Goal: Information Seeking & Learning: Learn about a topic

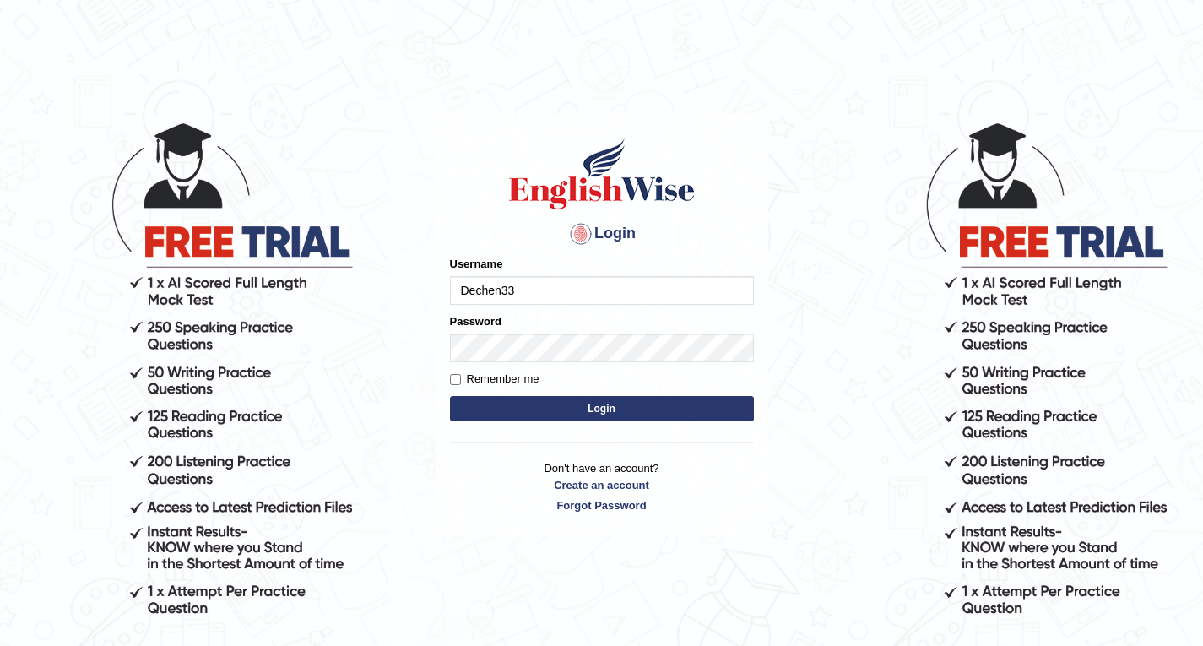
type input "Dechen33"
click at [534, 330] on div "Password" at bounding box center [602, 337] width 304 height 49
click at [508, 328] on div "Password" at bounding box center [602, 337] width 304 height 49
click at [486, 324] on label "Password" at bounding box center [476, 321] width 52 height 16
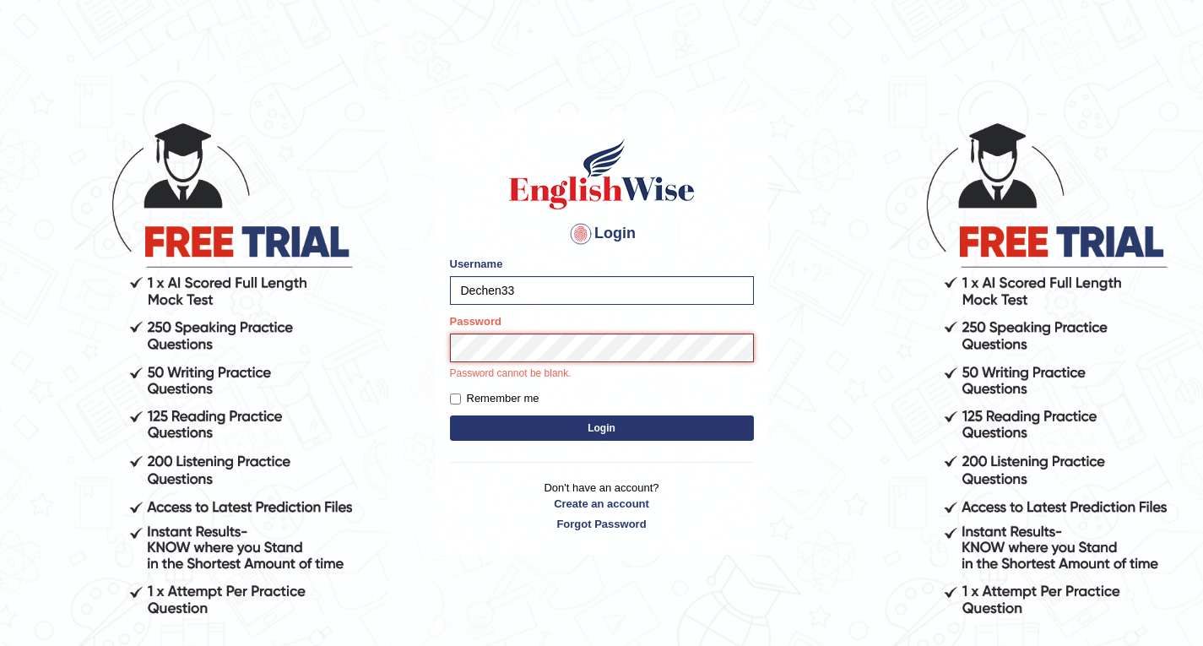
click at [450, 415] on button "Login" at bounding box center [602, 427] width 304 height 25
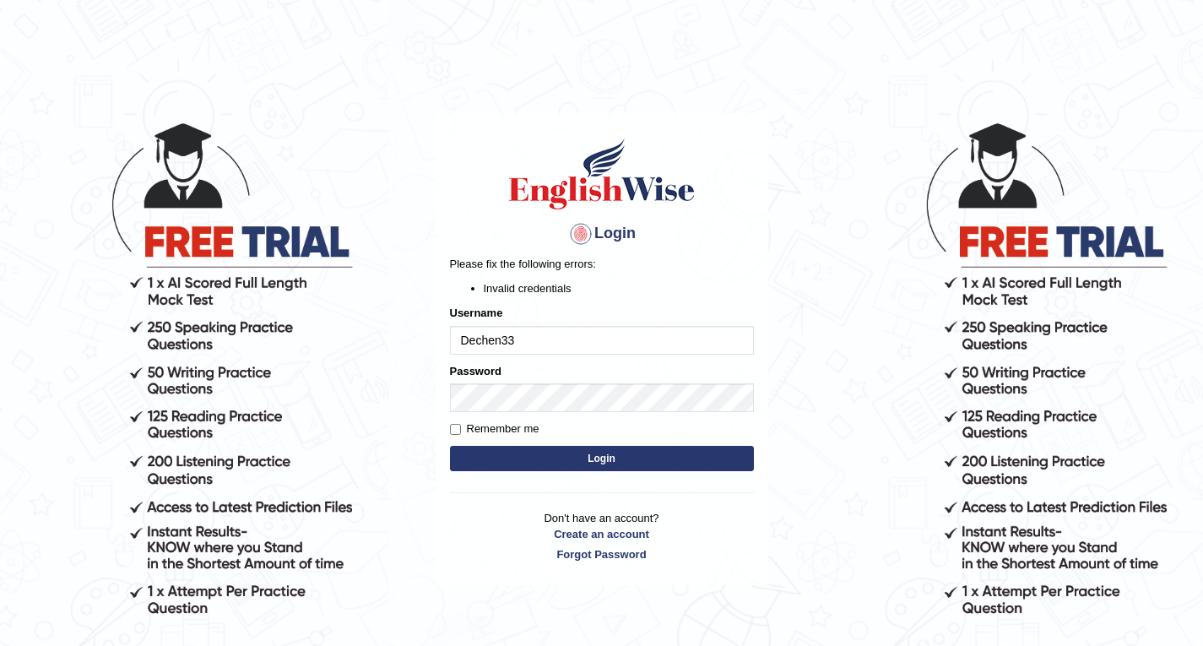
click at [540, 327] on input "Dechen33" at bounding box center [602, 340] width 304 height 29
type input "Dechen30"
click at [450, 446] on button "Login" at bounding box center [602, 458] width 304 height 25
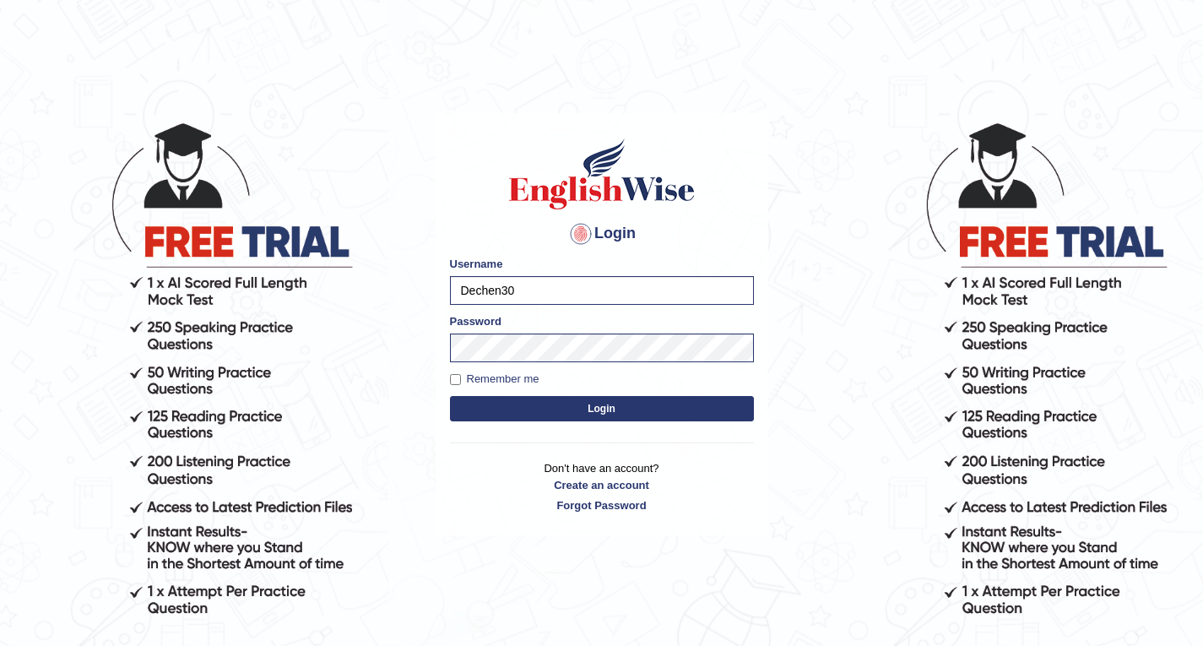
click at [541, 409] on button "Login" at bounding box center [602, 408] width 304 height 25
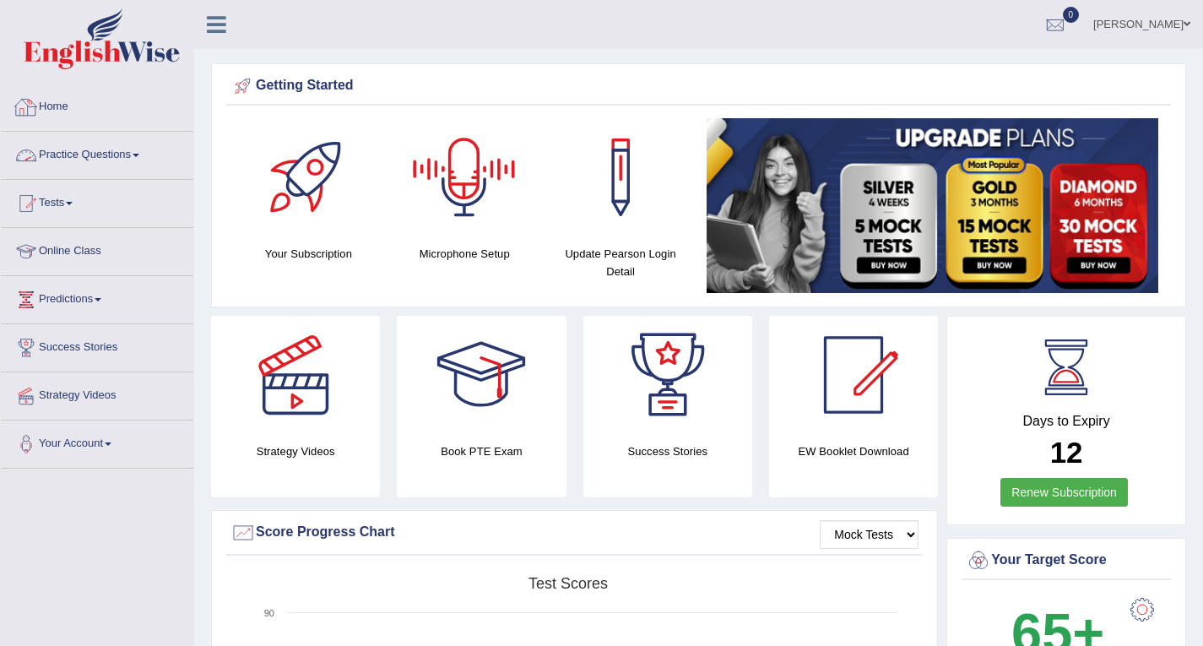
click at [90, 150] on link "Practice Questions" at bounding box center [97, 153] width 193 height 42
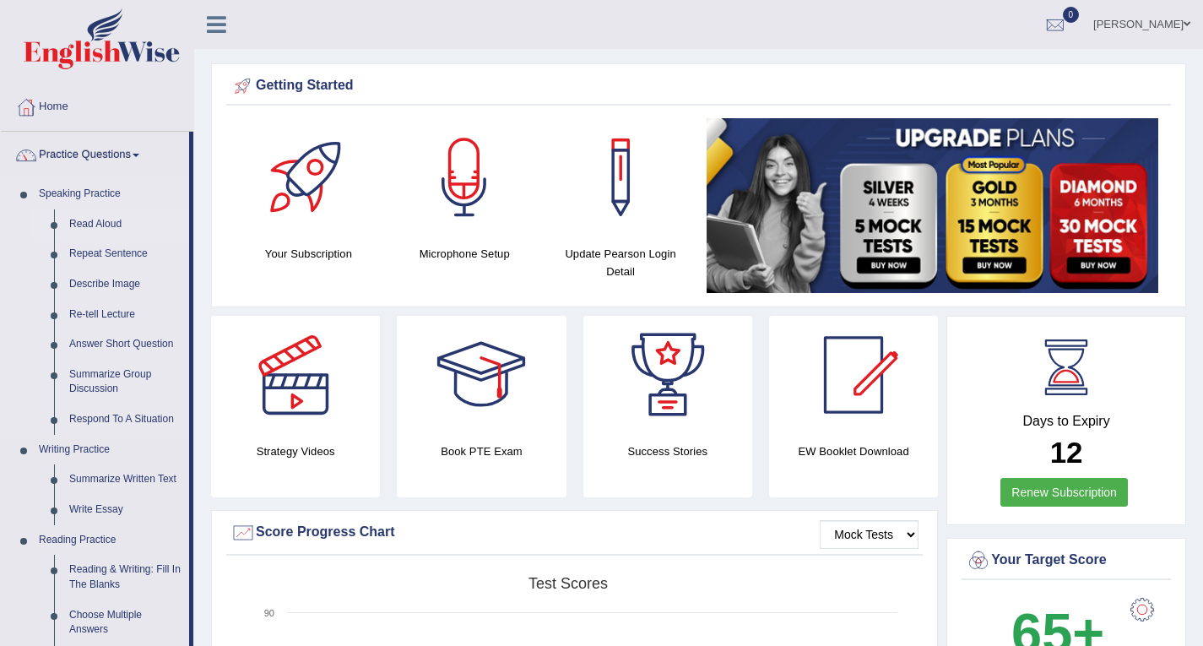
click at [93, 225] on link "Read Aloud" at bounding box center [125, 224] width 127 height 30
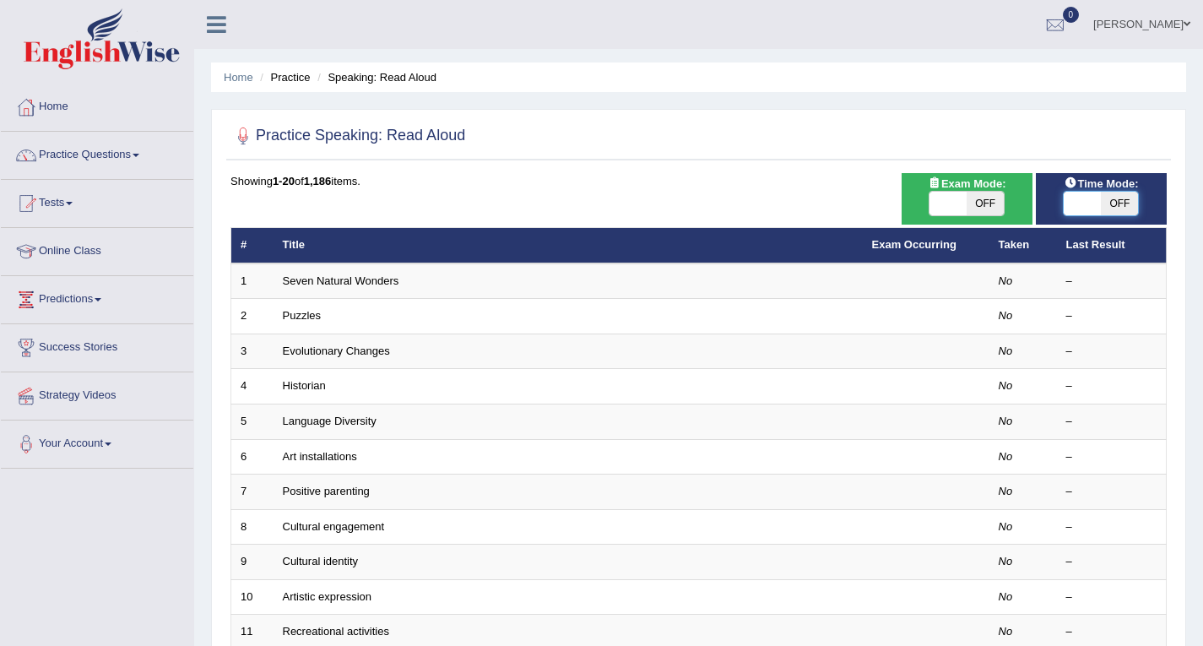
click at [1098, 210] on span at bounding box center [1082, 204] width 37 height 24
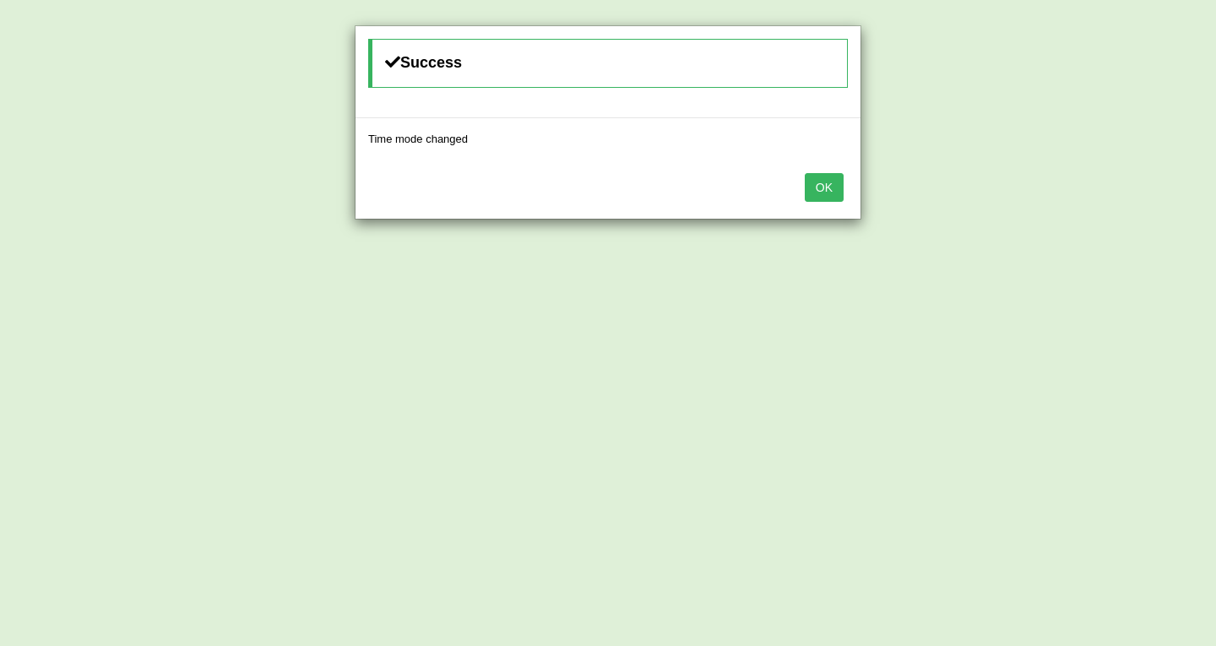
click at [832, 187] on button "OK" at bounding box center [824, 187] width 39 height 29
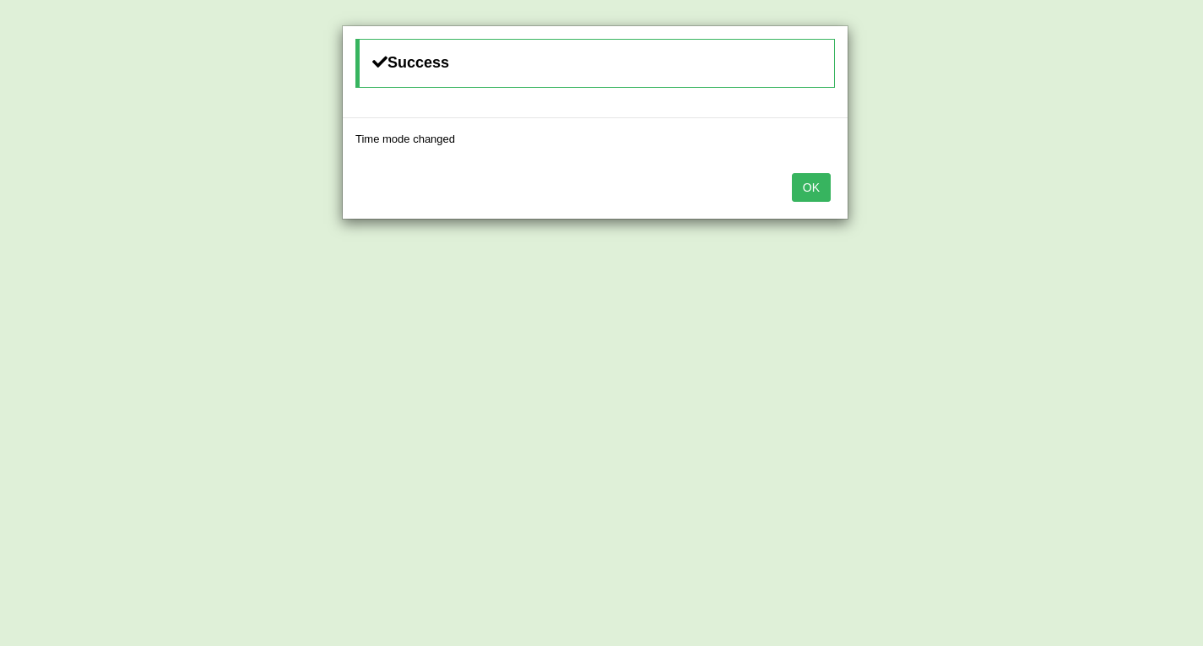
click at [810, 187] on button "OK" at bounding box center [811, 187] width 39 height 29
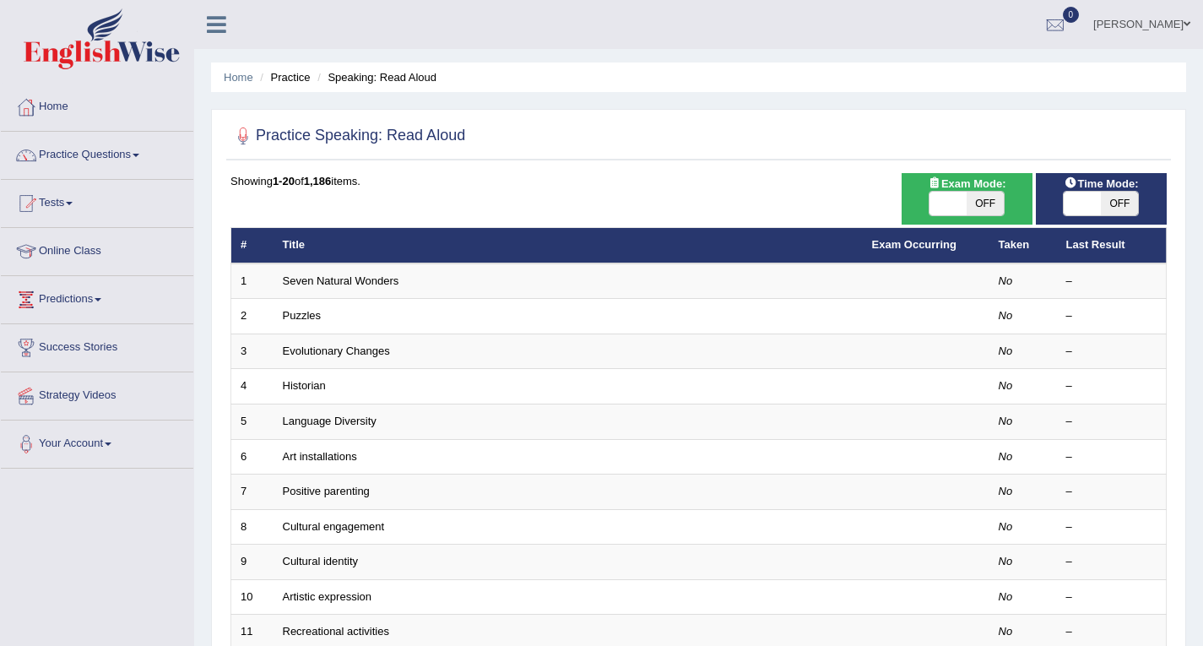
click at [1120, 203] on span "OFF" at bounding box center [1119, 204] width 37 height 24
checkbox input "true"
click at [1138, 203] on span "OFF" at bounding box center [1156, 204] width 37 height 24
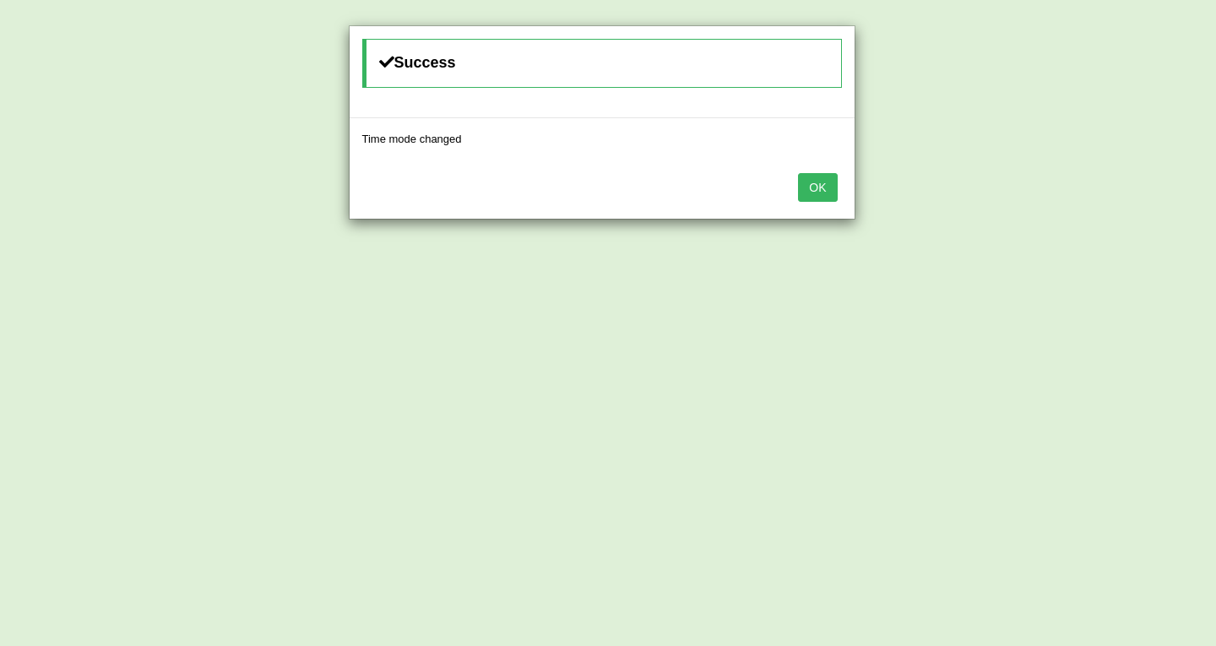
click at [820, 184] on button "OK" at bounding box center [817, 187] width 39 height 29
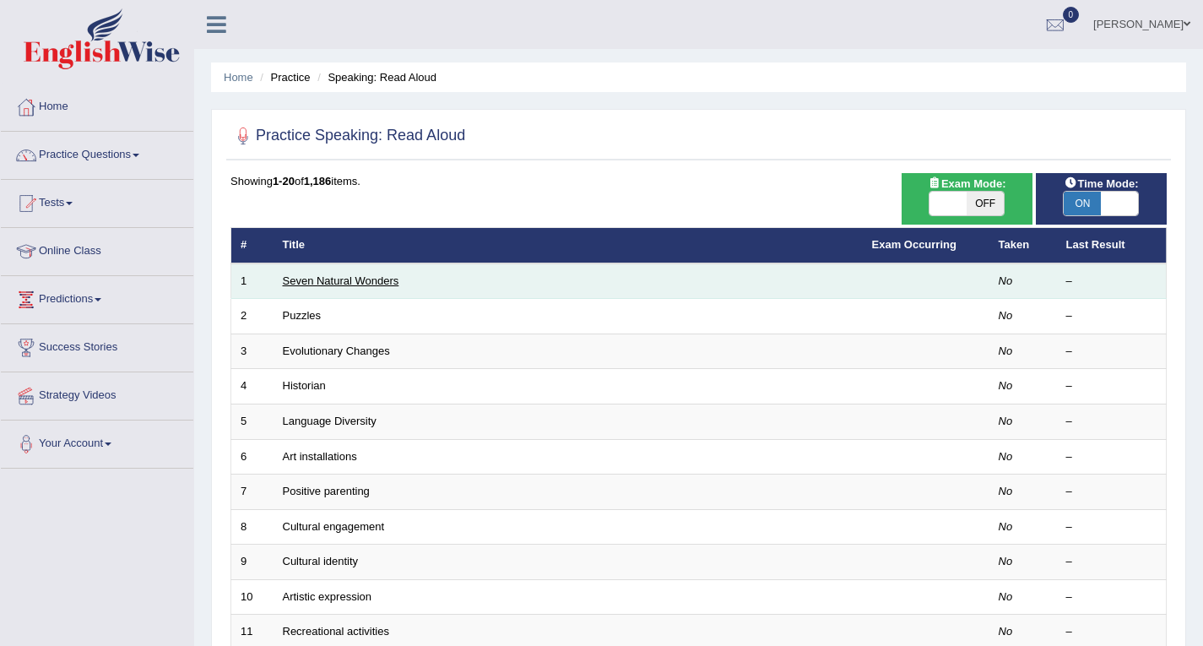
click at [369, 278] on link "Seven Natural Wonders" at bounding box center [341, 280] width 117 height 13
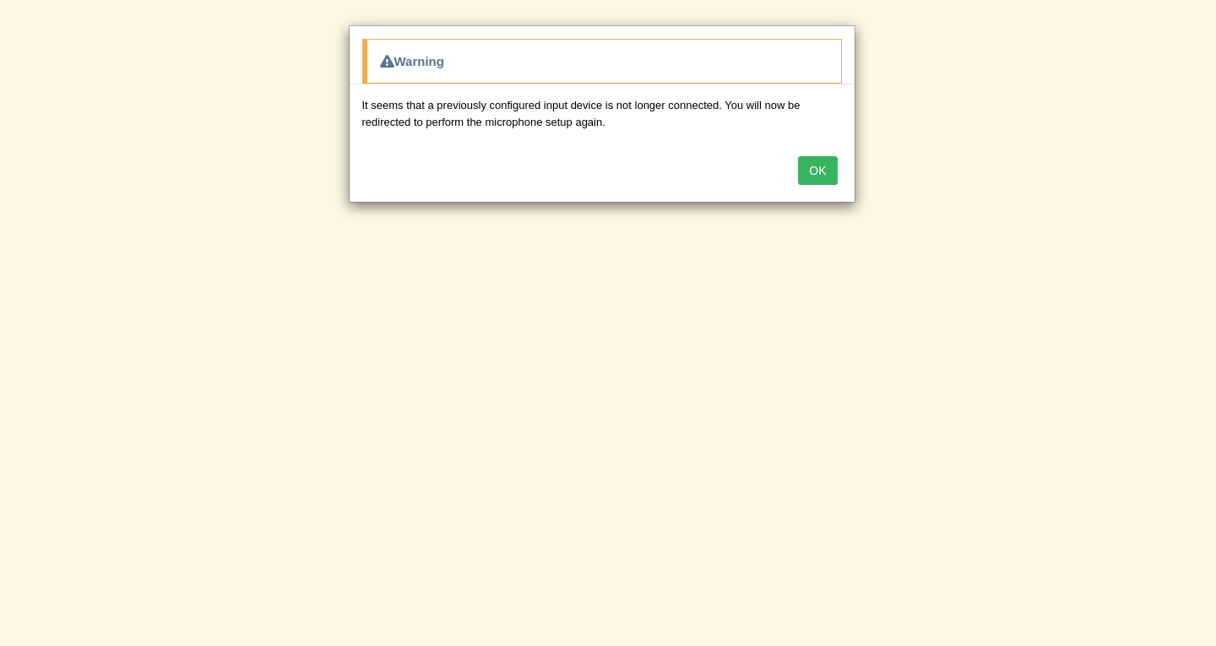
click at [806, 164] on button "OK" at bounding box center [817, 170] width 39 height 29
click at [806, 164] on div "OK" at bounding box center [602, 172] width 505 height 59
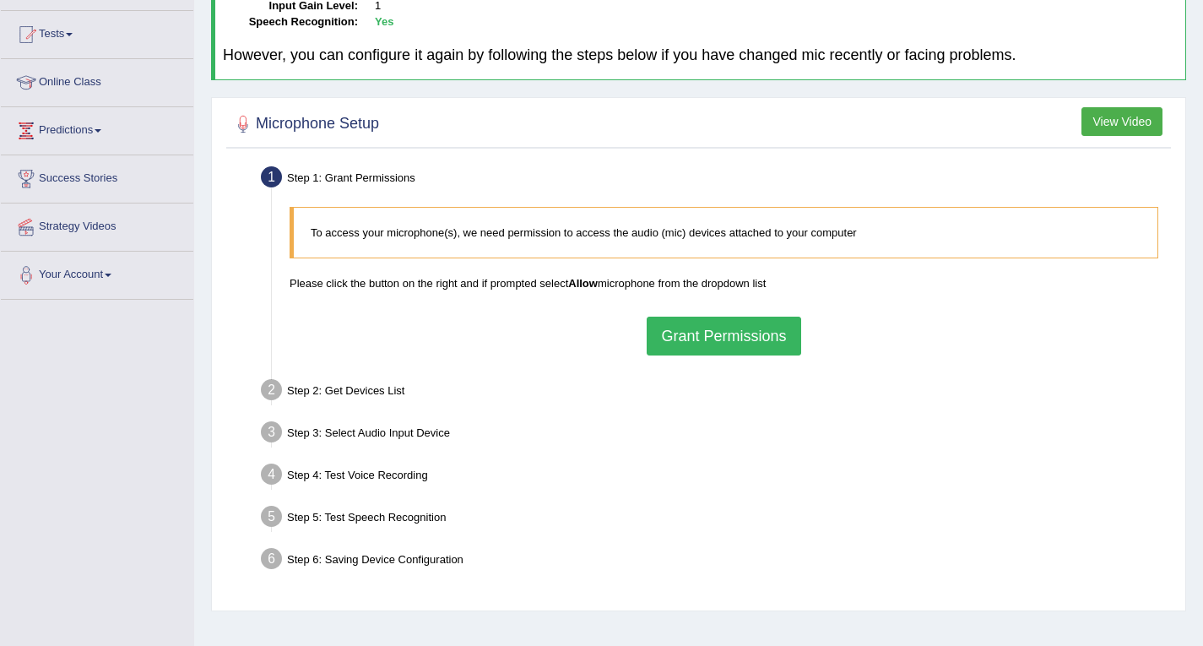
scroll to position [241, 0]
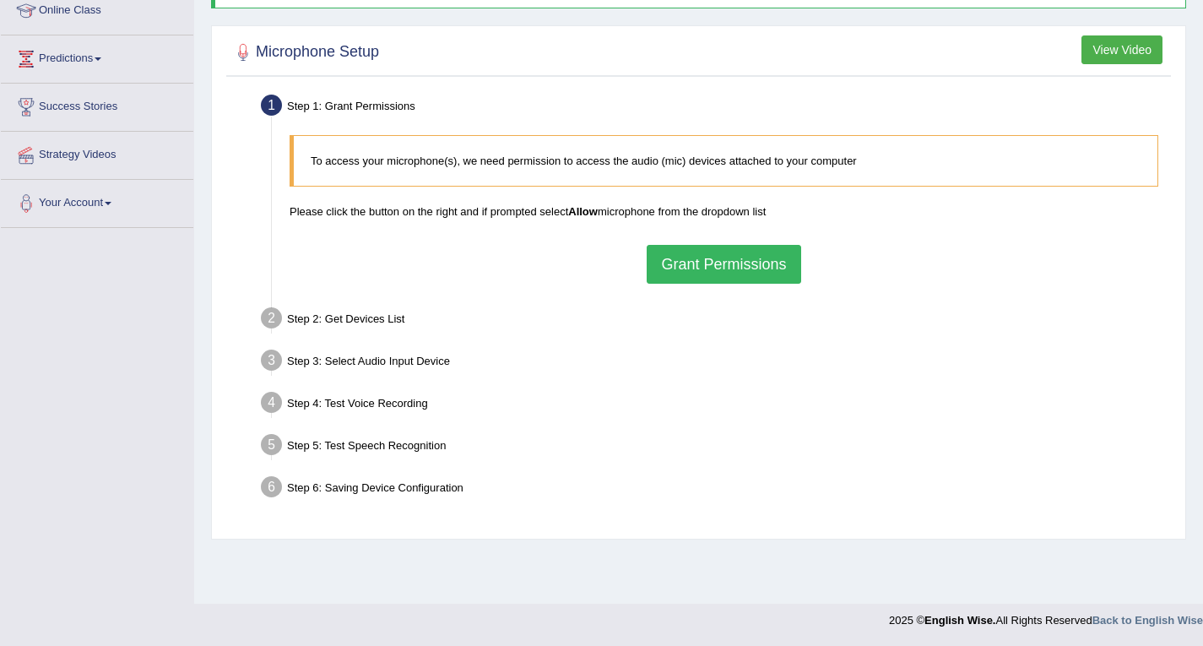
click at [765, 266] on button "Grant Permissions" at bounding box center [724, 264] width 154 height 39
click at [765, 266] on div "To access your microphone(s), we need permission to access the audio (mic) devi…" at bounding box center [724, 209] width 886 height 165
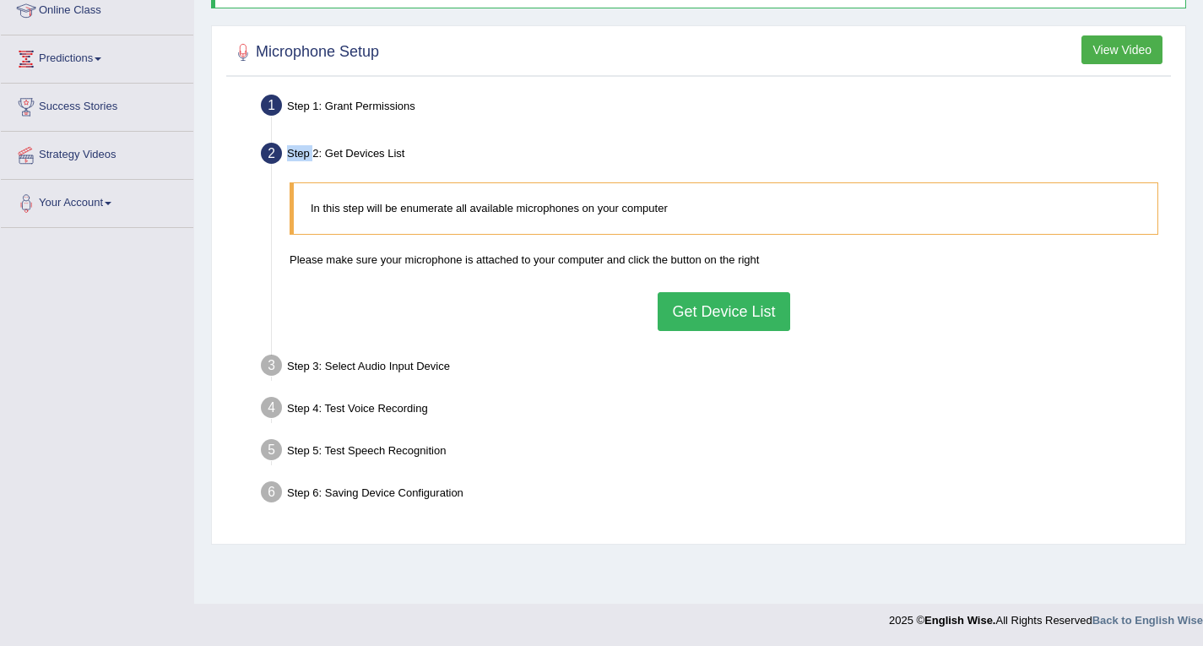
click at [717, 312] on button "Get Device List" at bounding box center [724, 311] width 132 height 39
click at [717, 312] on div "In this step will be enumerate all available microphones on your computer Pleas…" at bounding box center [724, 256] width 886 height 165
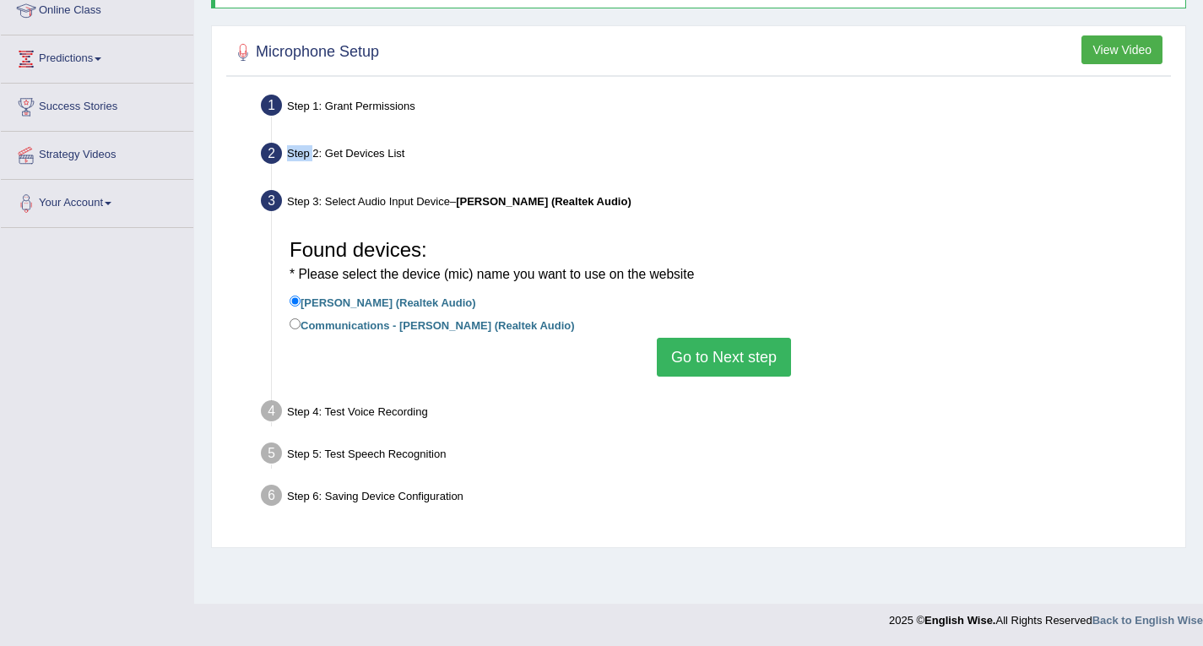
click at [705, 358] on button "Go to Next step" at bounding box center [724, 357] width 134 height 39
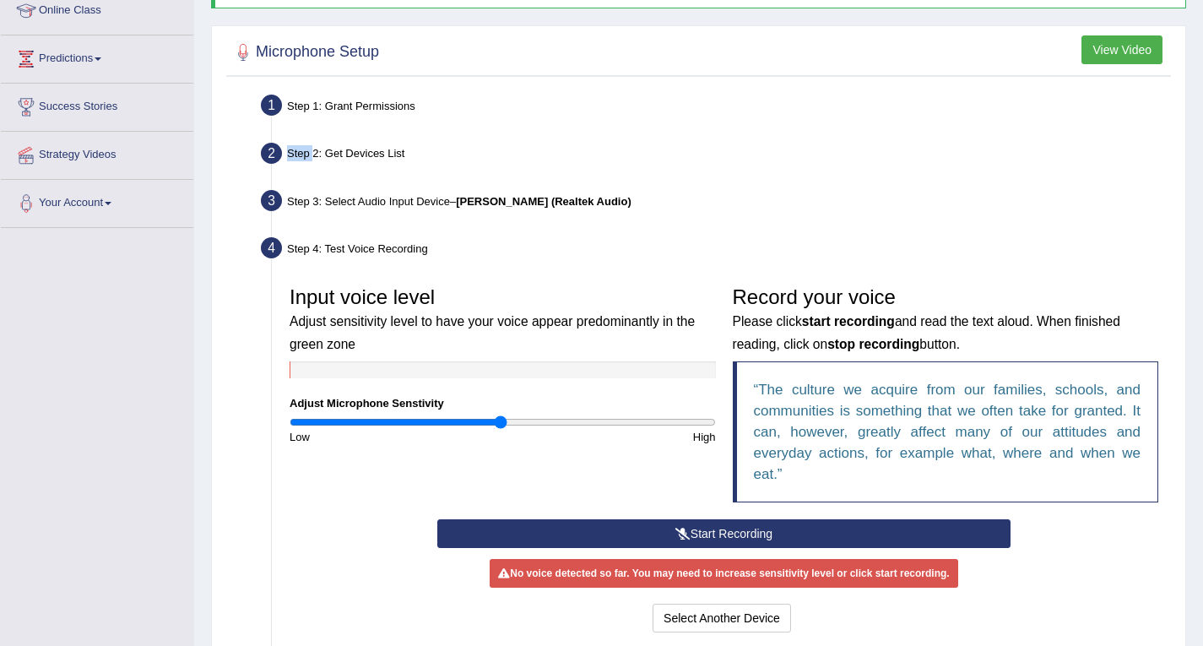
click at [558, 534] on button "Start Recording" at bounding box center [723, 533] width 573 height 29
click at [558, 534] on div "Start Recording Stop Recording Note: Please listen to the recording till the en…" at bounding box center [724, 577] width 590 height 117
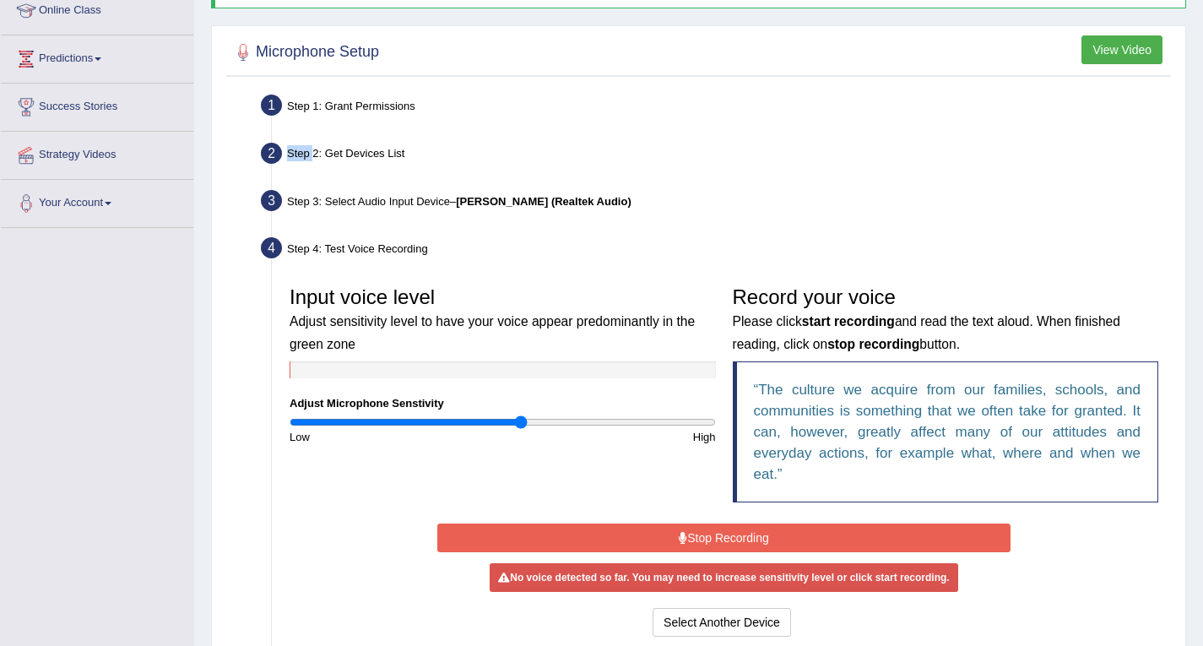
drag, startPoint x: 501, startPoint y: 426, endPoint x: 519, endPoint y: 426, distance: 18.6
type input "1.1"
click at [519, 426] on input "range" at bounding box center [503, 422] width 426 height 14
click at [708, 533] on button "Stop Recording" at bounding box center [723, 537] width 573 height 29
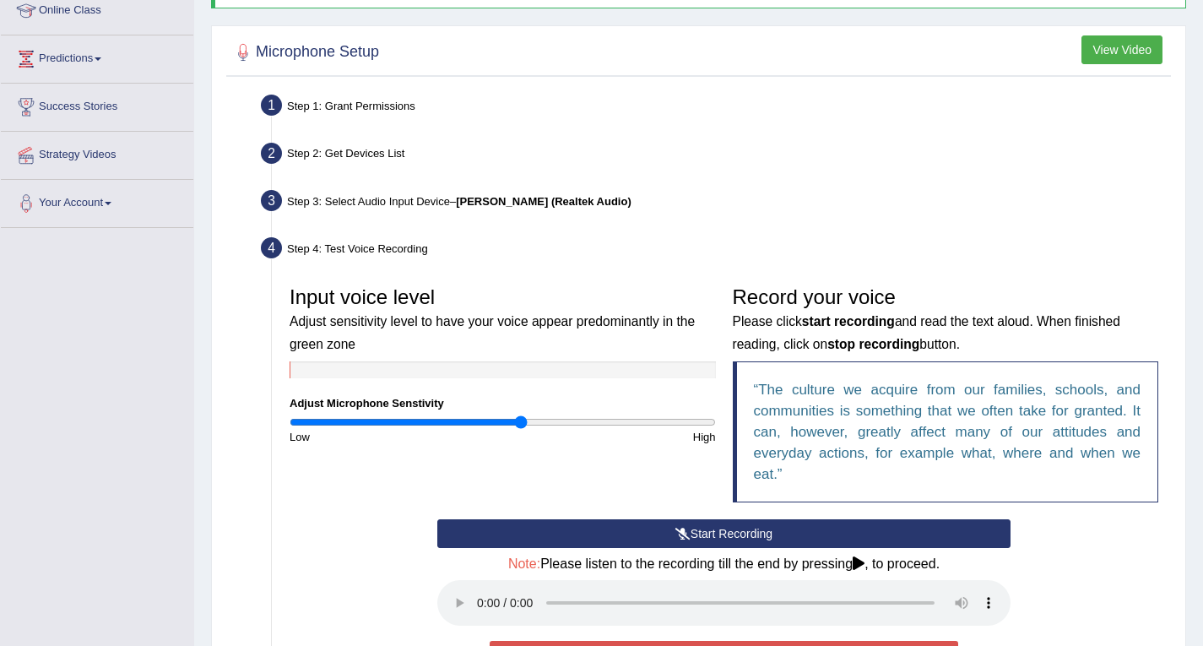
click at [865, 561] on icon at bounding box center [859, 563] width 12 height 14
click at [861, 561] on icon at bounding box center [859, 563] width 12 height 14
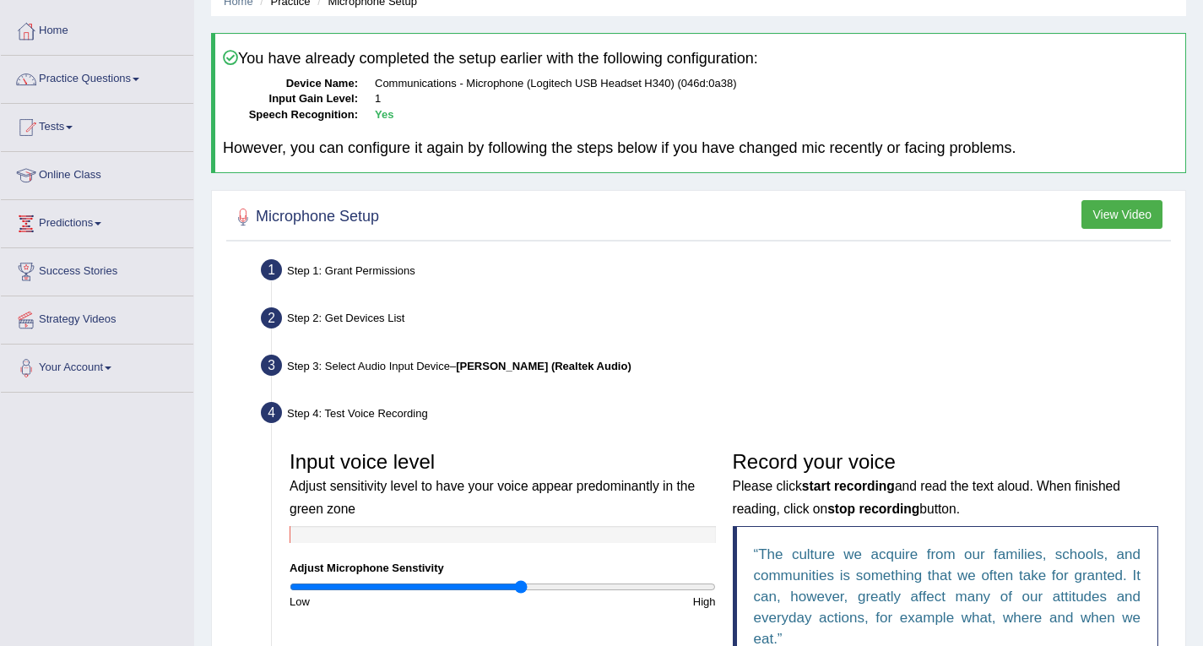
scroll to position [414, 0]
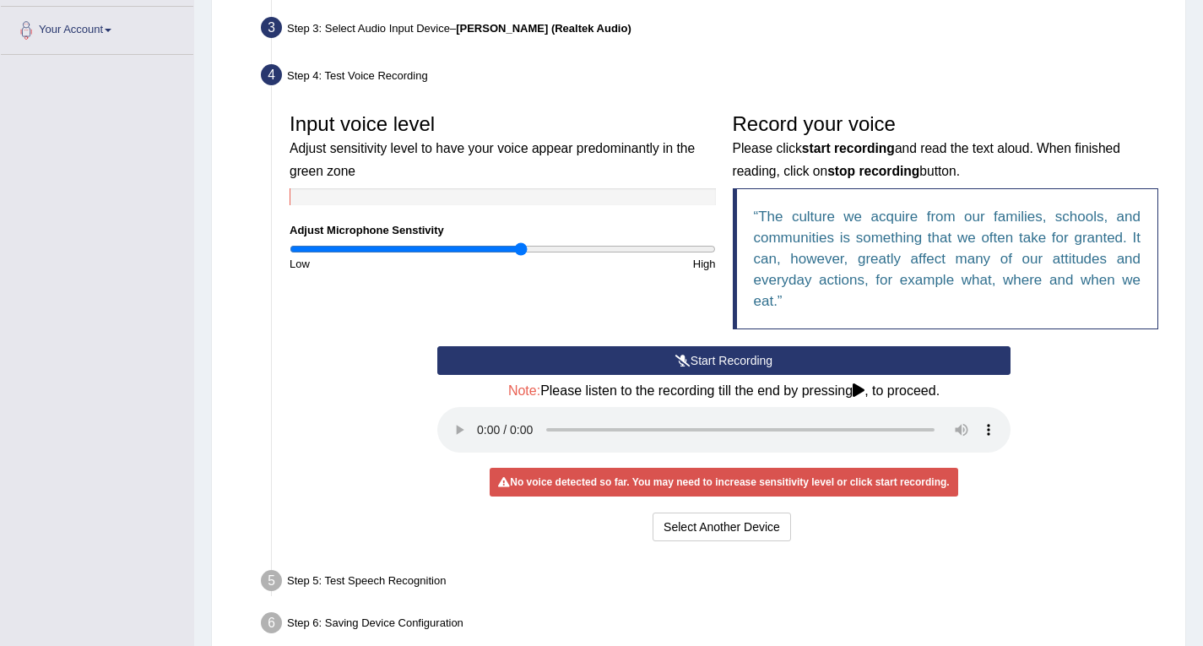
click at [722, 358] on button "Start Recording" at bounding box center [723, 360] width 573 height 29
click at [0, 0] on button "Stop Recording" at bounding box center [0, 0] width 0 height 0
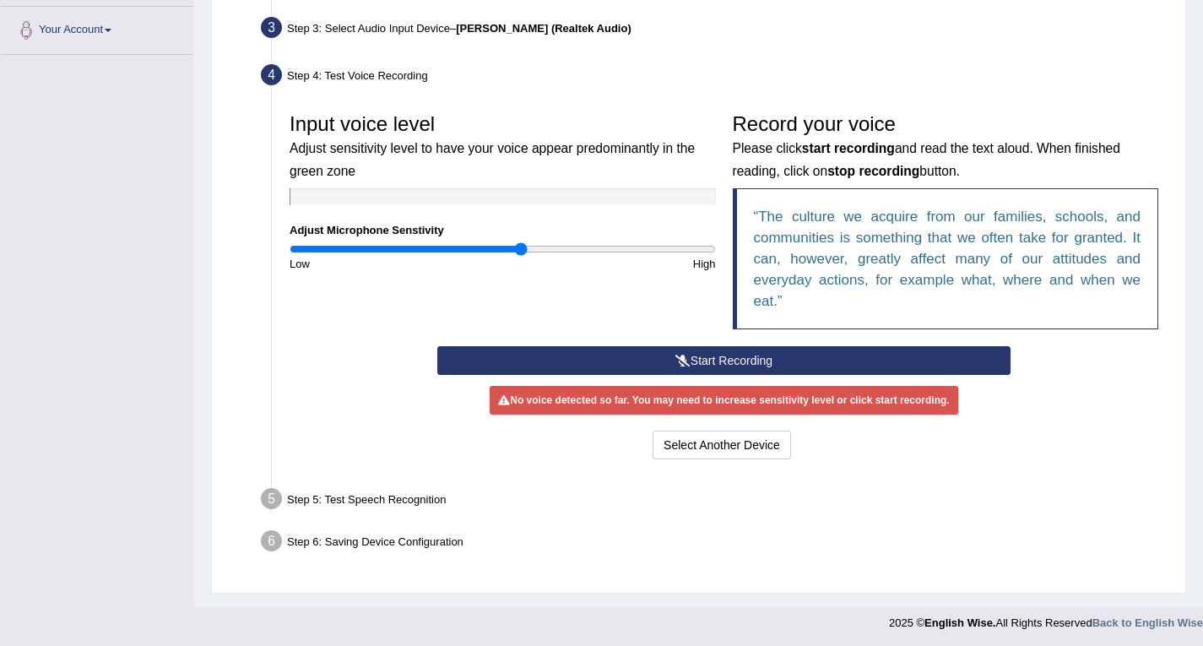
click at [674, 353] on button "Start Recording" at bounding box center [723, 360] width 573 height 29
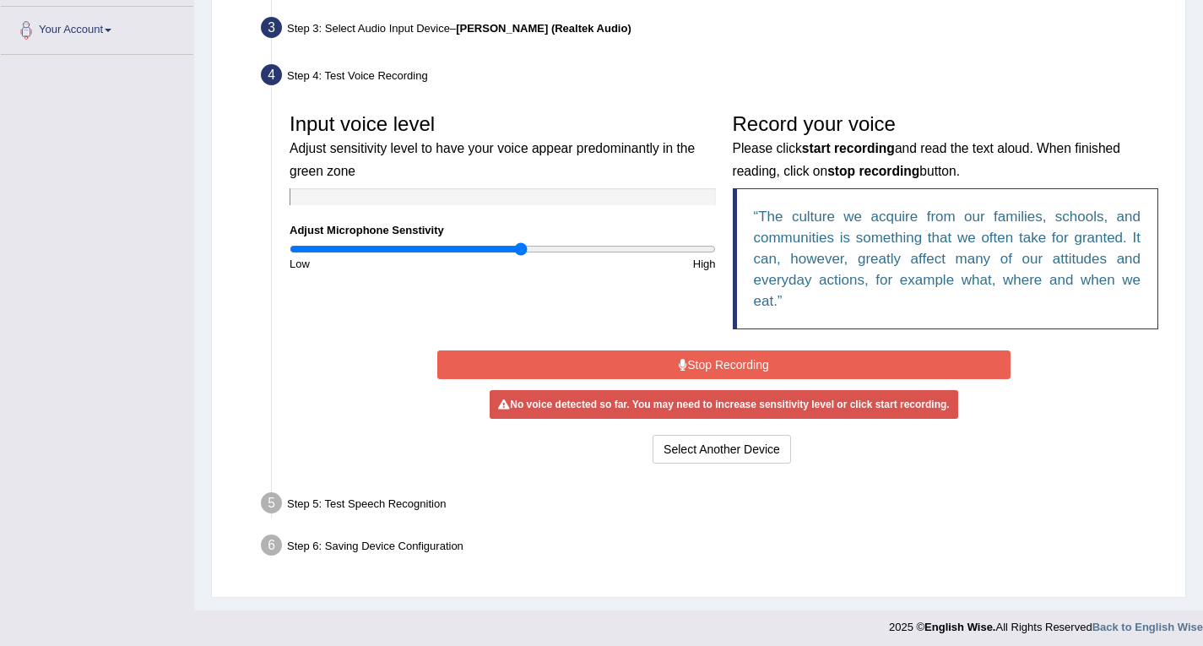
click at [727, 357] on button "Stop Recording" at bounding box center [723, 364] width 573 height 29
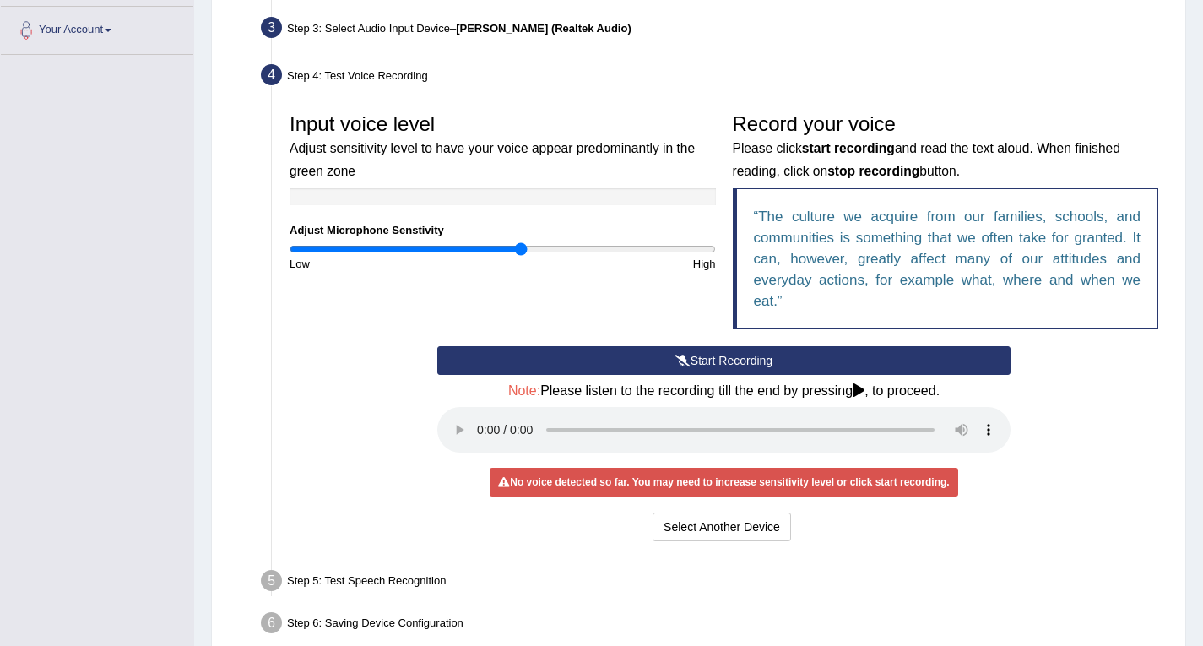
click at [863, 383] on icon at bounding box center [859, 390] width 12 height 14
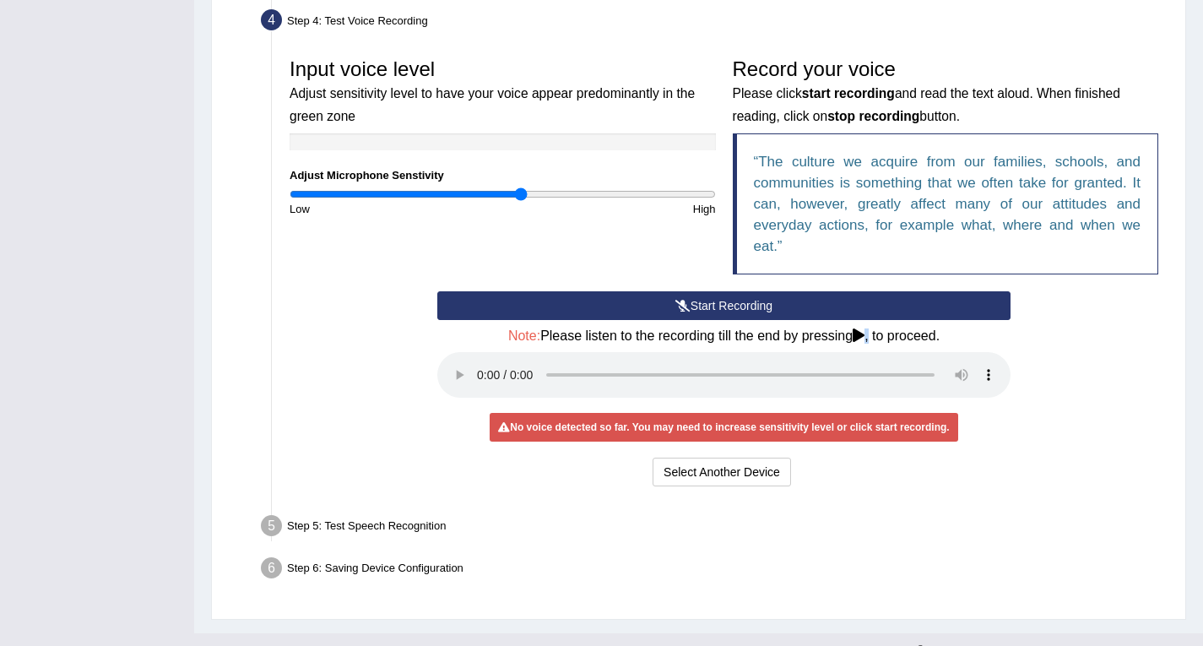
scroll to position [498, 0]
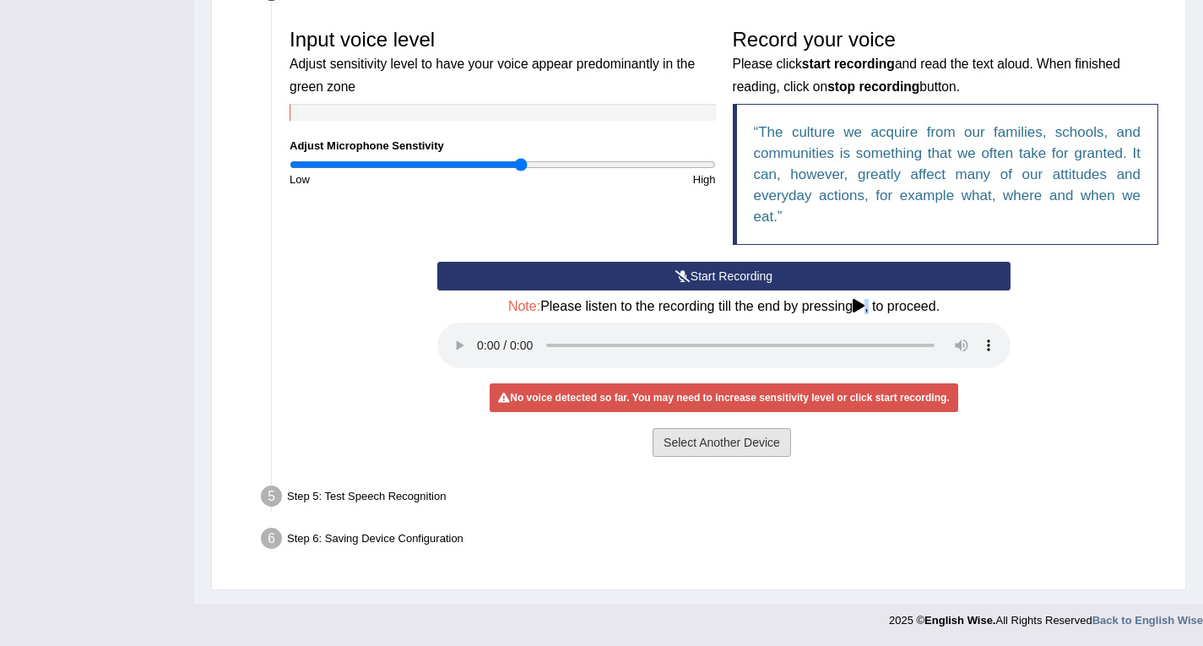
click at [729, 453] on button "Select Another Device" at bounding box center [722, 442] width 138 height 29
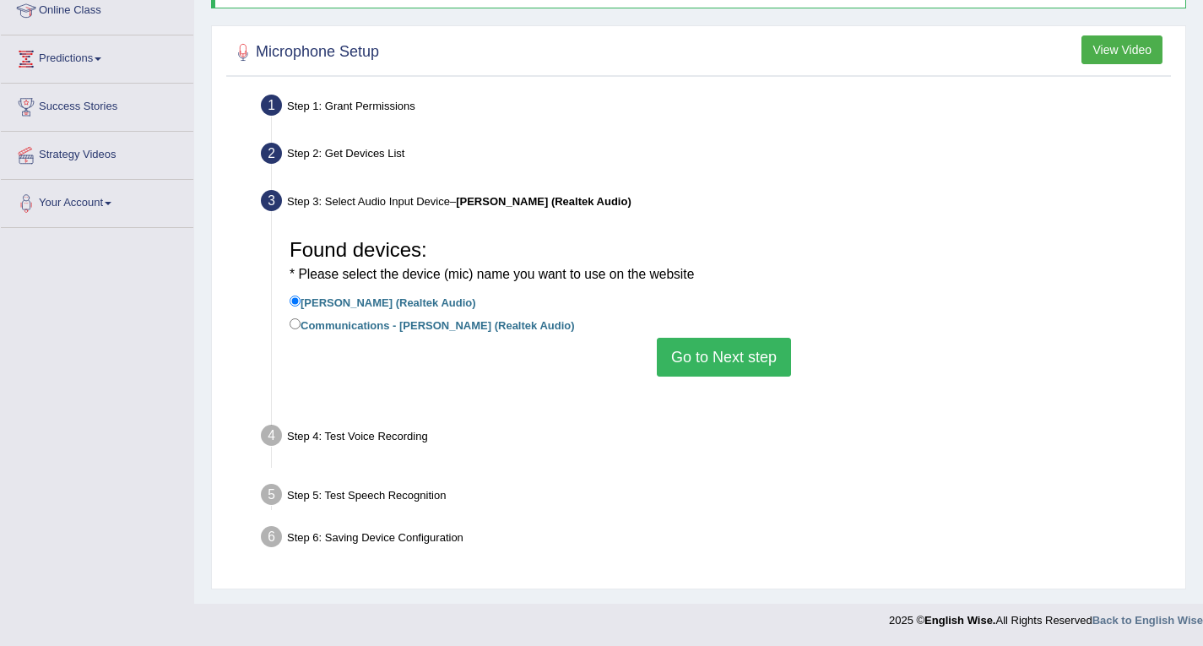
scroll to position [241, 0]
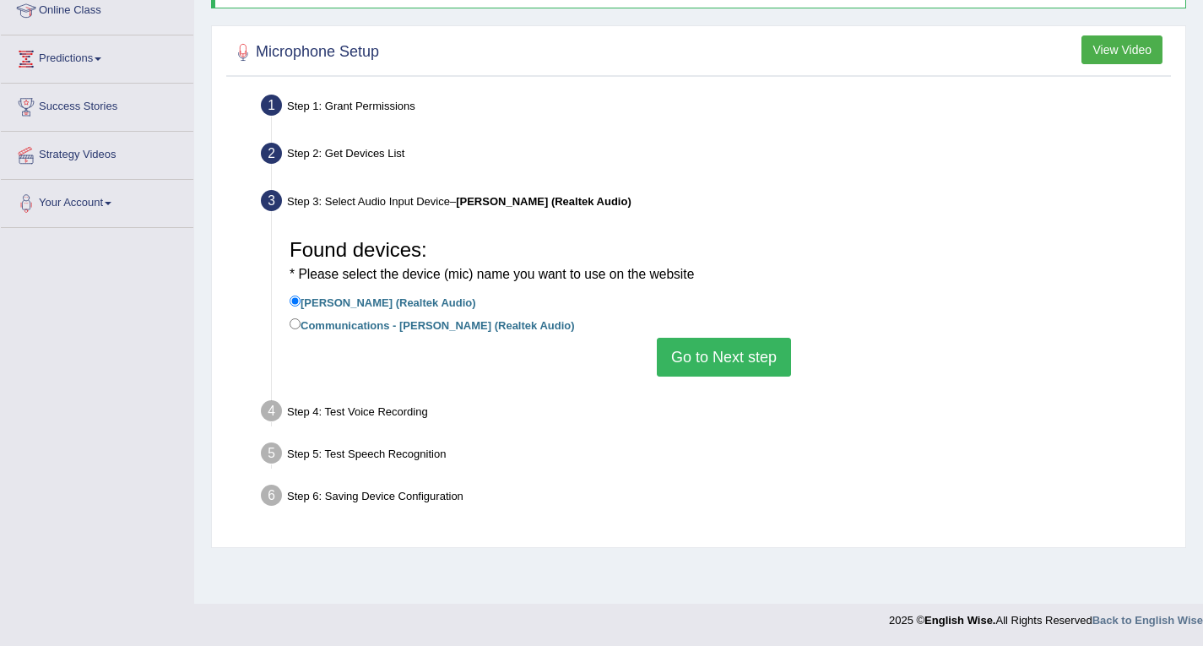
click at [729, 363] on button "Go to Next step" at bounding box center [724, 357] width 134 height 39
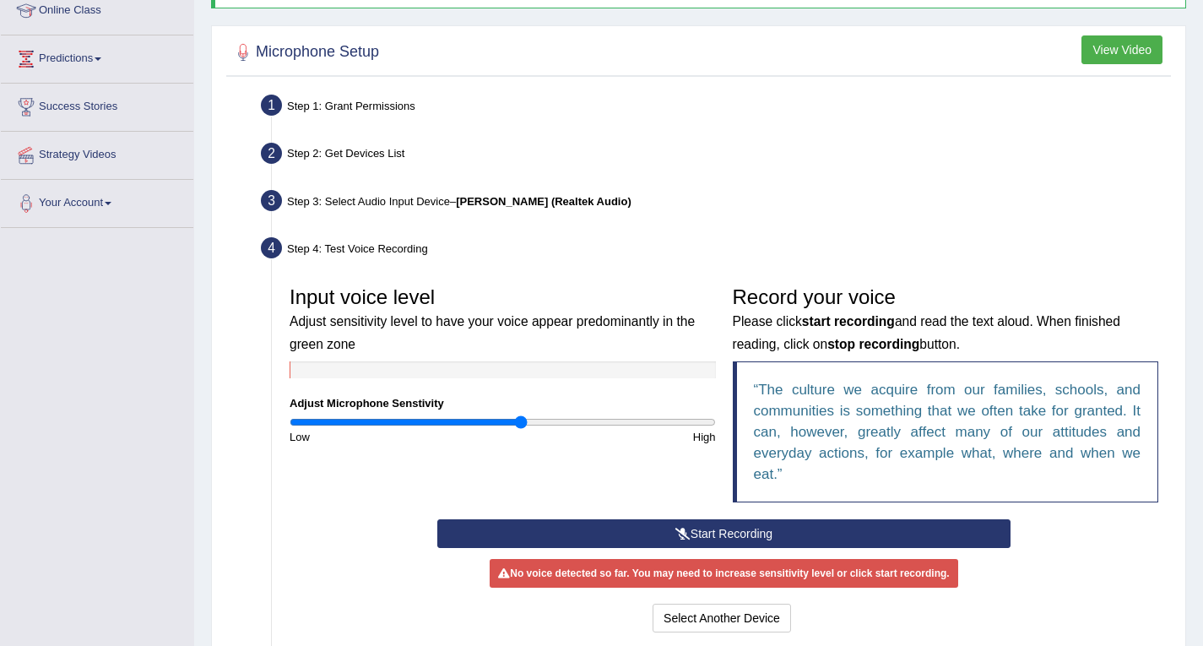
click at [708, 531] on button "Start Recording" at bounding box center [723, 533] width 573 height 29
click at [0, 0] on button "Stop Recording" at bounding box center [0, 0] width 0 height 0
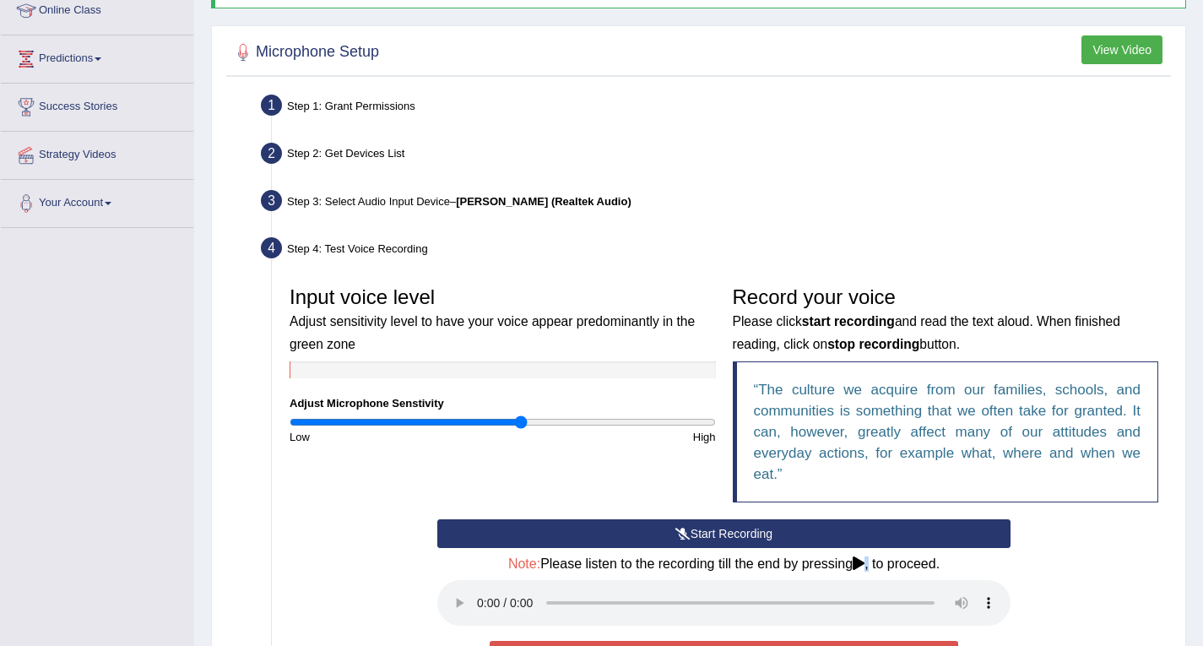
click at [716, 539] on button "Start Recording" at bounding box center [723, 533] width 573 height 29
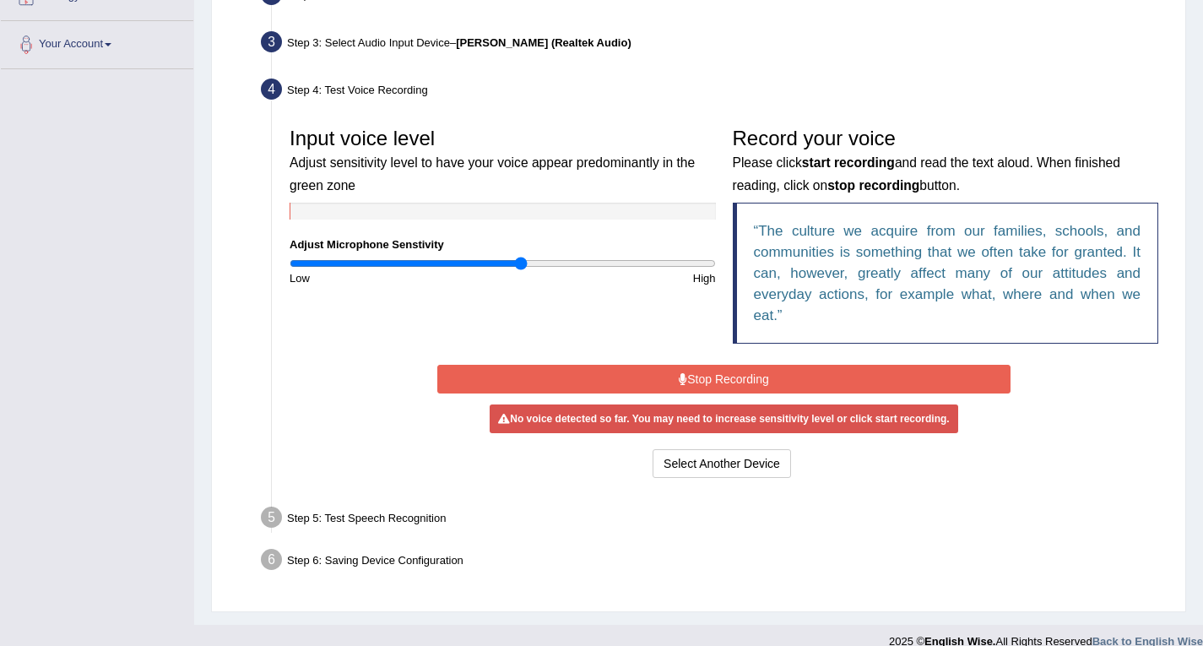
scroll to position [420, 0]
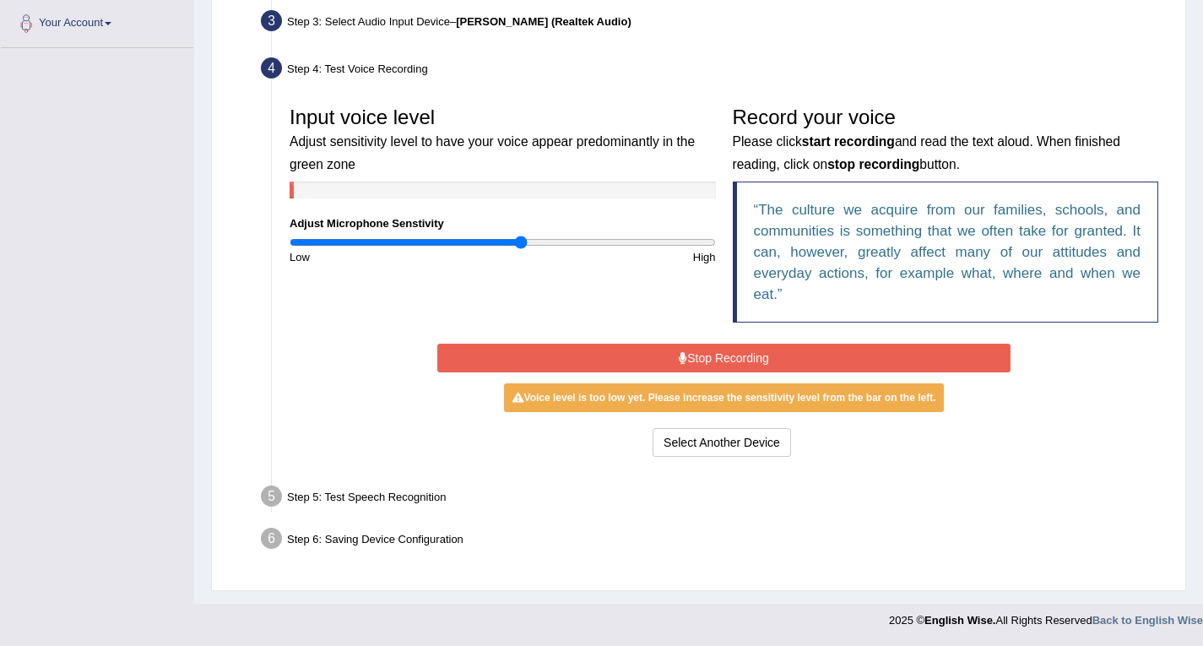
click at [726, 345] on button "Stop Recording" at bounding box center [723, 358] width 573 height 29
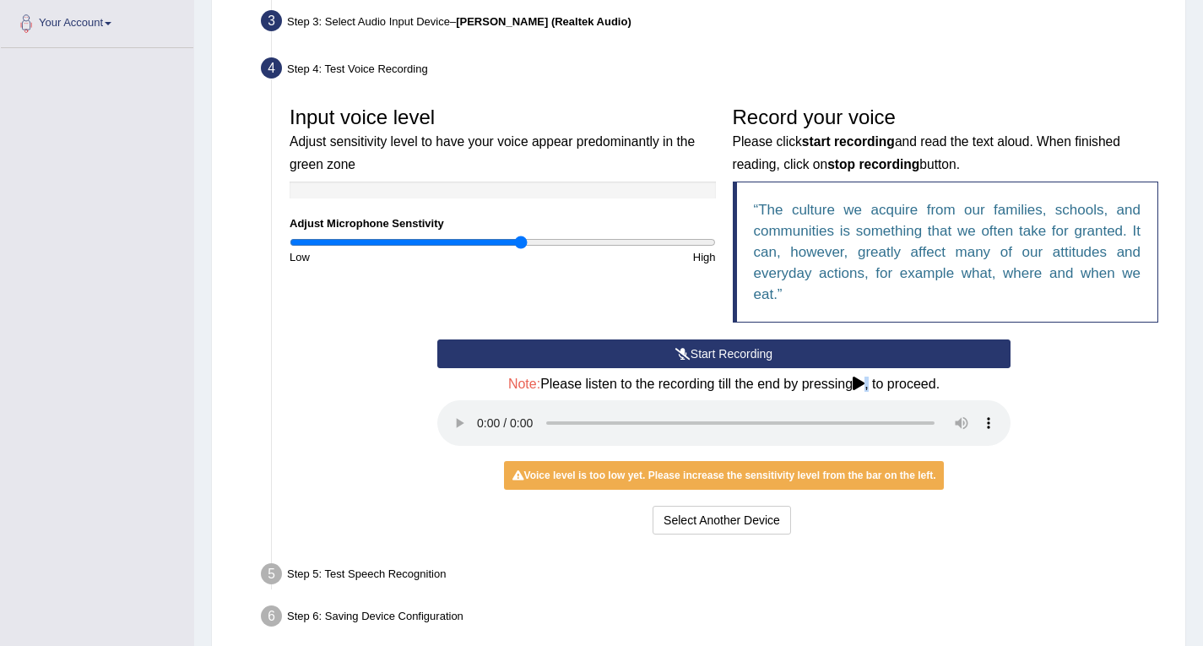
scroll to position [498, 0]
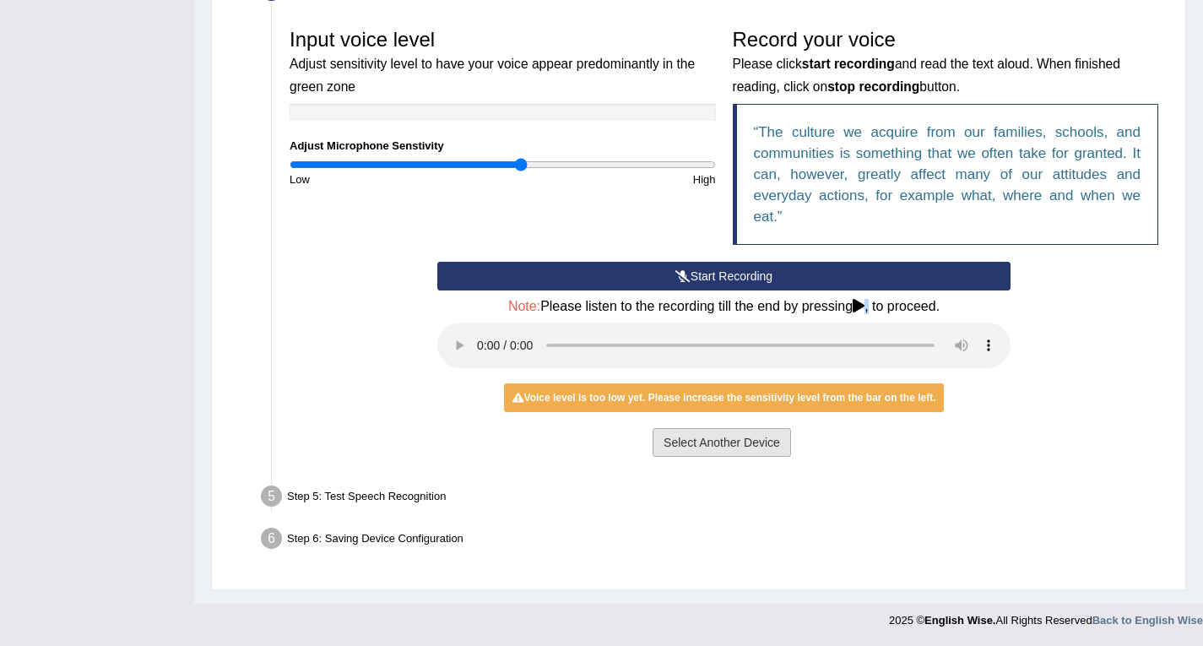
click at [754, 441] on button "Select Another Device" at bounding box center [722, 442] width 138 height 29
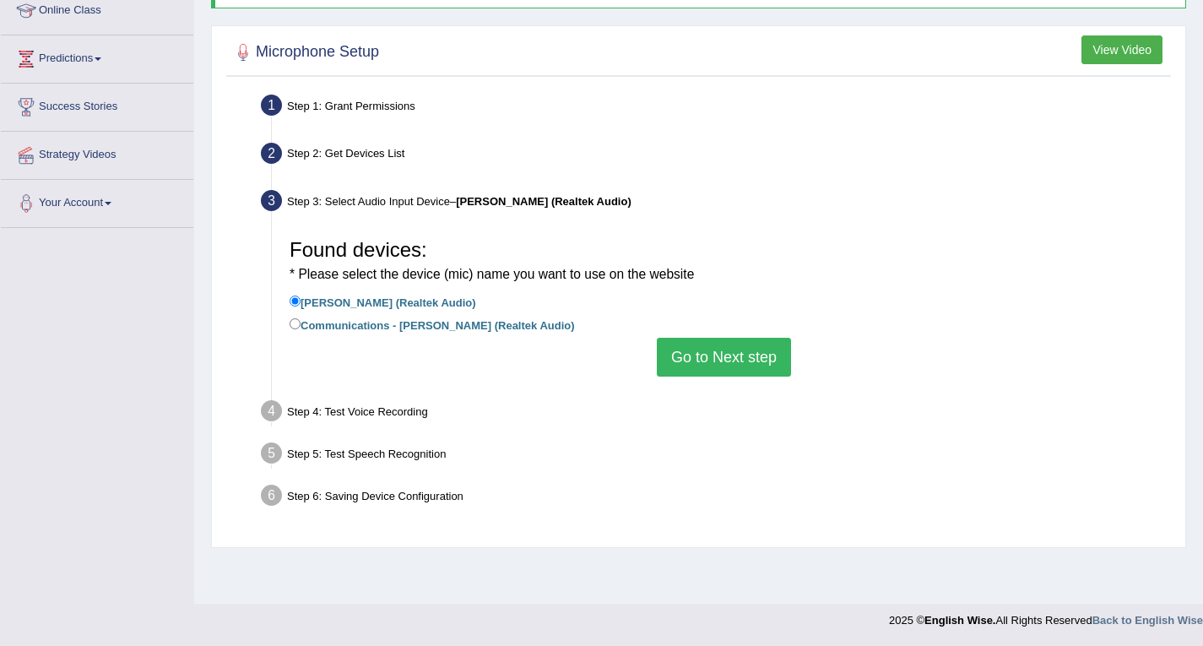
scroll to position [241, 0]
click at [319, 323] on label "Communications - Jack Mic (Realtek Audio)" at bounding box center [432, 324] width 285 height 19
click at [301, 323] on input "Communications - Jack Mic (Realtek Audio)" at bounding box center [295, 323] width 11 height 11
radio input "true"
click at [319, 323] on label "Communications - Jack Mic (Realtek Audio)" at bounding box center [432, 324] width 285 height 19
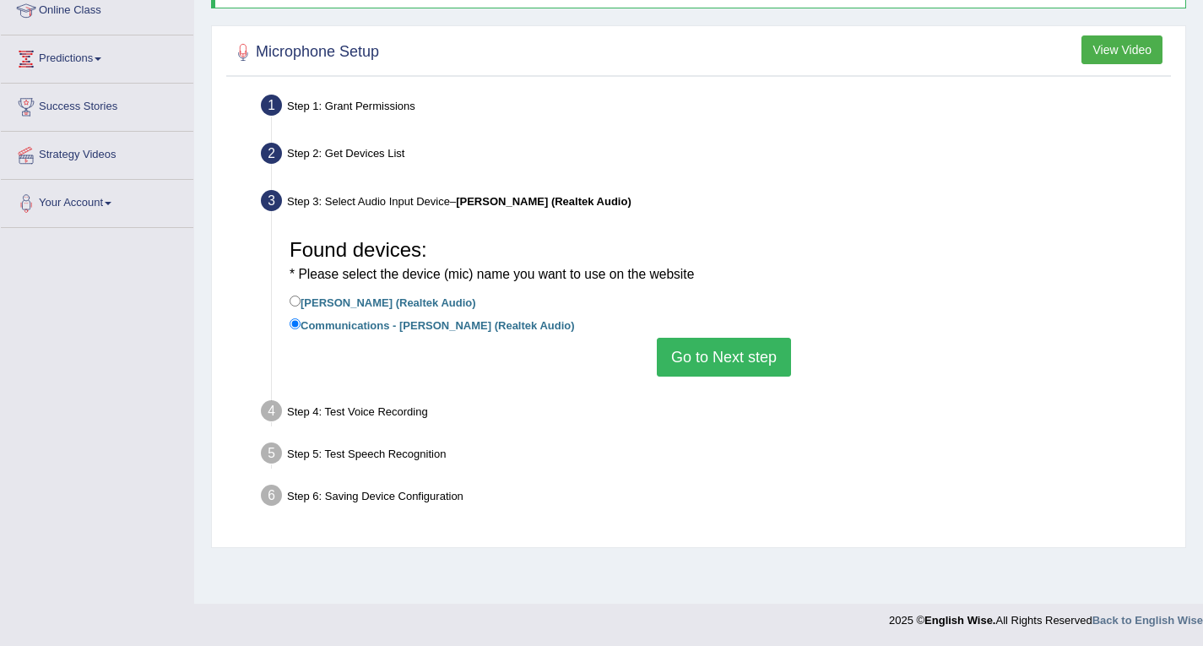
click at [301, 323] on input "Communications - Jack Mic (Realtek Audio)" at bounding box center [295, 323] width 11 height 11
click at [754, 359] on button "Go to Next step" at bounding box center [724, 357] width 134 height 39
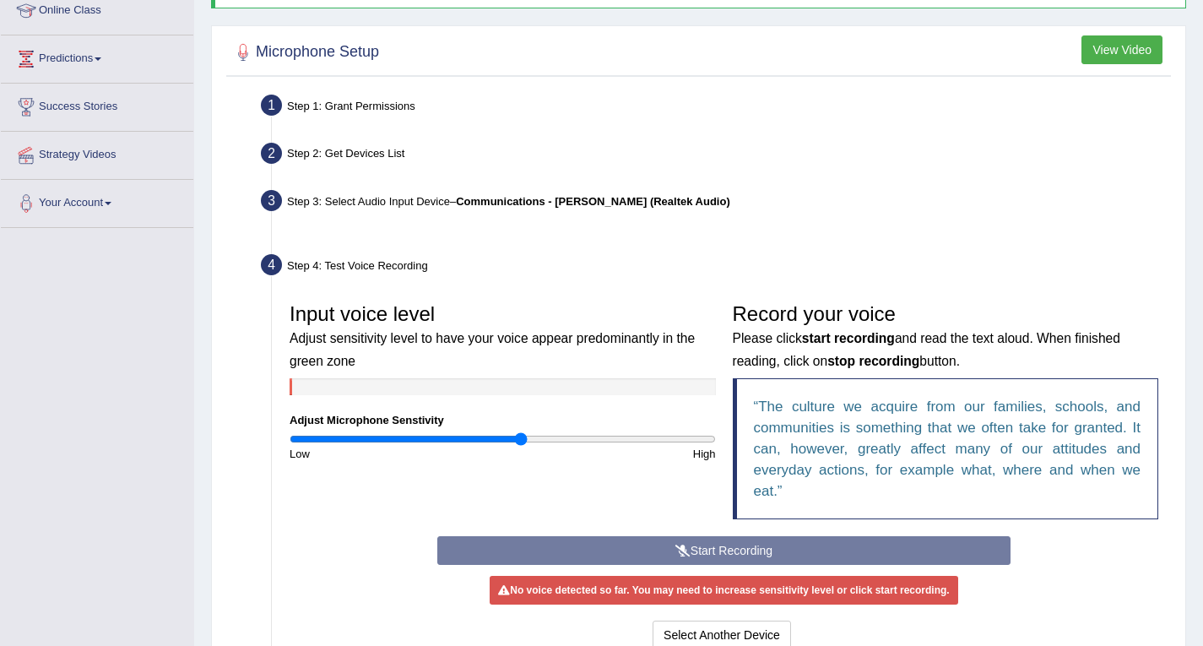
click at [754, 359] on button "Go to Next step" at bounding box center [724, 357] width 134 height 39
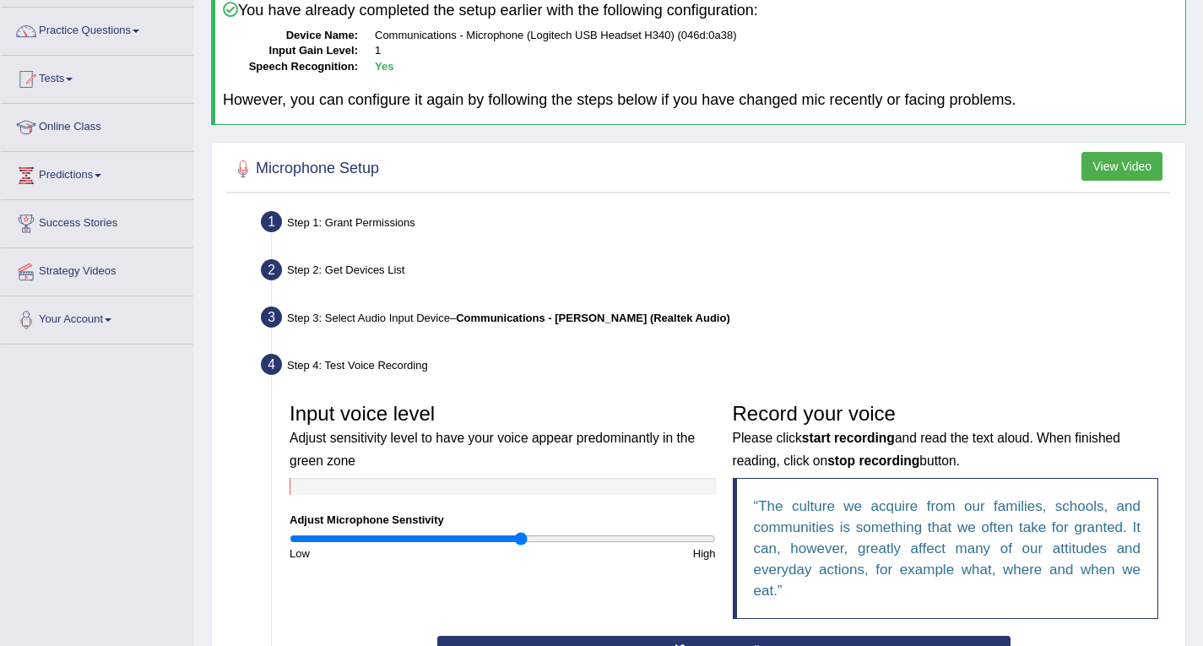
scroll to position [0, 0]
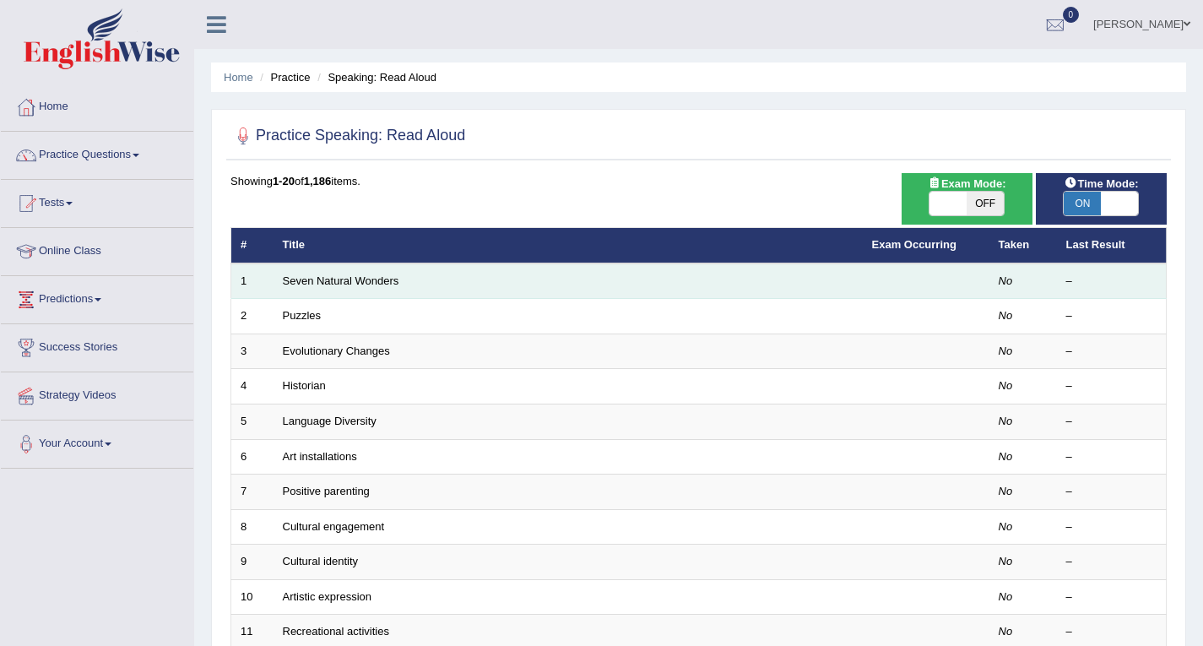
click at [787, 286] on td "Seven Natural Wonders" at bounding box center [568, 280] width 589 height 35
click at [350, 285] on link "Seven Natural Wonders" at bounding box center [341, 280] width 117 height 13
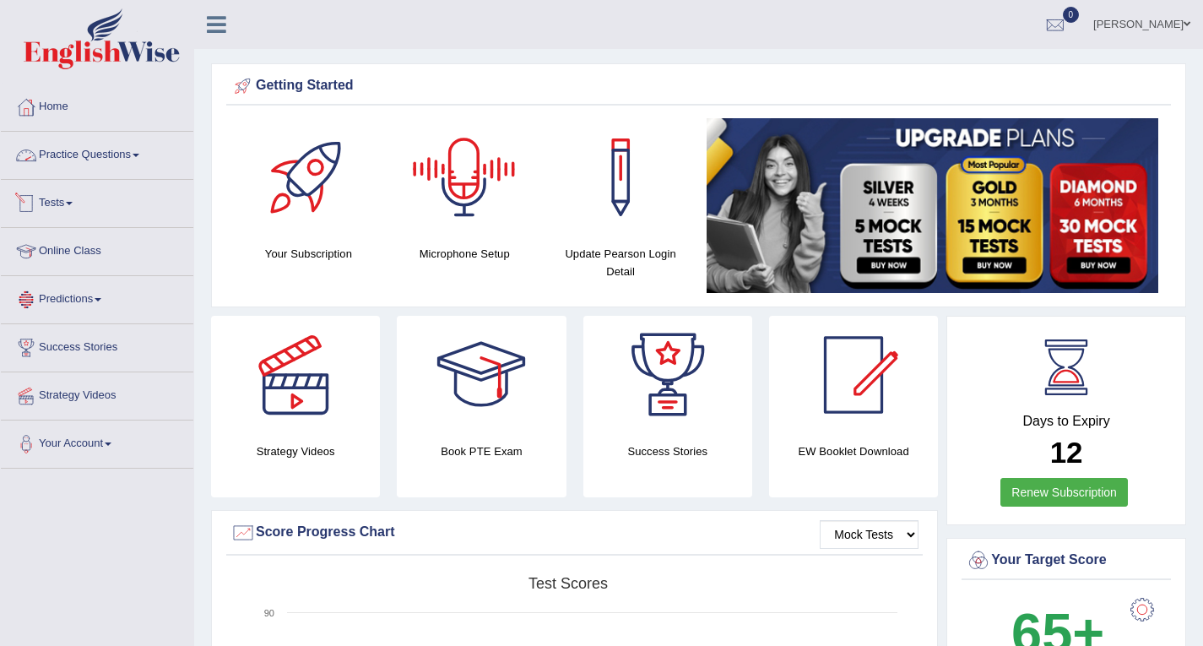
click at [119, 146] on link "Practice Questions" at bounding box center [97, 153] width 193 height 42
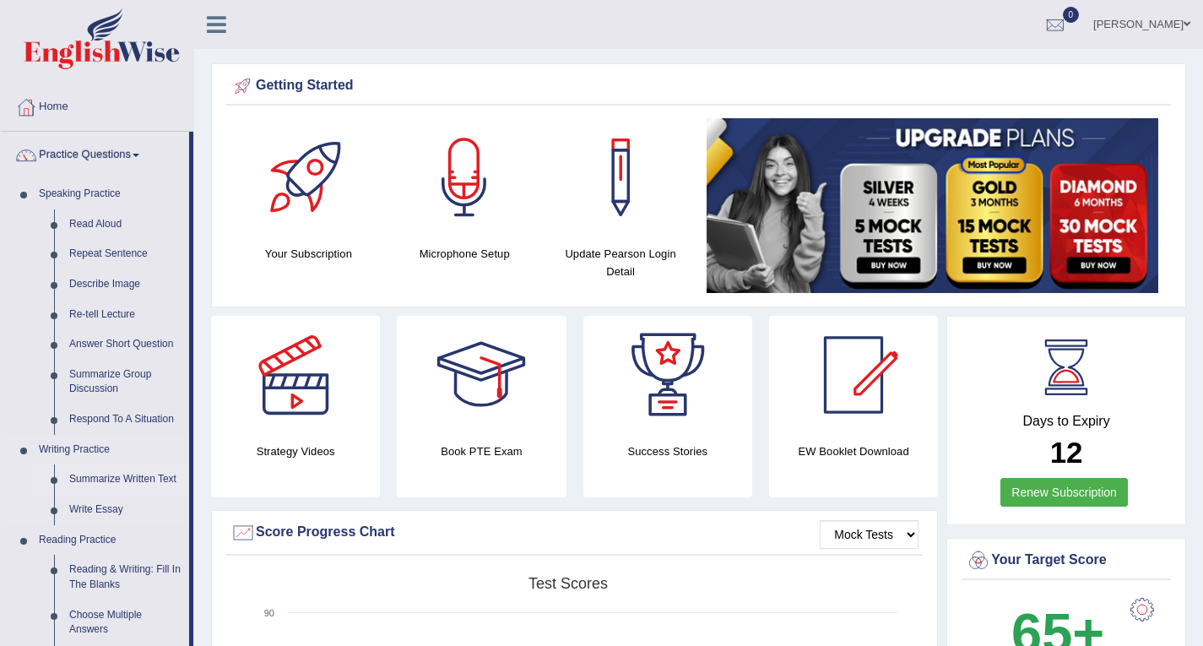
click at [145, 480] on link "Summarize Written Text" at bounding box center [125, 479] width 127 height 30
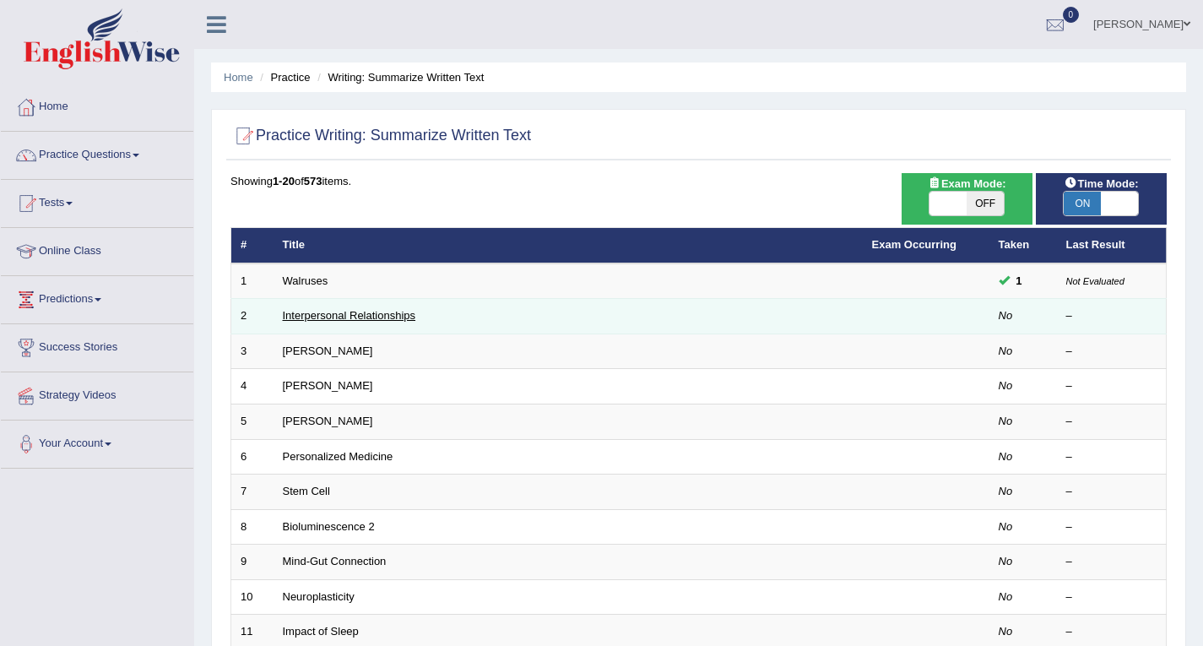
click at [348, 318] on link "Interpersonal Relationships" at bounding box center [349, 315] width 133 height 13
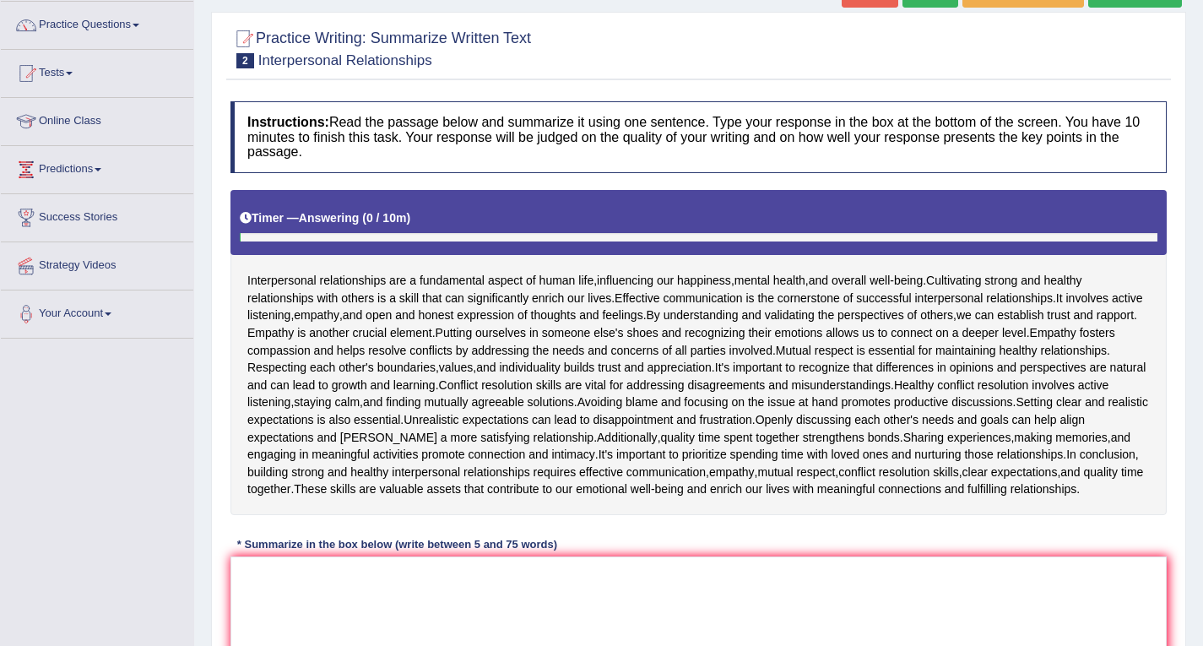
scroll to position [169, 0]
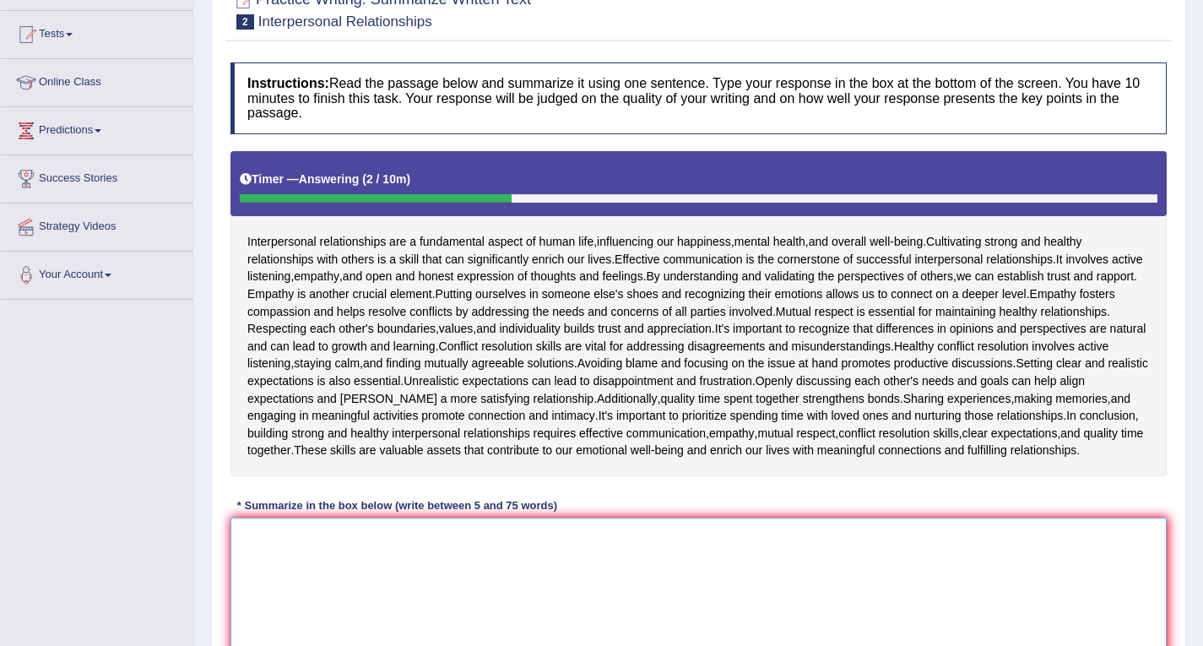
click at [281, 534] on textarea at bounding box center [699, 600] width 936 height 164
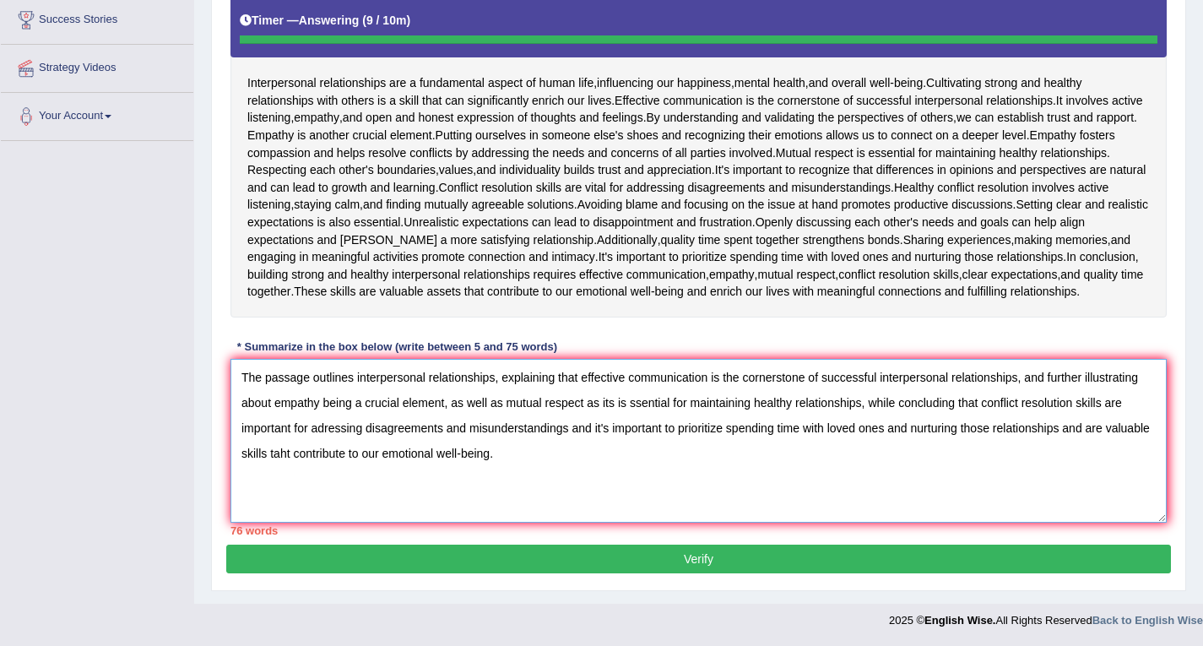
type textarea "The passage outlines interpersonal relationships, explaining that effective com…"
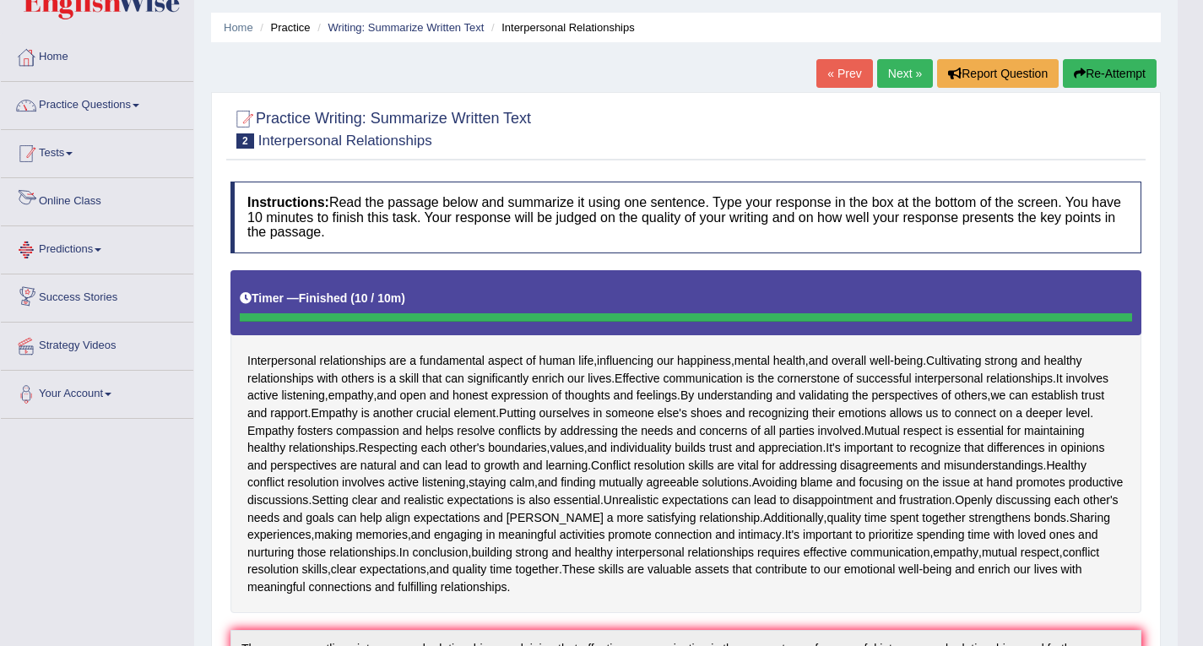
scroll to position [0, 0]
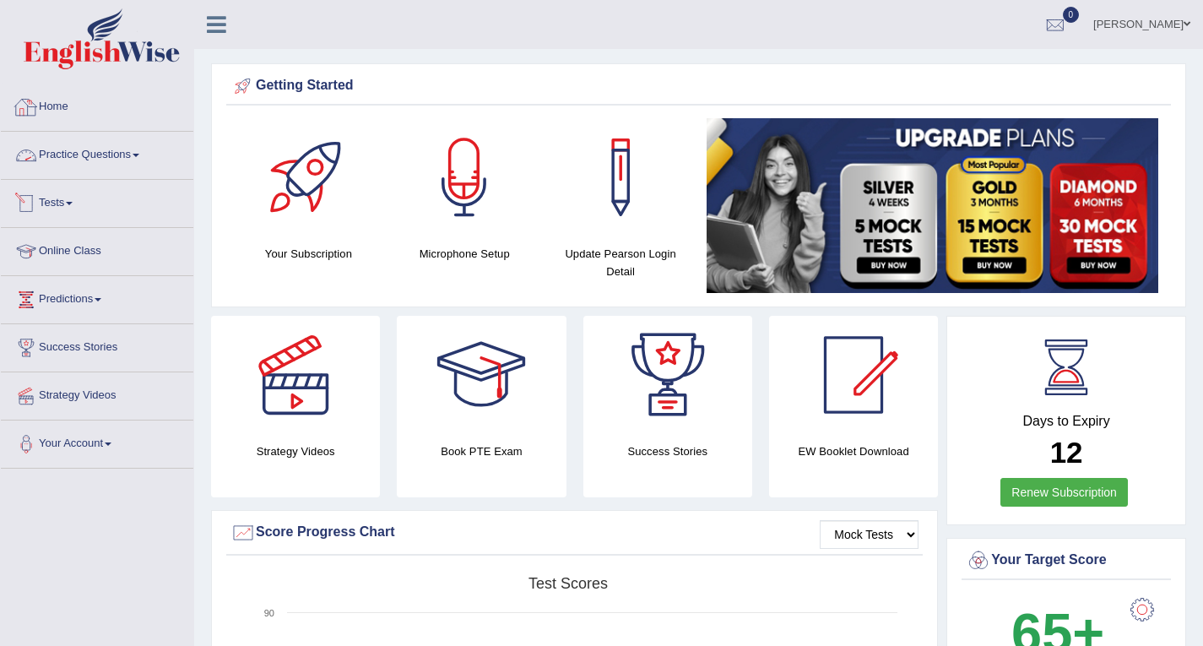
click at [94, 155] on link "Practice Questions" at bounding box center [97, 153] width 193 height 42
click at [115, 157] on link "Practice Questions" at bounding box center [97, 153] width 193 height 42
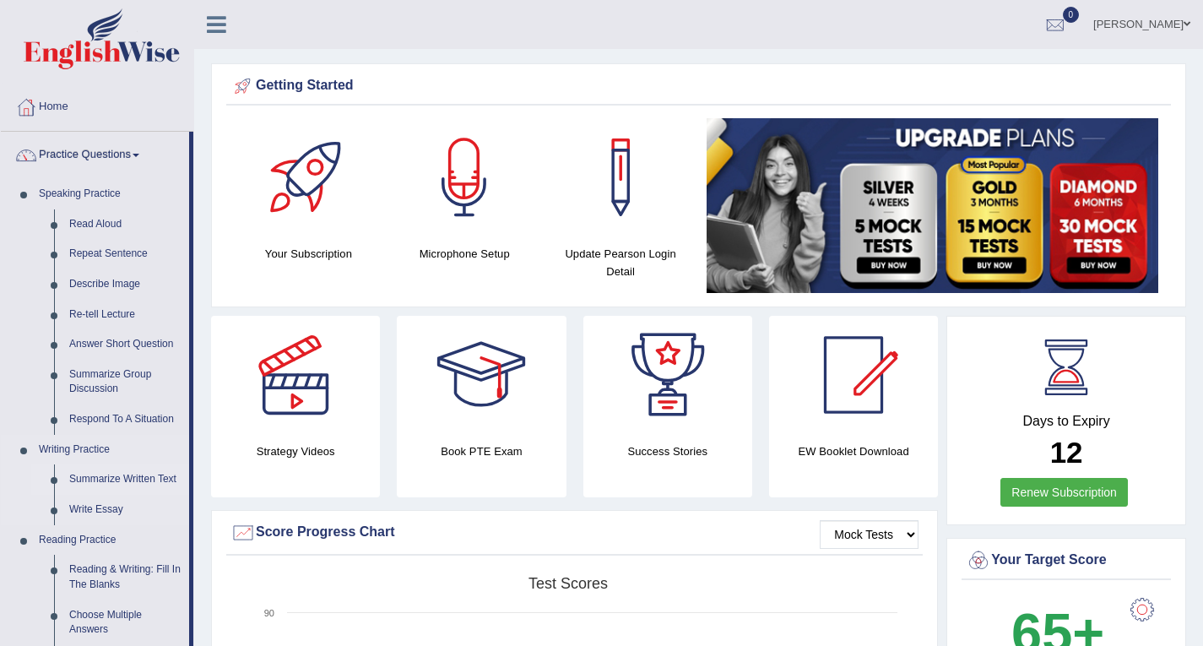
click at [125, 466] on link "Summarize Written Text" at bounding box center [125, 479] width 127 height 30
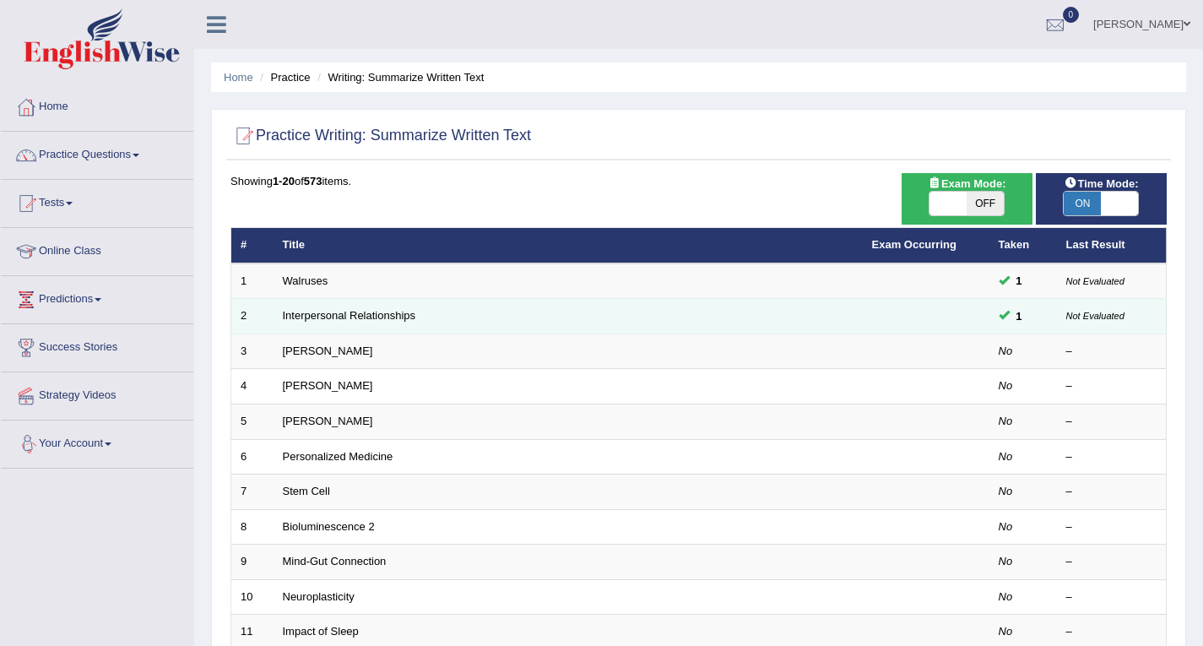
click at [1015, 309] on span "1" at bounding box center [1019, 316] width 19 height 18
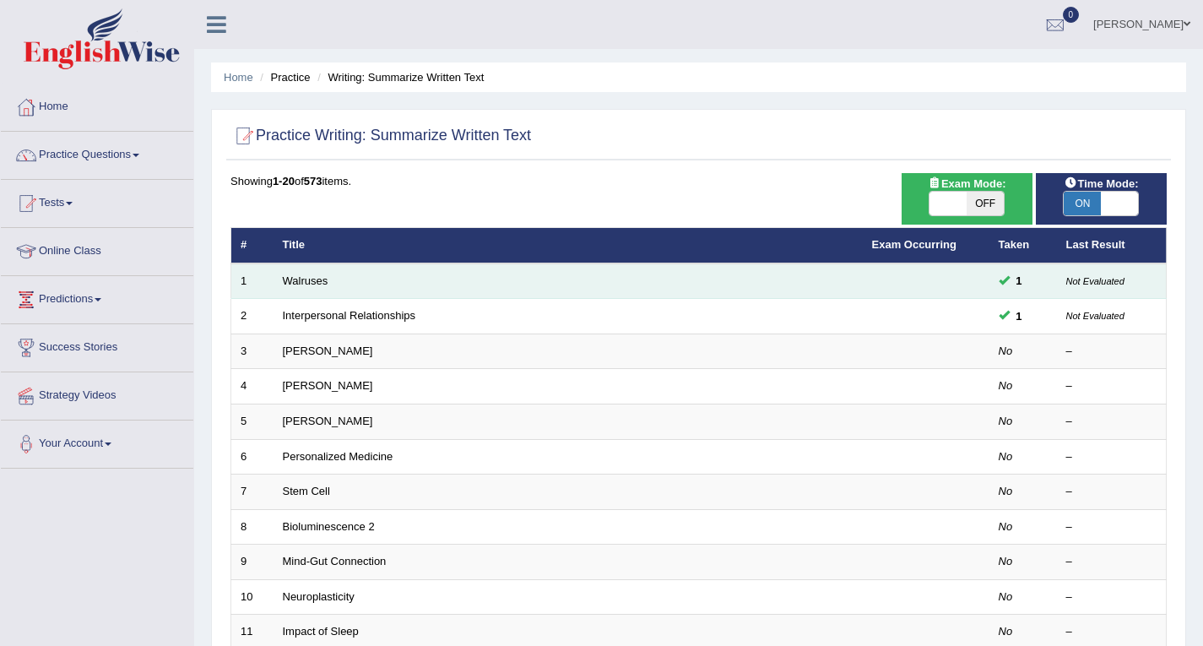
click at [1076, 288] on td "Not Evaluated" at bounding box center [1112, 280] width 110 height 35
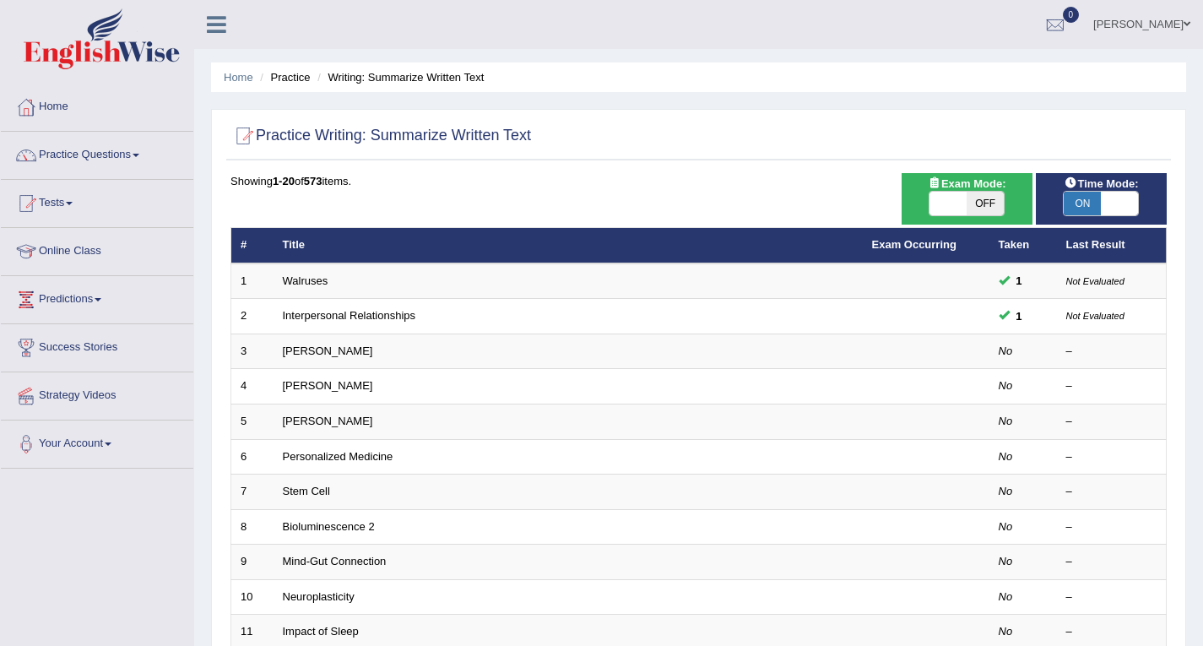
click at [1190, 284] on div "Home Practice Writing: Summarize Written Text Practice Writing: Summarize Writt…" at bounding box center [698, 538] width 1009 height 1076
click at [1090, 252] on th "Last Result" at bounding box center [1112, 245] width 110 height 35
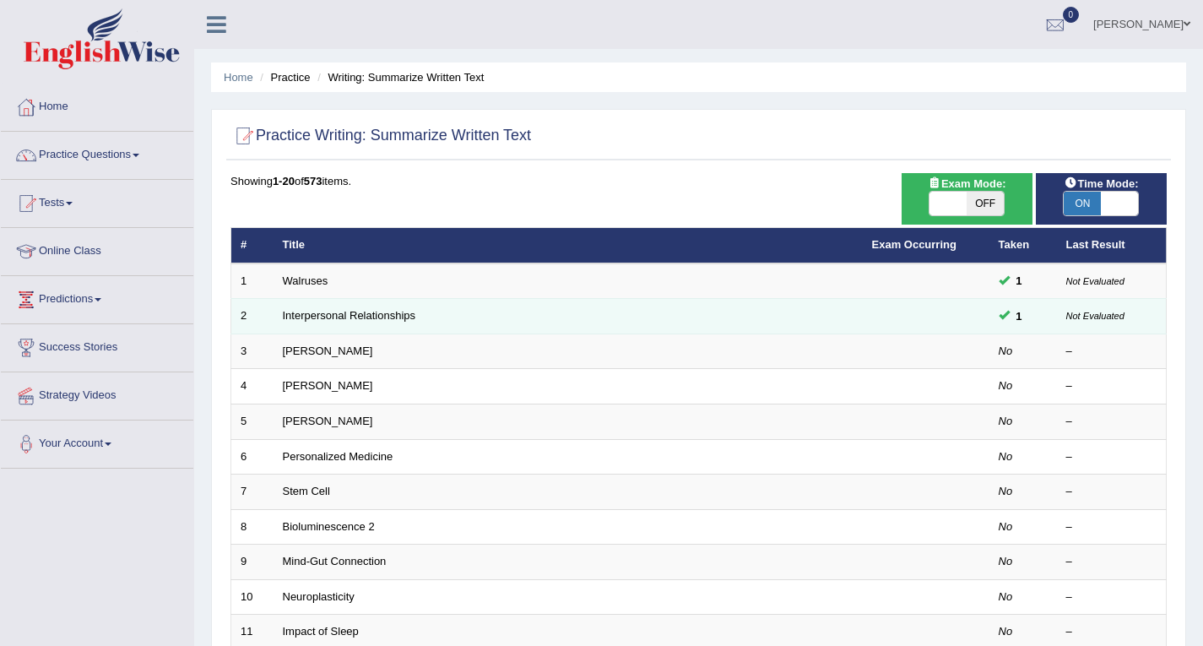
click at [1100, 303] on td "Not Evaluated" at bounding box center [1112, 316] width 110 height 35
click at [990, 318] on td "1" at bounding box center [1024, 316] width 68 height 35
click at [1001, 318] on span at bounding box center [1004, 314] width 11 height 11
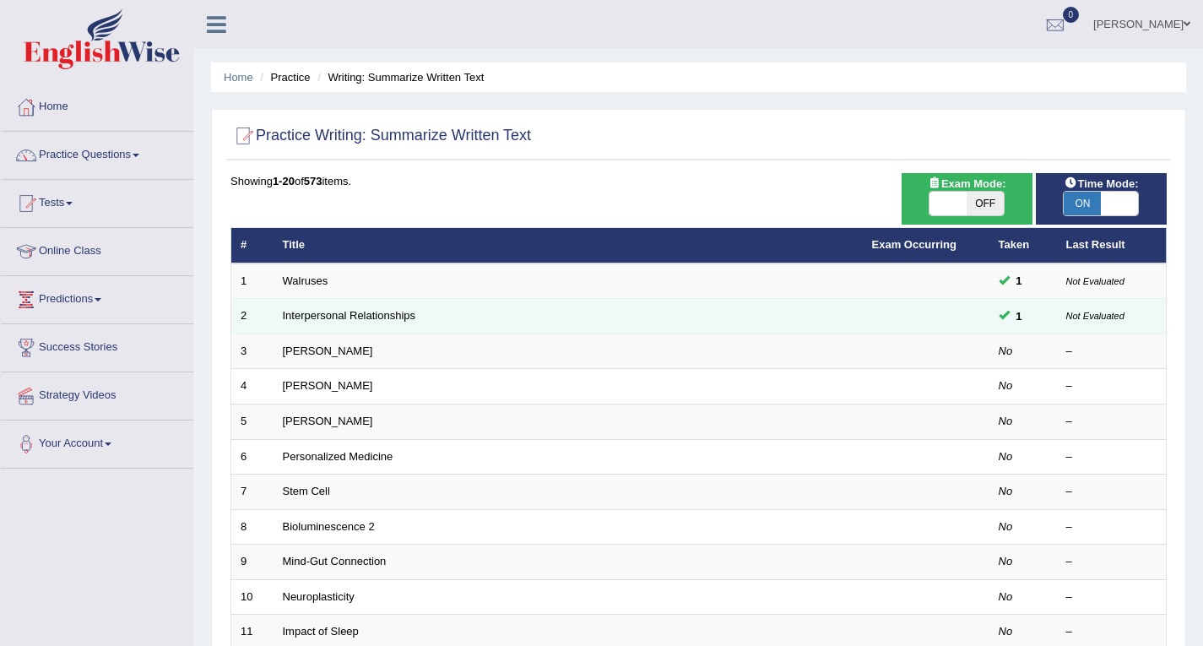
click at [1088, 313] on small "Not Evaluated" at bounding box center [1095, 316] width 58 height 10
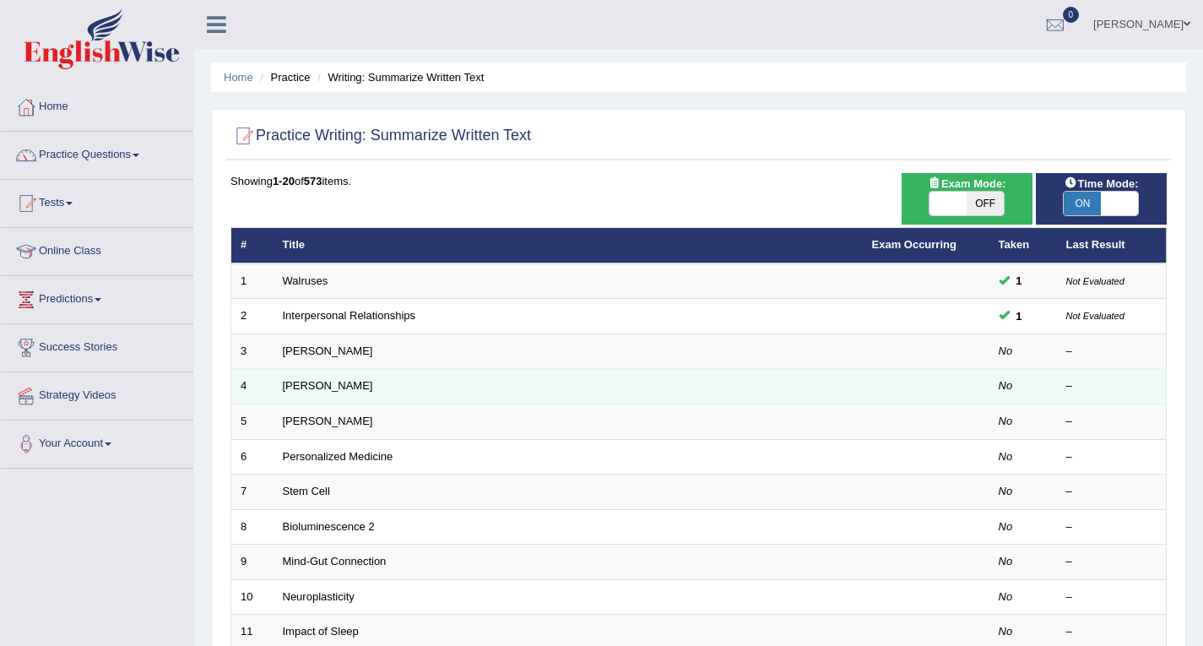
click at [1154, 381] on div "–" at bounding box center [1111, 386] width 91 height 16
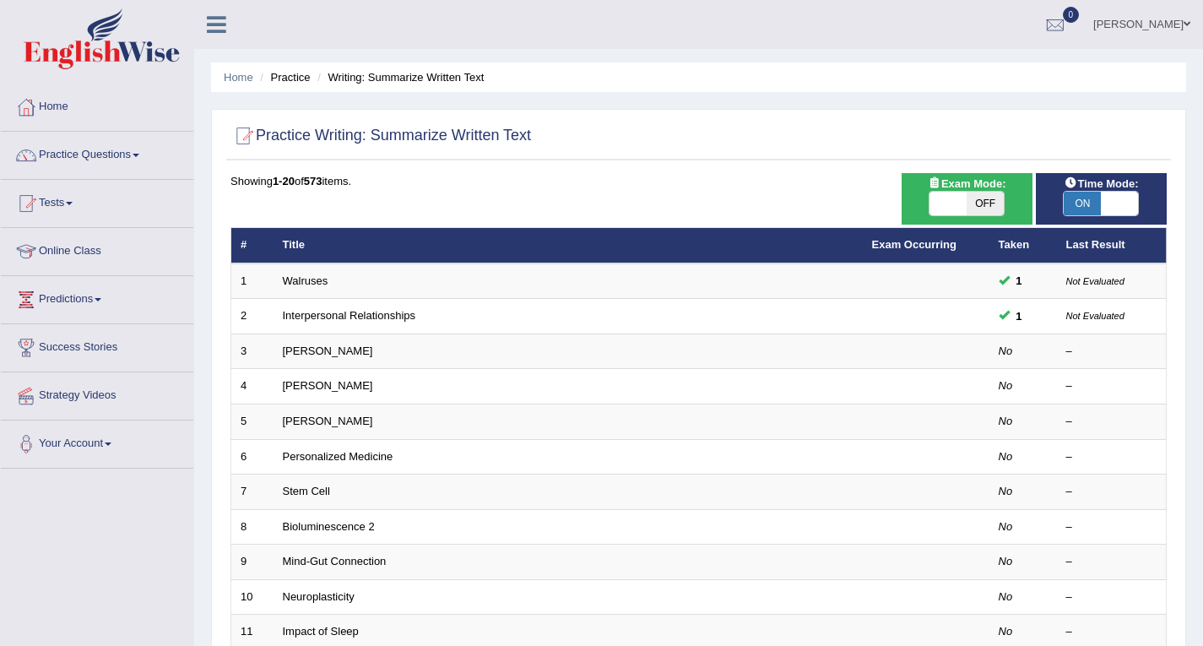
click at [1008, 255] on th "Taken" at bounding box center [1024, 245] width 68 height 35
click at [1080, 239] on th "Last Result" at bounding box center [1112, 245] width 110 height 35
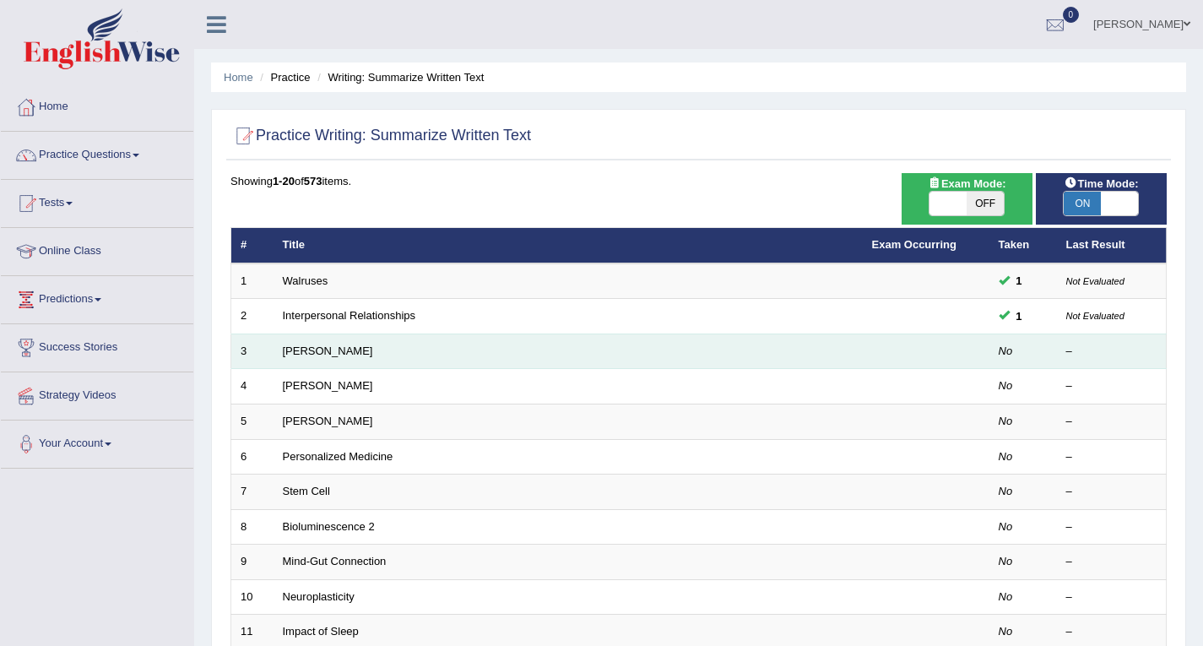
click at [829, 359] on td "Rosalid Franklin" at bounding box center [568, 351] width 589 height 35
click at [1009, 350] on em "No" at bounding box center [1006, 350] width 14 height 13
click at [336, 351] on link "Rosalid Franklin" at bounding box center [328, 350] width 90 height 13
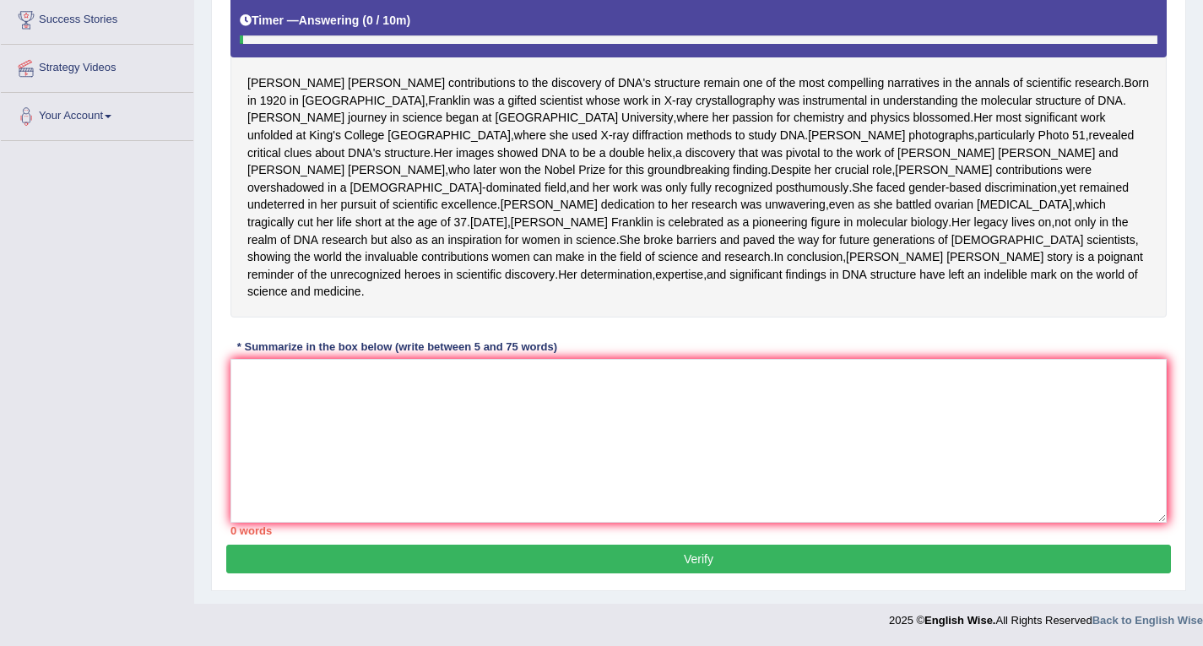
scroll to position [161, 0]
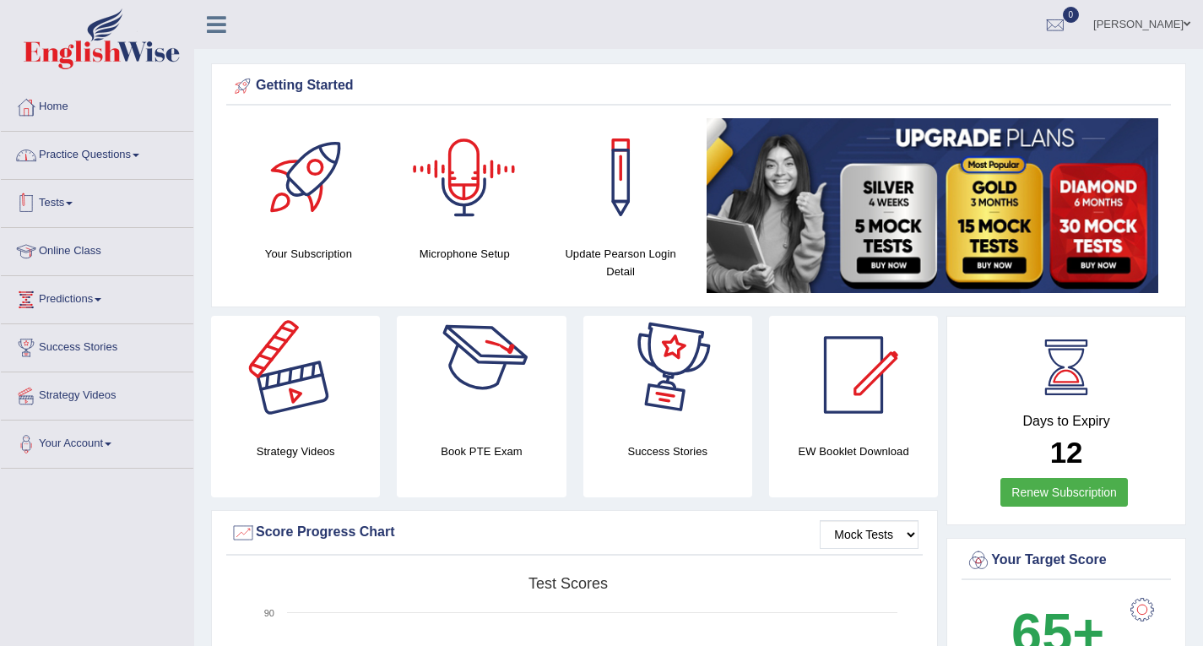
click at [124, 149] on link "Practice Questions" at bounding box center [97, 153] width 193 height 42
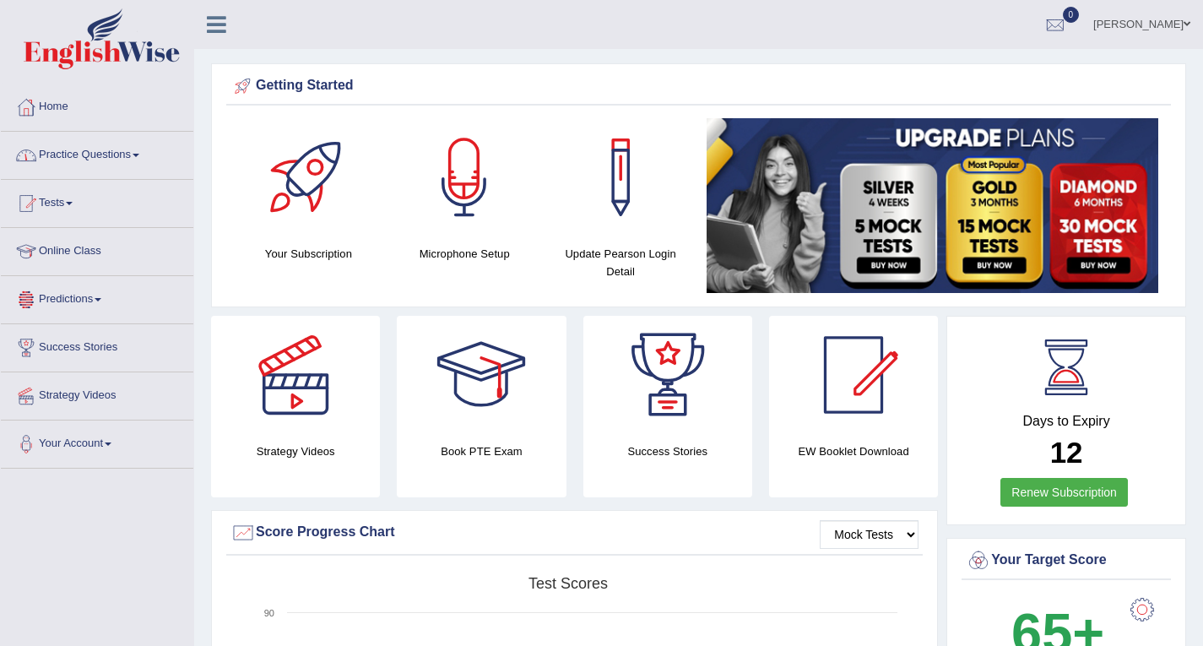
click at [137, 156] on link "Practice Questions" at bounding box center [97, 153] width 193 height 42
click at [137, 157] on link "Practice Questions" at bounding box center [97, 153] width 193 height 42
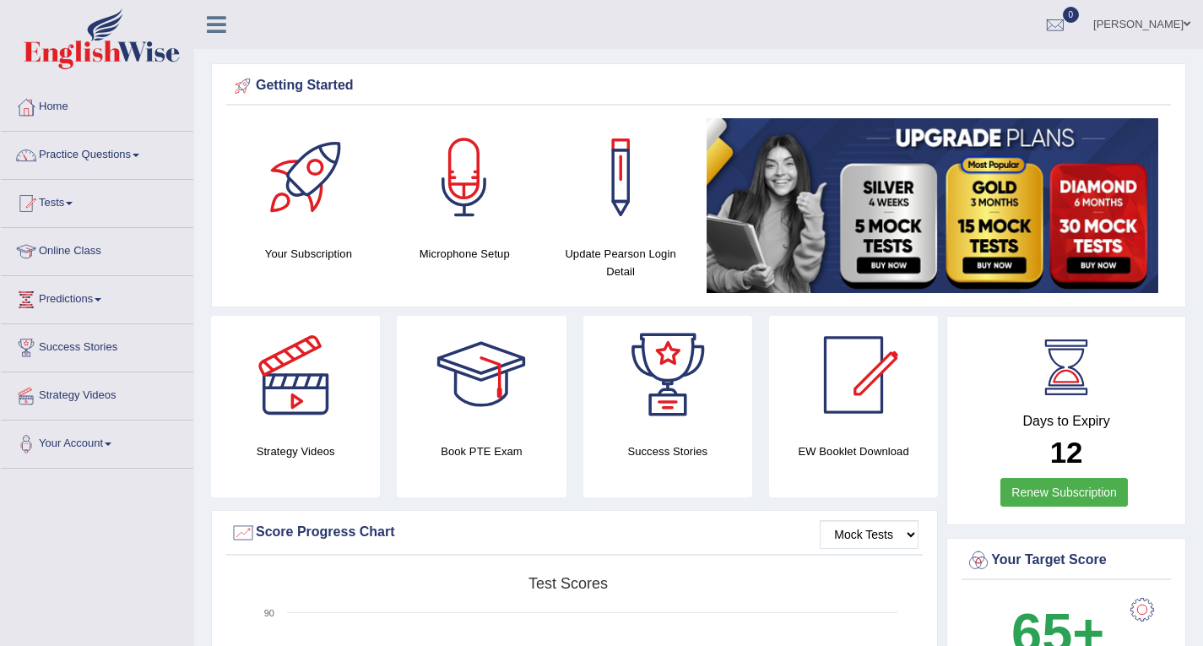
click at [137, 157] on link "Practice Questions" at bounding box center [97, 153] width 193 height 42
click at [62, 149] on link "Practice Questions" at bounding box center [97, 153] width 193 height 42
click at [137, 156] on link "Practice Questions" at bounding box center [97, 153] width 193 height 42
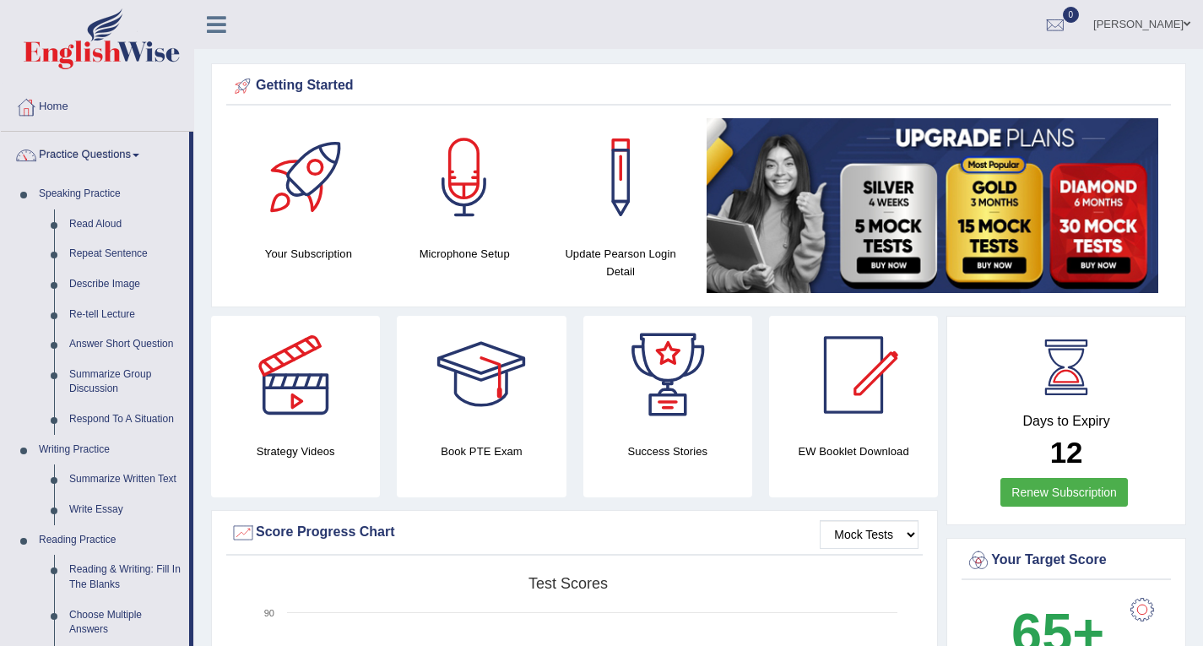
click at [139, 155] on span at bounding box center [136, 155] width 7 height 3
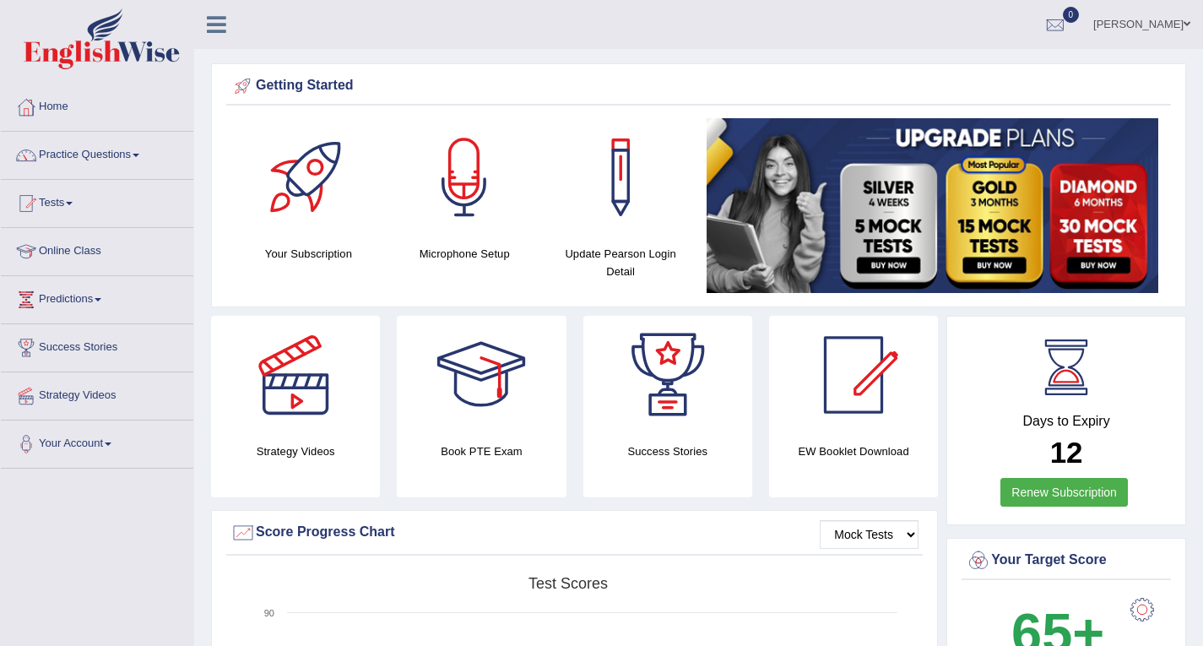
click at [139, 155] on span at bounding box center [136, 155] width 7 height 3
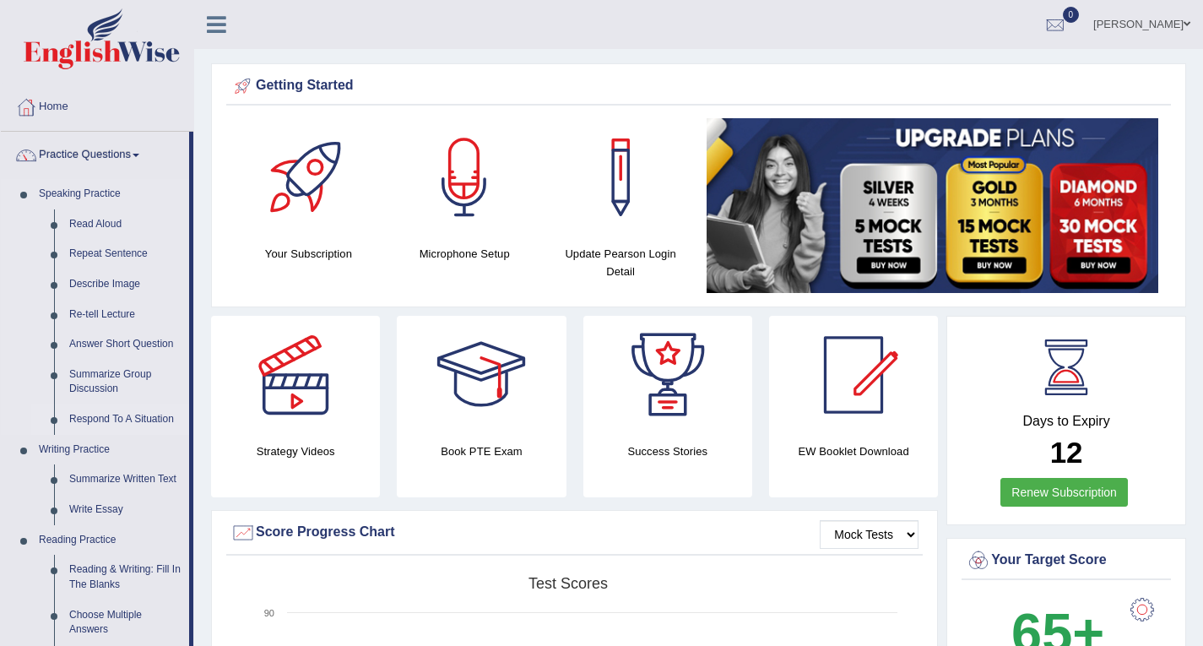
scroll to position [84, 0]
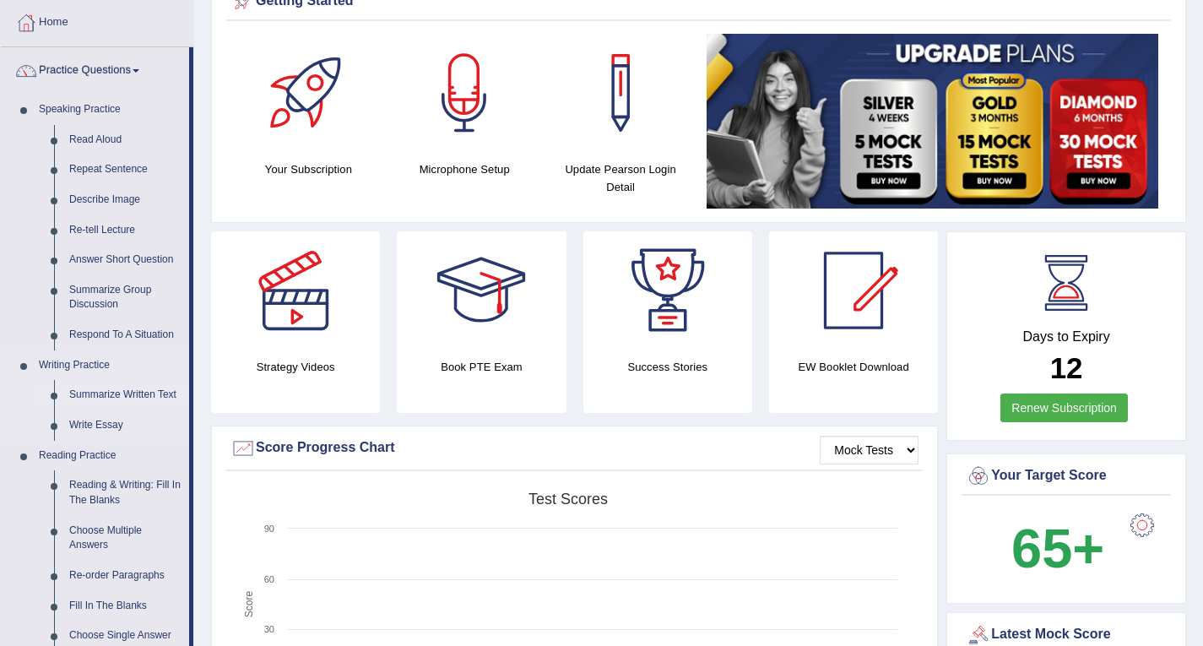
click at [129, 387] on link "Summarize Written Text" at bounding box center [125, 395] width 127 height 30
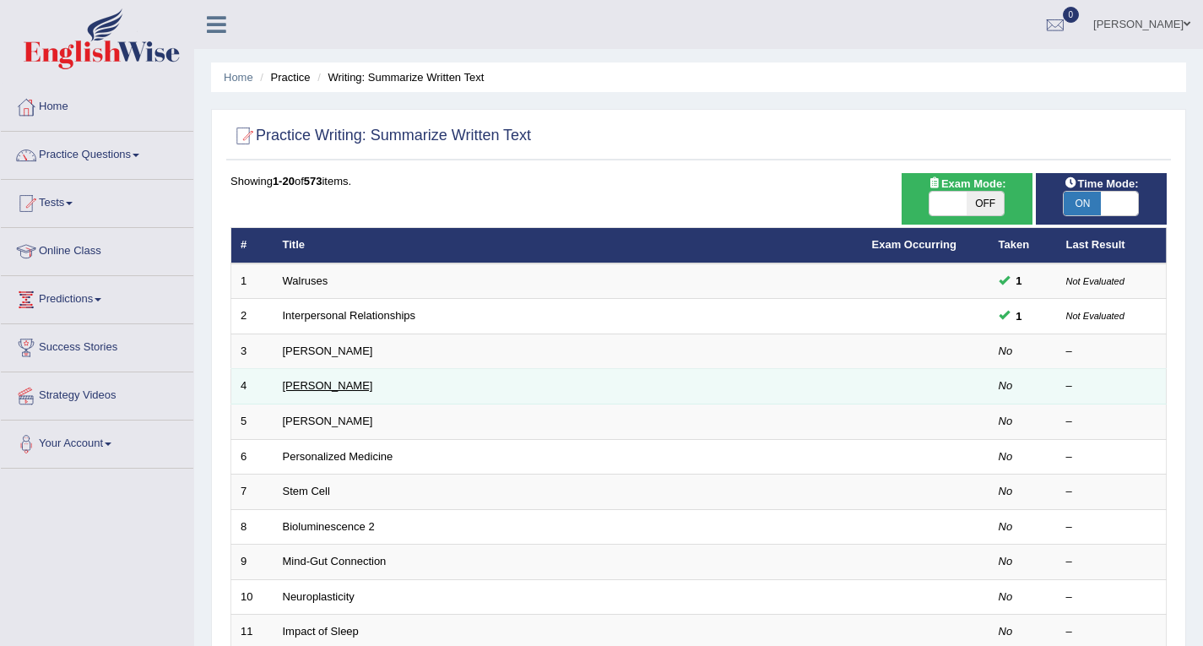
click at [310, 382] on link "[PERSON_NAME]" at bounding box center [328, 385] width 90 height 13
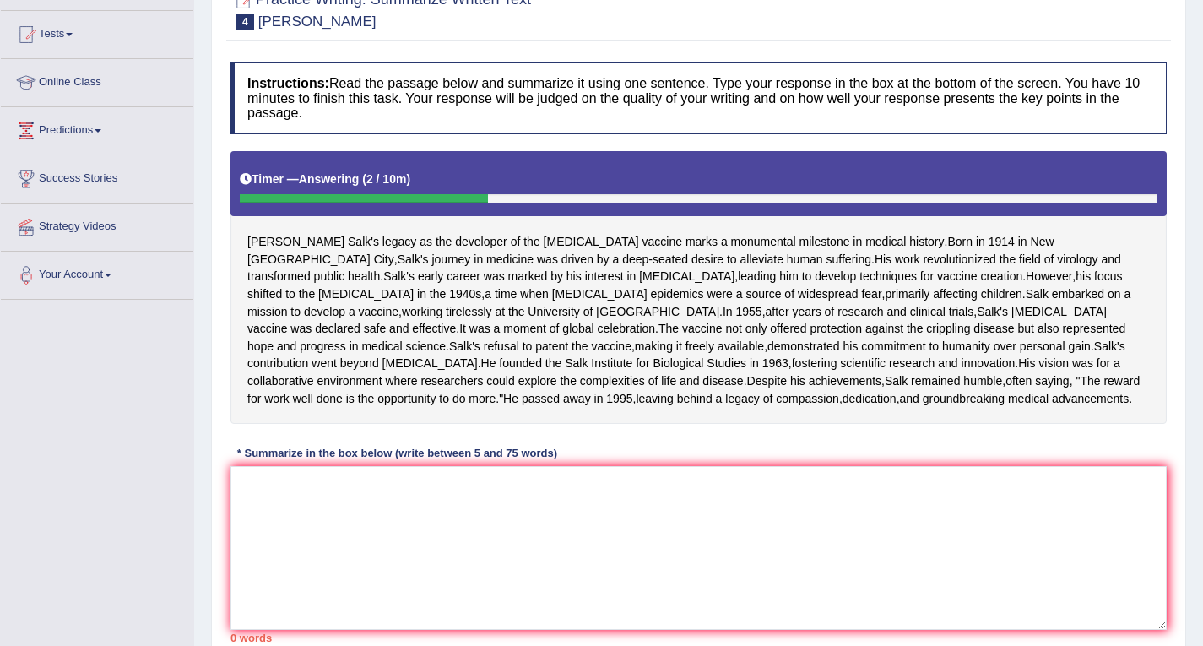
scroll to position [379, 0]
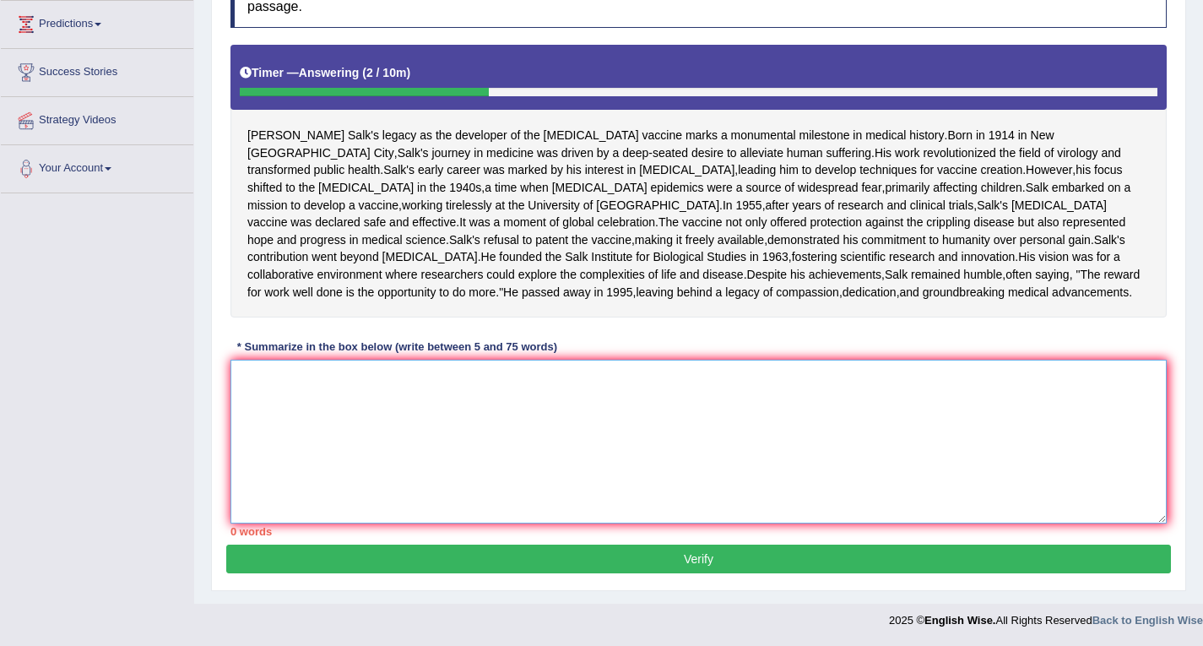
click at [317, 408] on textarea at bounding box center [699, 442] width 936 height 164
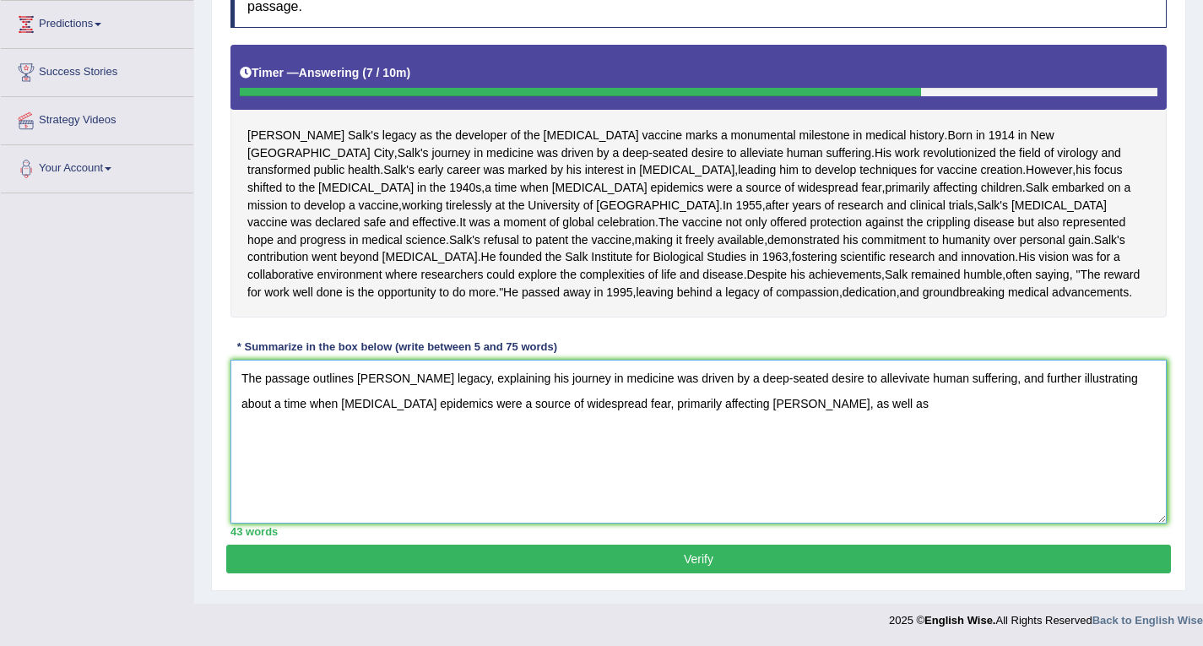
drag, startPoint x: 246, startPoint y: 377, endPoint x: 485, endPoint y: 363, distance: 240.2
click at [317, 373] on textarea "The passage outlines [PERSON_NAME] legacy, explaining his journey in medicine w…" at bounding box center [699, 442] width 936 height 164
drag, startPoint x: 485, startPoint y: 363, endPoint x: 778, endPoint y: 406, distance: 296.1
click at [786, 406] on textarea "The passage outlines Jonas Salk's legacy, explaining his journey in medicine wa…" at bounding box center [699, 442] width 936 height 164
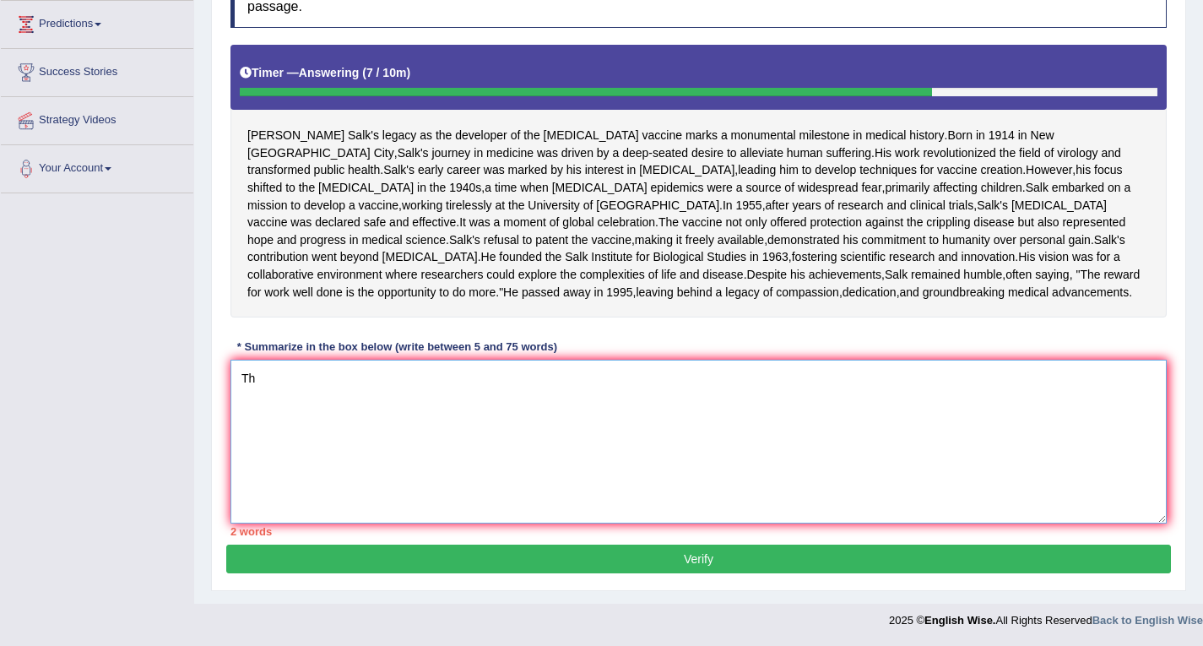
type textarea "T"
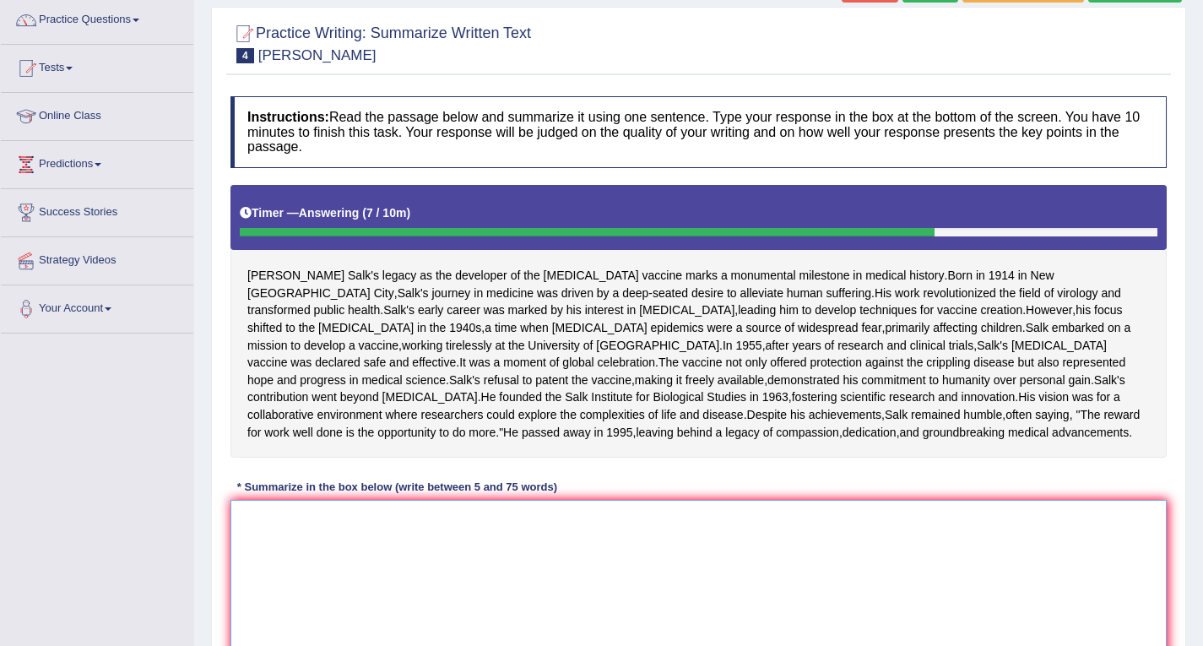
scroll to position [126, 0]
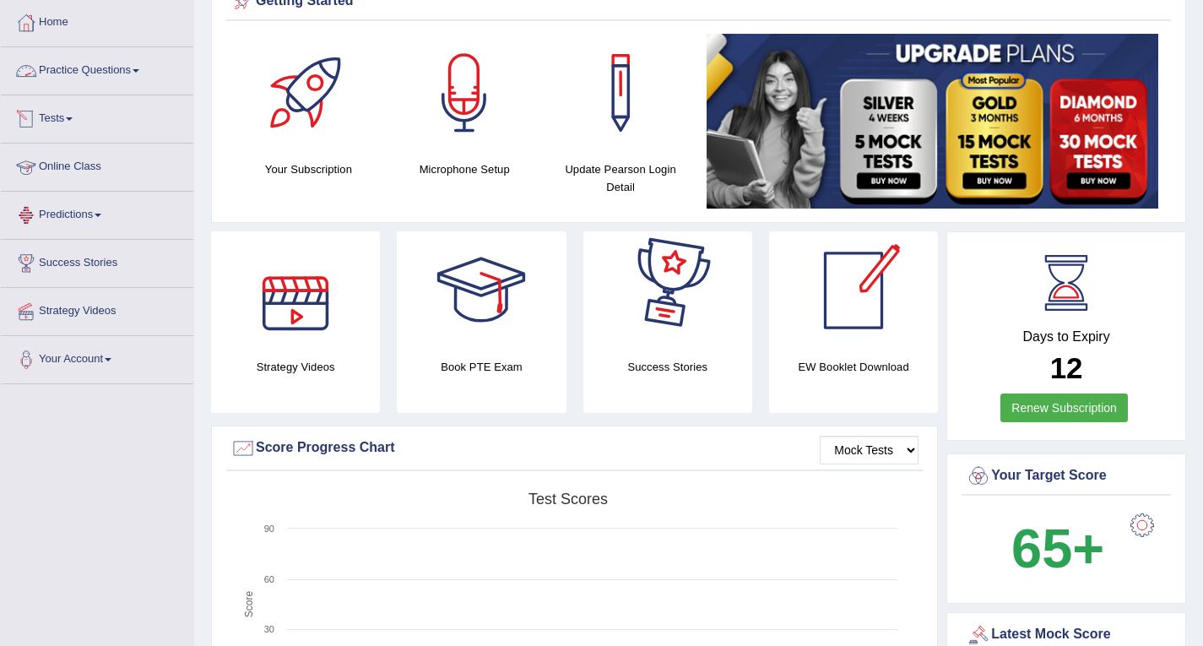
click at [120, 62] on link "Practice Questions" at bounding box center [97, 68] width 193 height 42
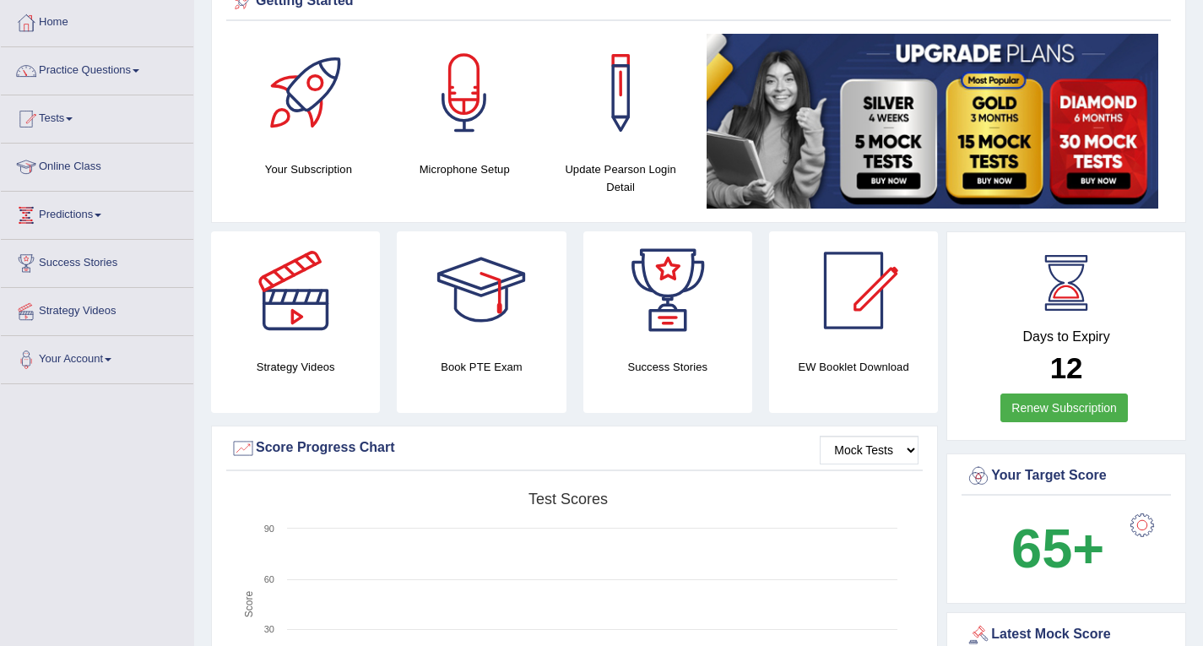
click at [138, 66] on link "Practice Questions" at bounding box center [97, 68] width 193 height 42
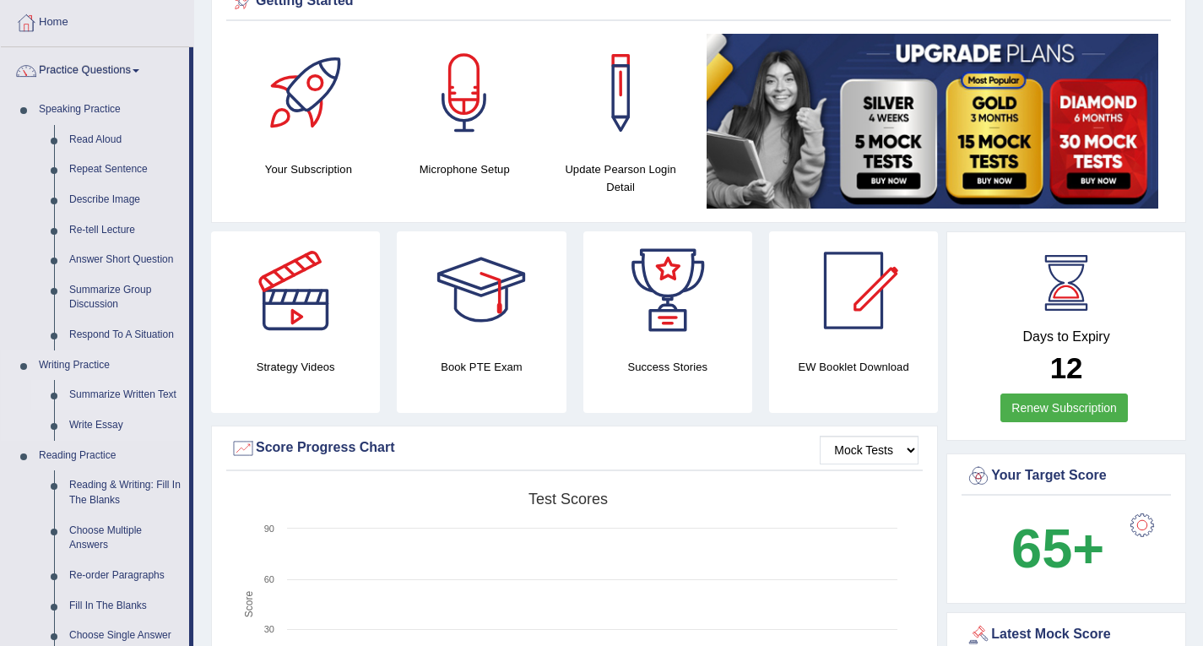
click at [110, 385] on link "Summarize Written Text" at bounding box center [125, 395] width 127 height 30
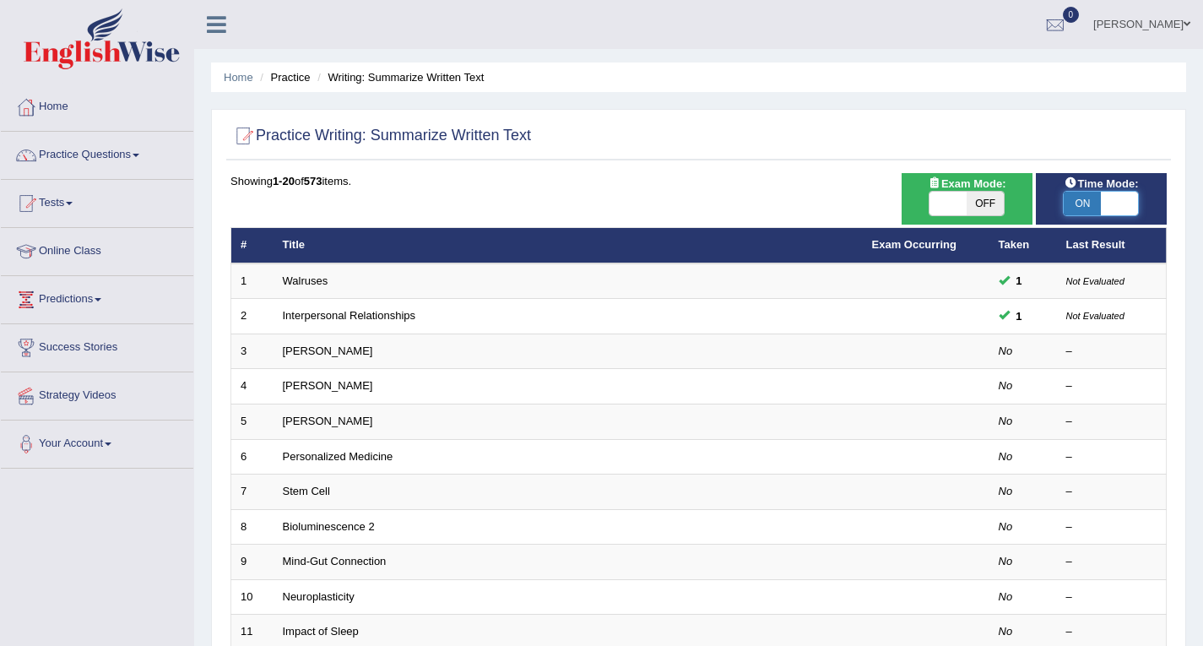
click at [1116, 197] on span at bounding box center [1119, 204] width 37 height 24
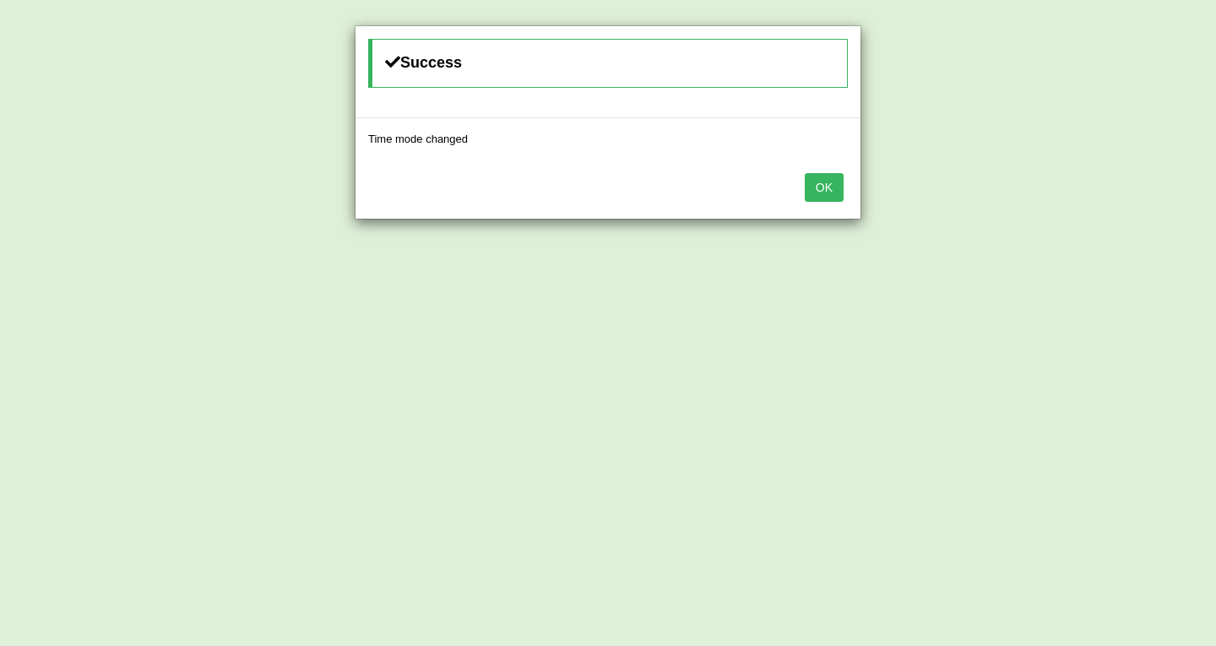
click at [795, 192] on div "OK" at bounding box center [607, 189] width 505 height 59
click at [838, 187] on button "OK" at bounding box center [824, 187] width 39 height 29
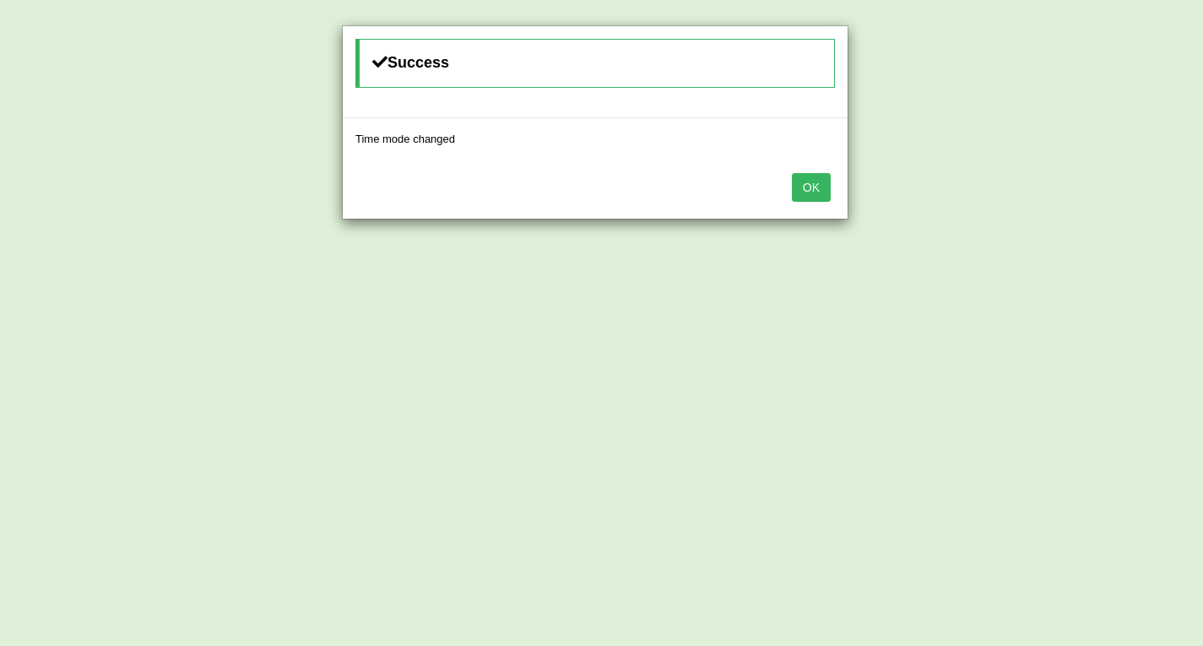
click at [828, 186] on button "OK" at bounding box center [811, 187] width 39 height 29
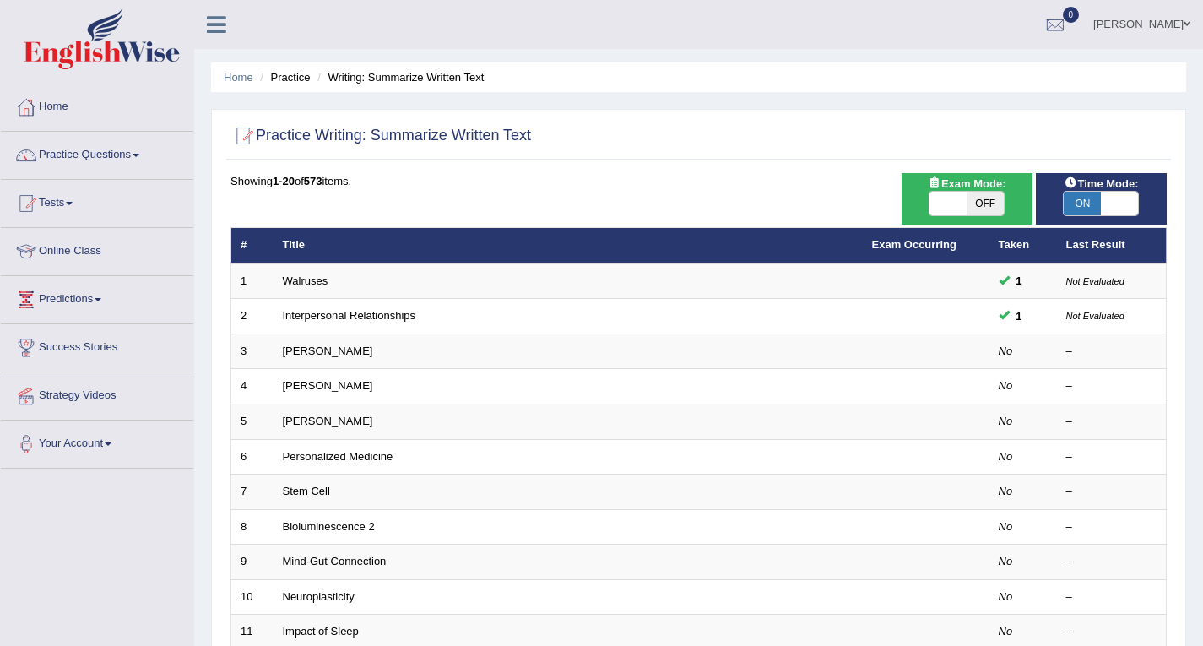
click at [1086, 198] on span "ON" at bounding box center [1082, 204] width 37 height 24
checkbox input "false"
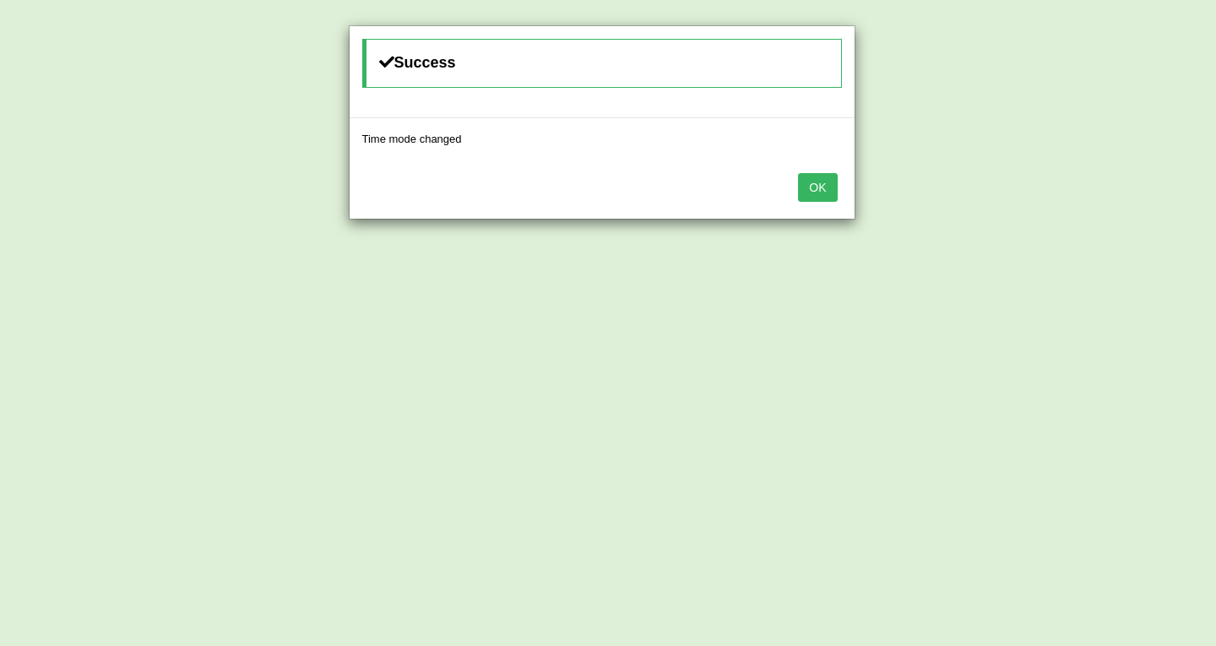
click at [822, 191] on button "OK" at bounding box center [817, 187] width 39 height 29
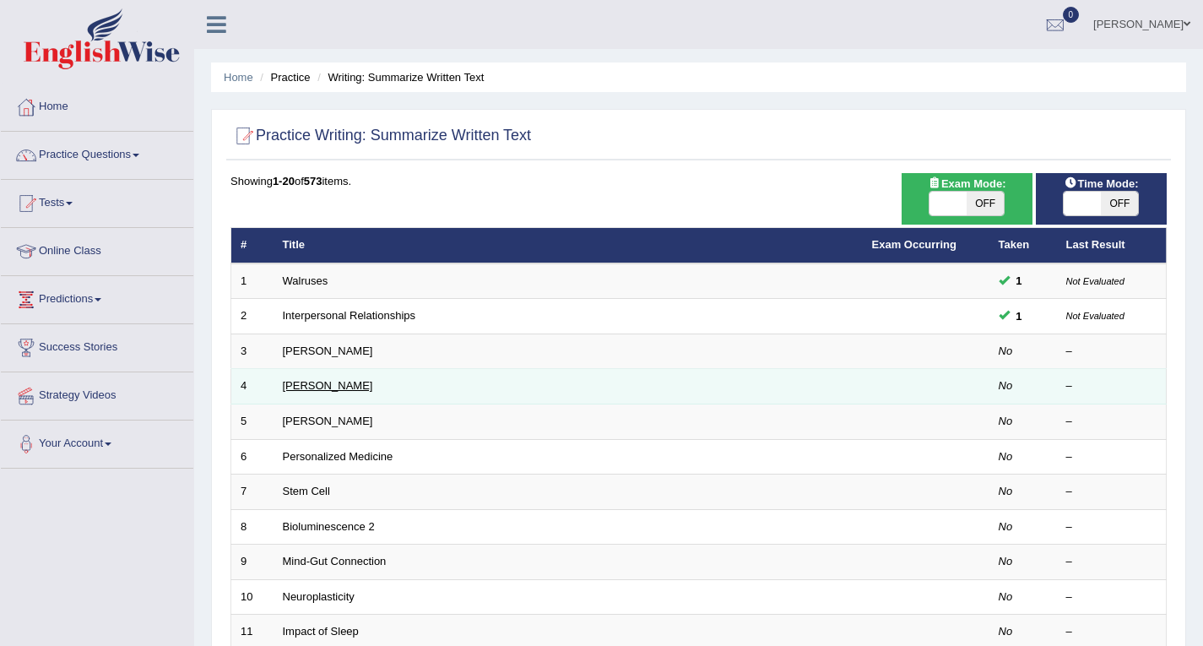
click at [318, 384] on link "Jonas Salk" at bounding box center [328, 385] width 90 height 13
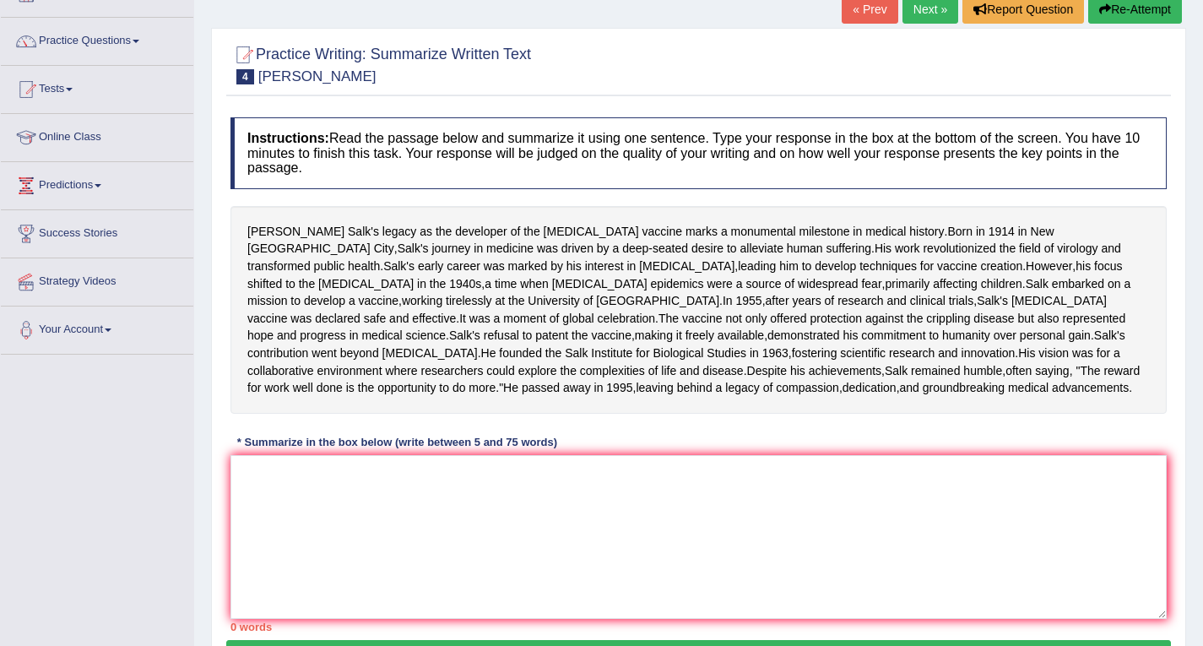
scroll to position [314, 0]
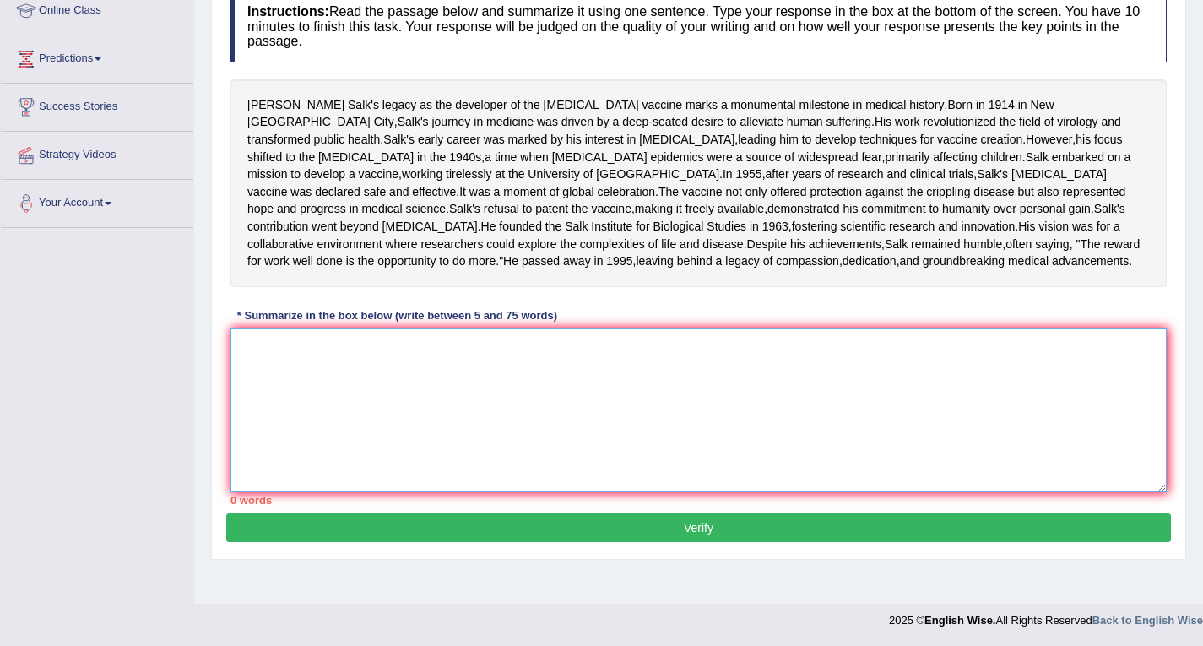
click at [349, 374] on textarea at bounding box center [699, 410] width 936 height 164
paste textarea "es [PERSON_NAME] legacy, explaining his journey in medicine was driven by a dee…"
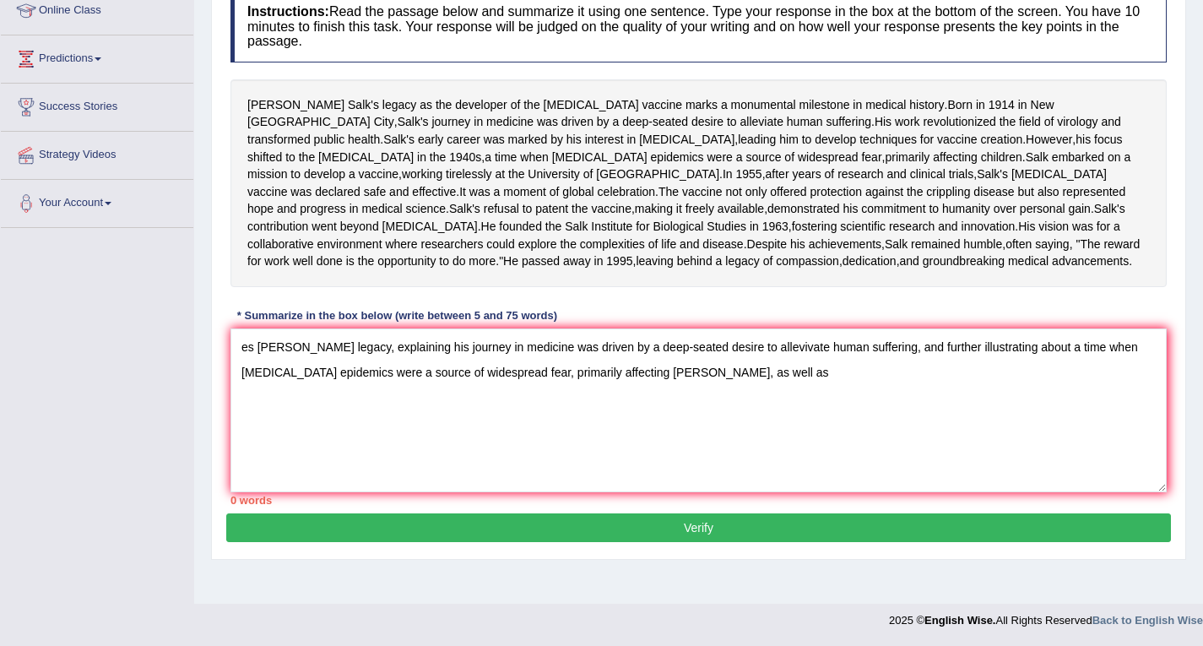
click at [861, 200] on span "commitment" at bounding box center [893, 209] width 64 height 18
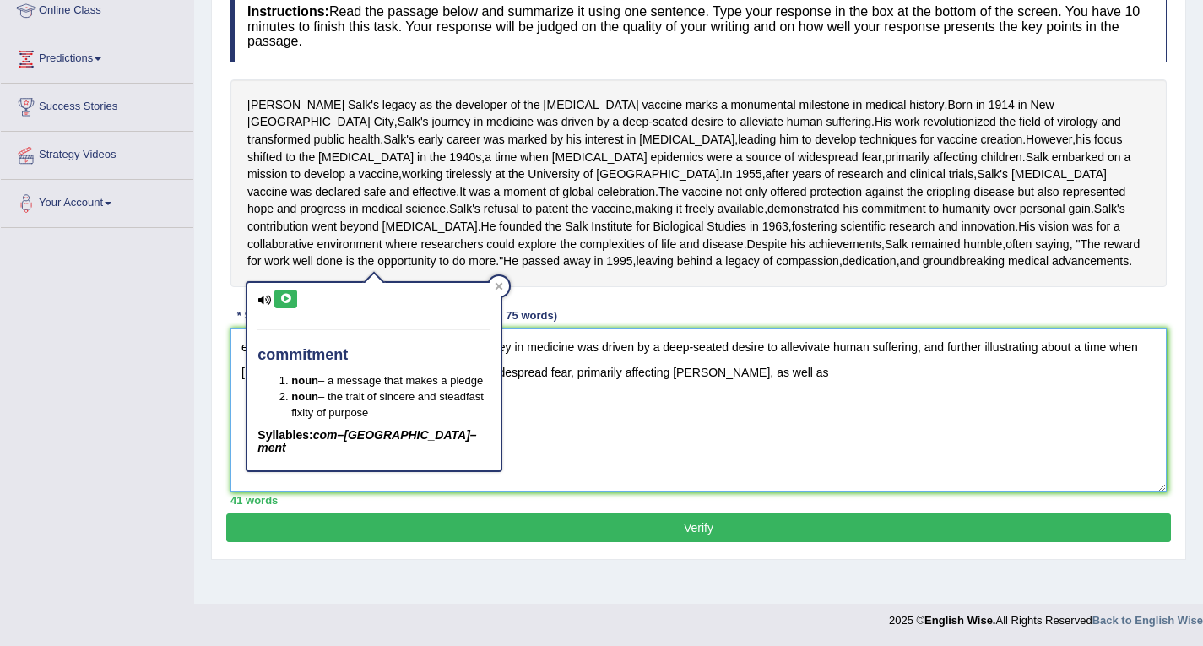
click at [293, 445] on textarea "es Jonas Salk's legacy, explaining his journey in medicine was driven by a deep…" at bounding box center [699, 410] width 936 height 164
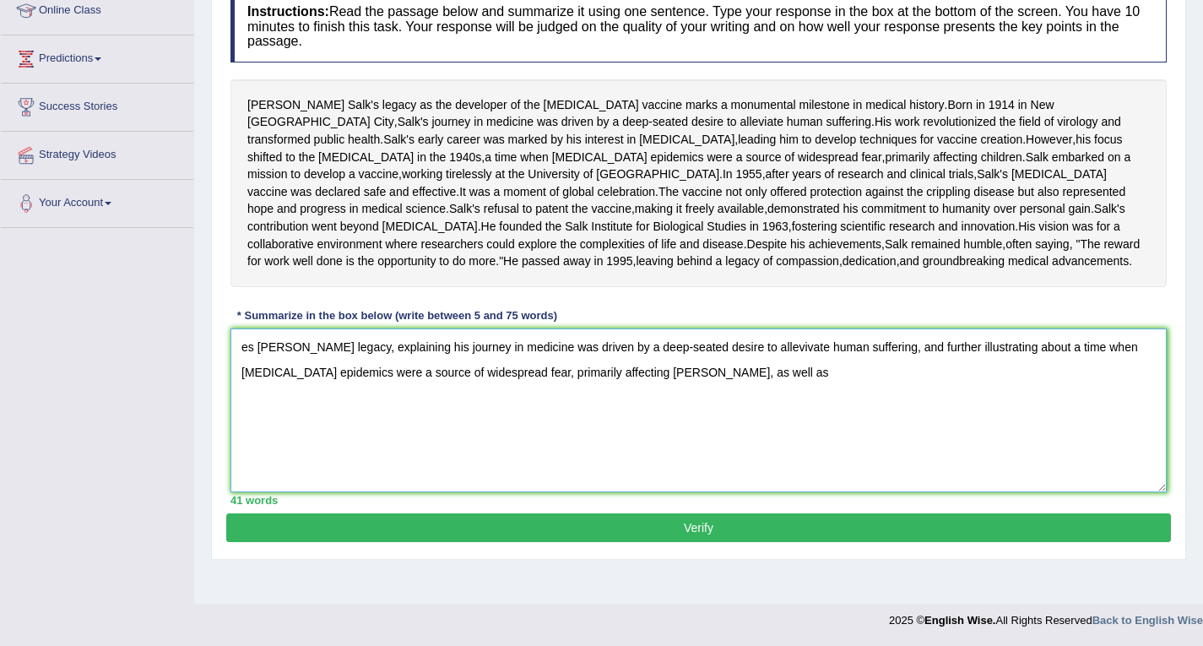
click at [261, 378] on textarea "es Jonas Salk's legacy, explaining his journey in medicine was driven by a deep…" at bounding box center [699, 410] width 936 height 164
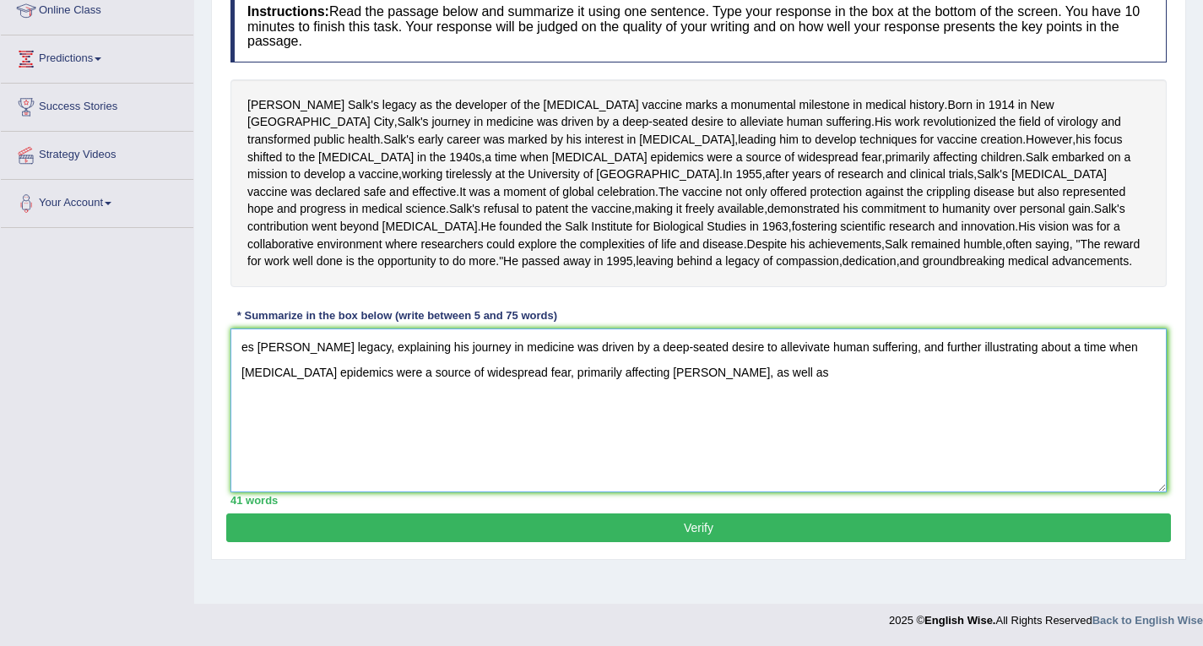
click at [316, 450] on textarea "es Jonas Salk's legacy, explaining his journey in medicine was driven by a deep…" at bounding box center [699, 410] width 936 height 164
click at [260, 380] on textarea "es Jonas Salk's legacy, explaining his journey in medicine was driven by a deep…" at bounding box center [699, 410] width 936 height 164
click at [777, 402] on textarea "The passage outlines Jonas Salk's legacy, explaining his journey in medicine wa…" at bounding box center [699, 410] width 936 height 164
click at [881, 376] on textarea "The passage outlines Jonas Salk's legacy, explaining his journey in medicine wa…" at bounding box center [699, 410] width 936 height 164
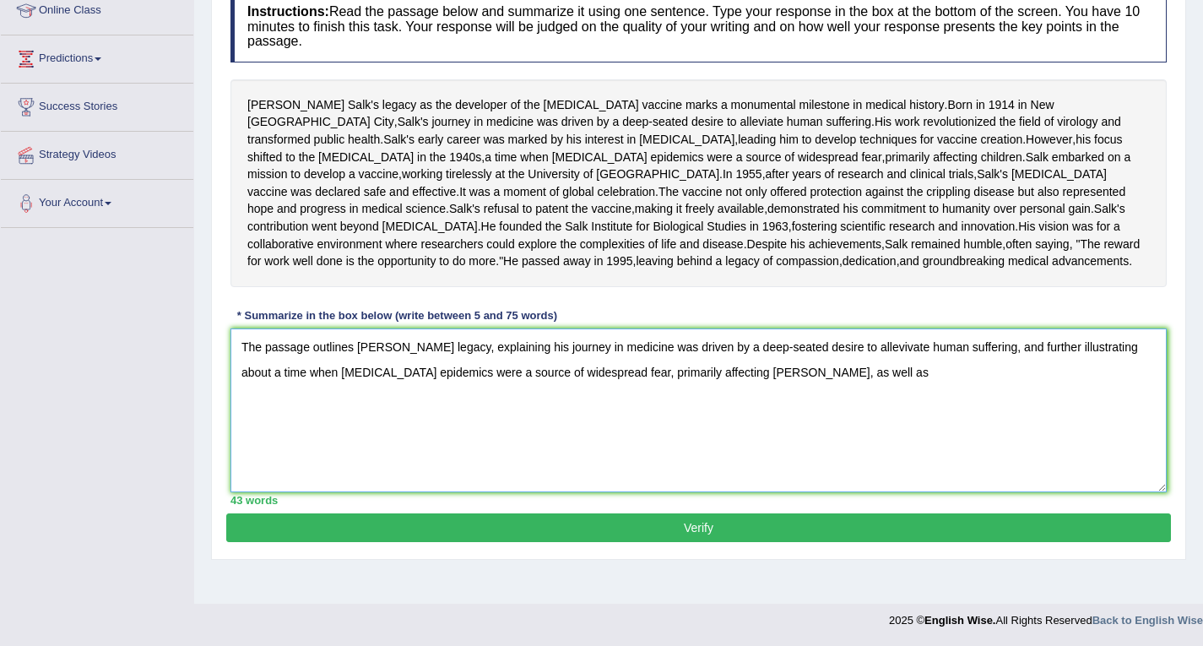
click at [881, 376] on textarea "The passage outlines Jonas Salk's legacy, explaining his journey in medicine wa…" at bounding box center [699, 410] width 936 height 164
click at [879, 418] on textarea "The passage outlines Jonas Salk's legacy, explaining his journey in medicine wa…" at bounding box center [699, 410] width 936 height 164
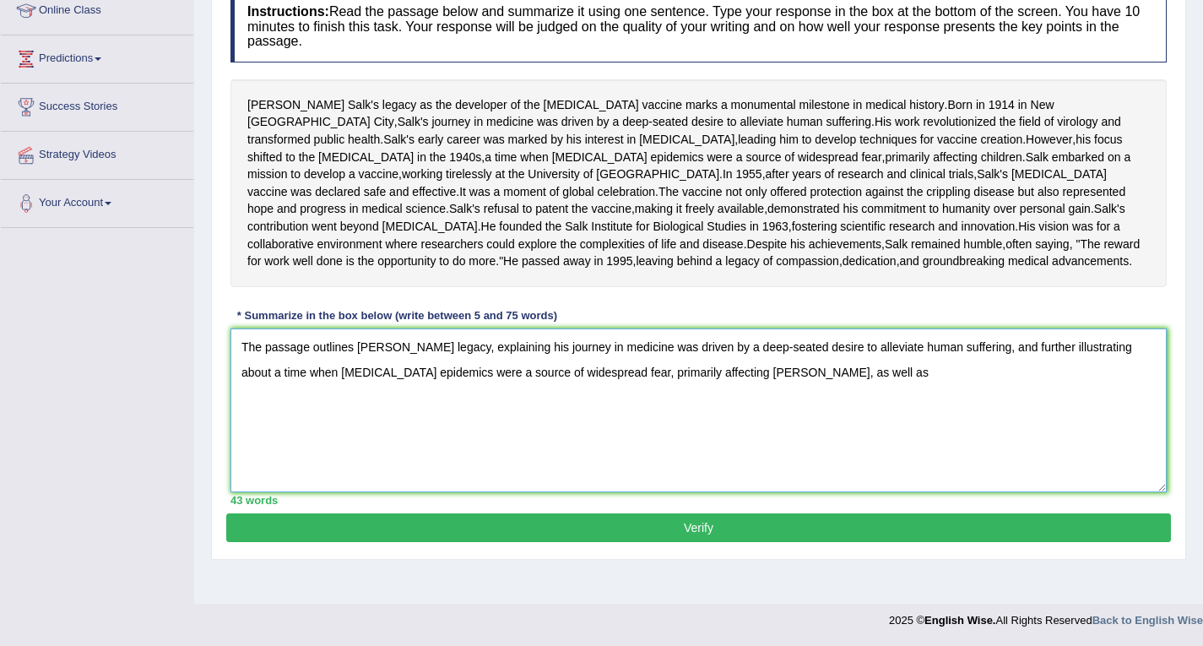
click at [879, 417] on textarea "The passage outlines Jonas Salk's legacy, explaining his journey in medicine wa…" at bounding box center [699, 410] width 936 height 164
click at [1149, 377] on textarea "The passage outlines Jonas Salk's legacy, explaining his journey in medicine wa…" at bounding box center [699, 410] width 936 height 164
click at [271, 406] on textarea "The passage outlines Jonas Salk's legacy, explaining his journey in medicine wa…" at bounding box center [699, 410] width 936 height 164
click at [399, 475] on textarea "The passage outlines Jonas Salk's legacy, explaining his journey in medicine wa…" at bounding box center [699, 410] width 936 height 164
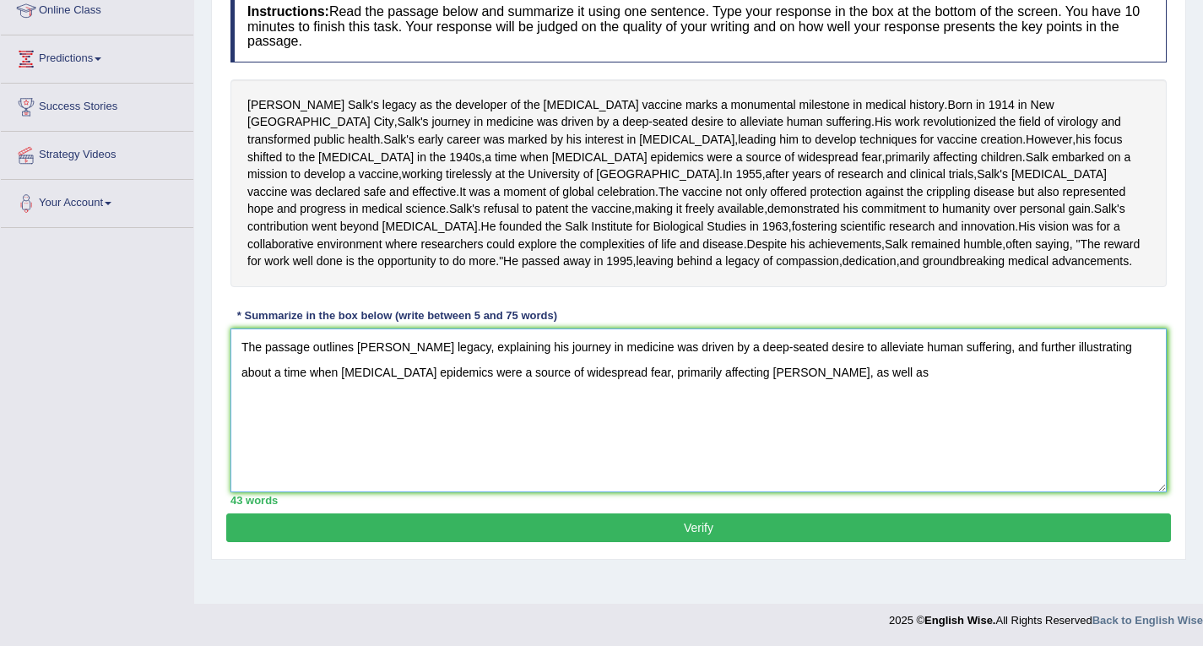
click at [399, 475] on textarea "The passage outlines Jonas Salk's legacy, explaining his journey in medicine wa…" at bounding box center [699, 410] width 936 height 164
click at [265, 400] on textarea "The passage outlines Jonas Salk's legacy, explaining his journey in medicine wa…" at bounding box center [699, 410] width 936 height 164
click at [269, 402] on textarea "The passage outlines Jonas Salk's legacy, explaining his journey in medicine wa…" at bounding box center [699, 410] width 936 height 164
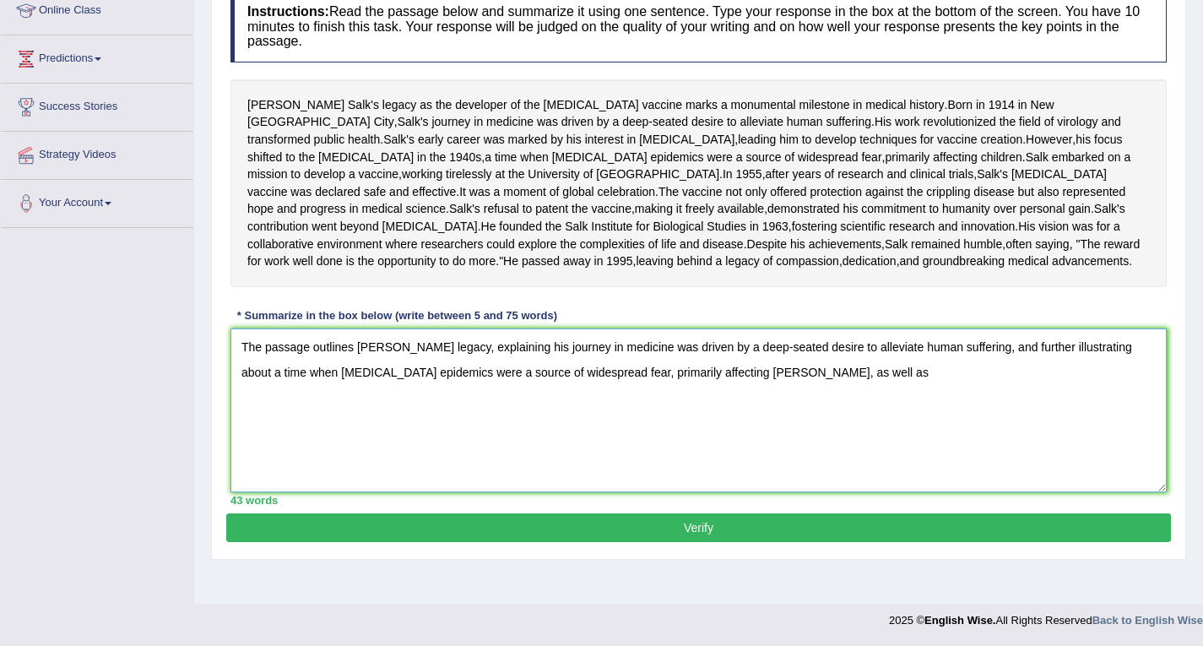
click at [269, 402] on textarea "The passage outlines Jonas Salk's legacy, explaining his journey in medicine wa…" at bounding box center [699, 410] width 936 height 164
click at [496, 482] on textarea "The passage outlines Jonas Salk's legacy, explaining his journey in medicine wa…" at bounding box center [699, 410] width 936 height 164
click at [1153, 381] on textarea "The passage outlines Jonas Salk's legacy, explaining his journey in medicine wa…" at bounding box center [699, 410] width 936 height 164
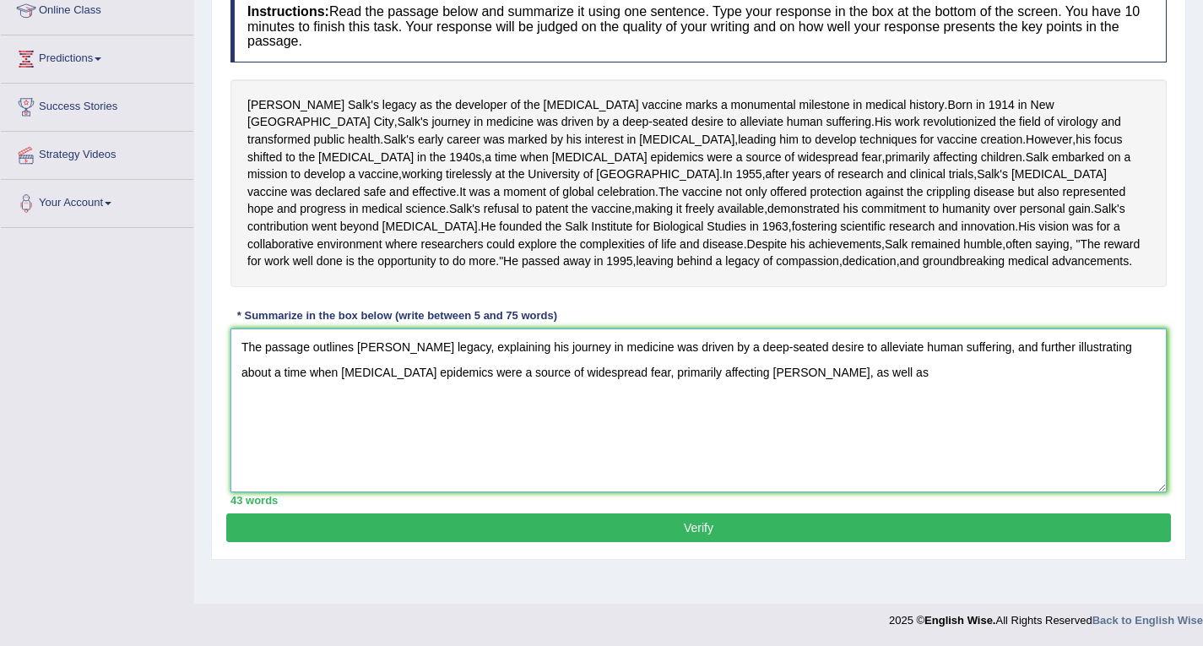
click at [1153, 381] on textarea "The passage outlines Jonas Salk's legacy, explaining his journey in medicine wa…" at bounding box center [699, 410] width 936 height 164
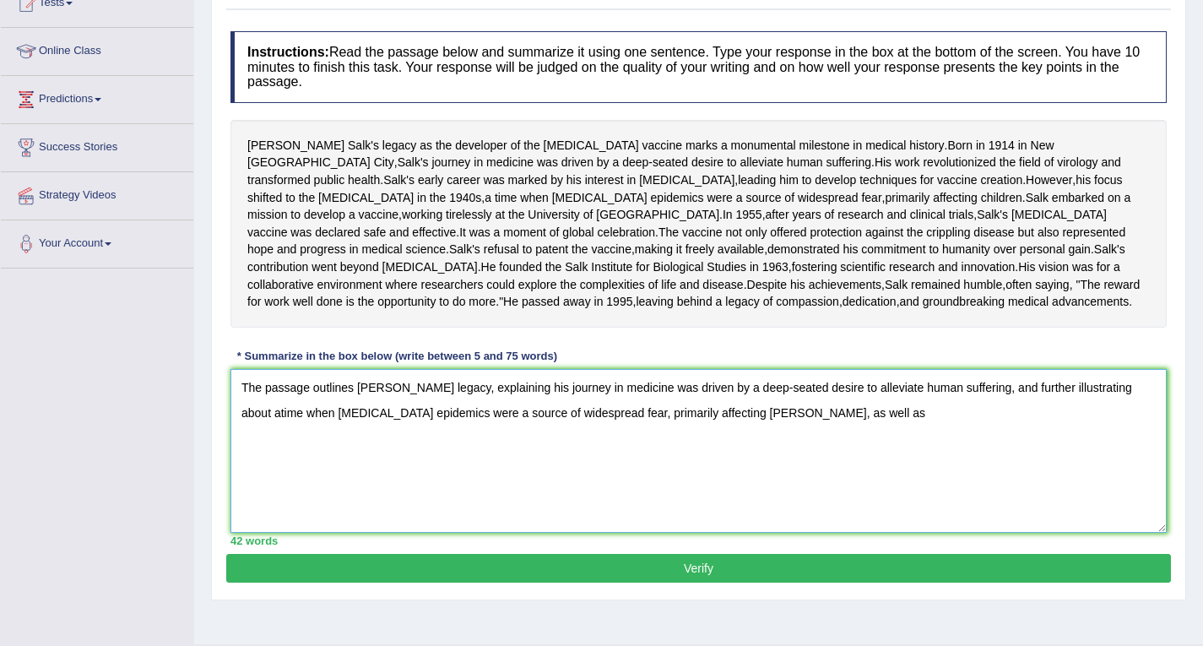
scroll to position [230, 0]
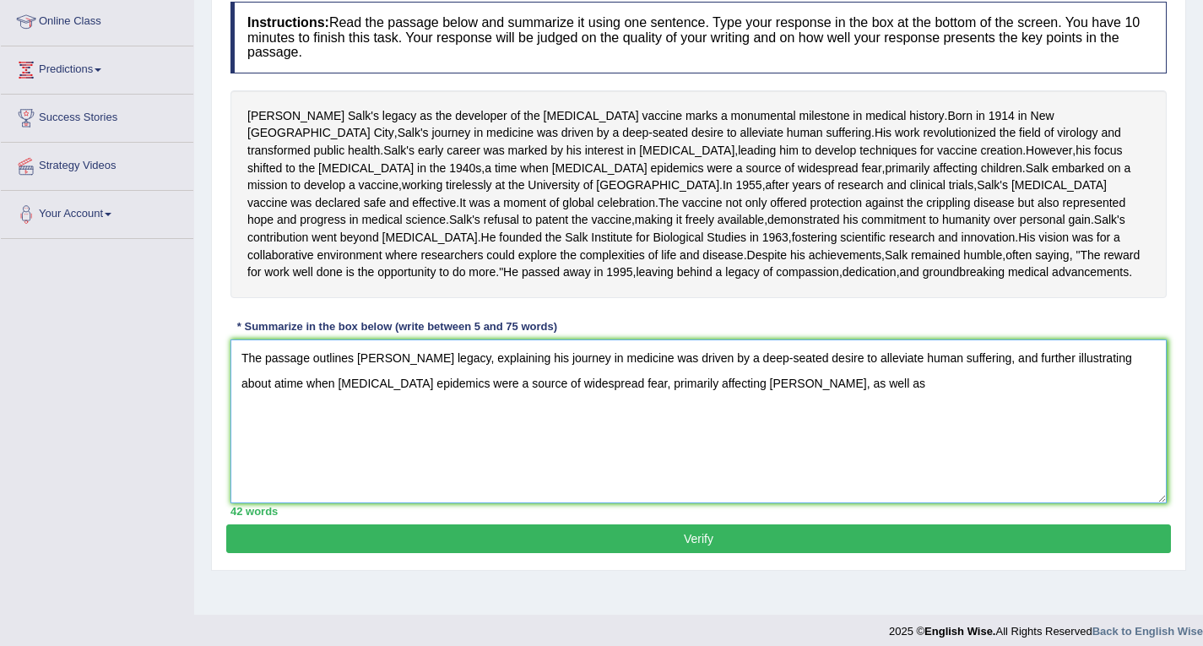
click at [850, 495] on textarea "The passage outlines Jonas Salk's legacy, explaining his journey in medicine wa…" at bounding box center [699, 421] width 936 height 164
drag, startPoint x: 526, startPoint y: 462, endPoint x: 789, endPoint y: 489, distance: 264.8
click at [789, 489] on textarea "The passage outlines Jonas Salk's legacy, explaining his journey in medicine wa…" at bounding box center [699, 421] width 936 height 164
drag, startPoint x: 540, startPoint y: 462, endPoint x: 816, endPoint y: 512, distance: 280.6
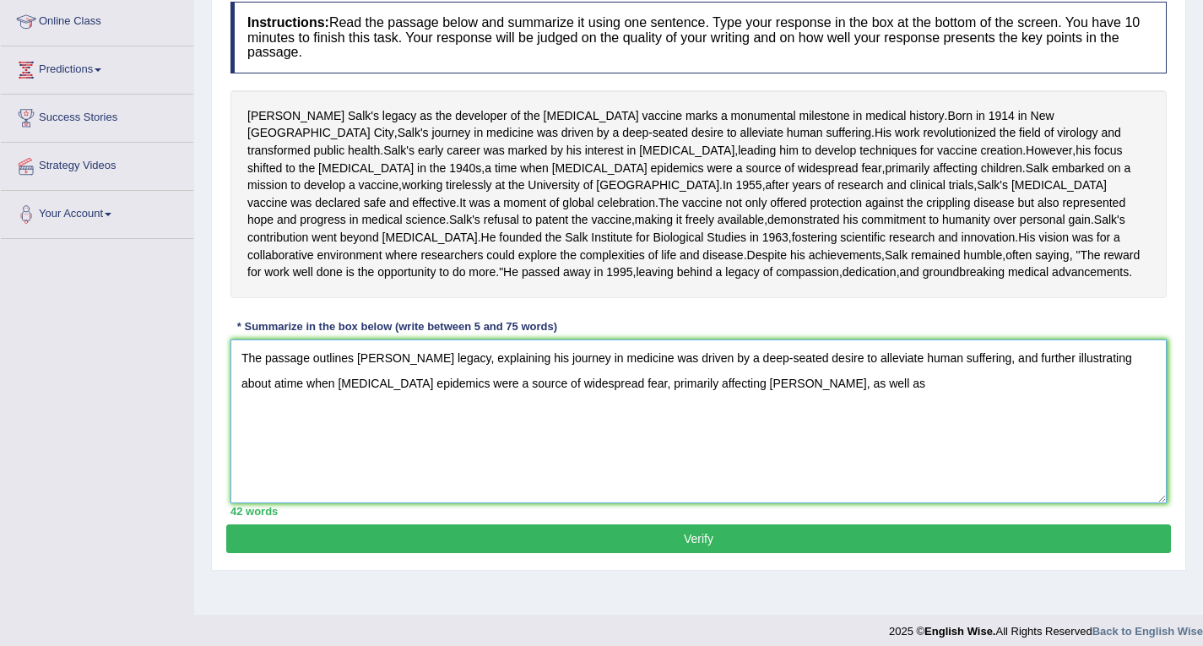
click at [816, 503] on textarea "The passage outlines Jonas Salk's legacy, explaining his journey in medicine wa…" at bounding box center [699, 421] width 936 height 164
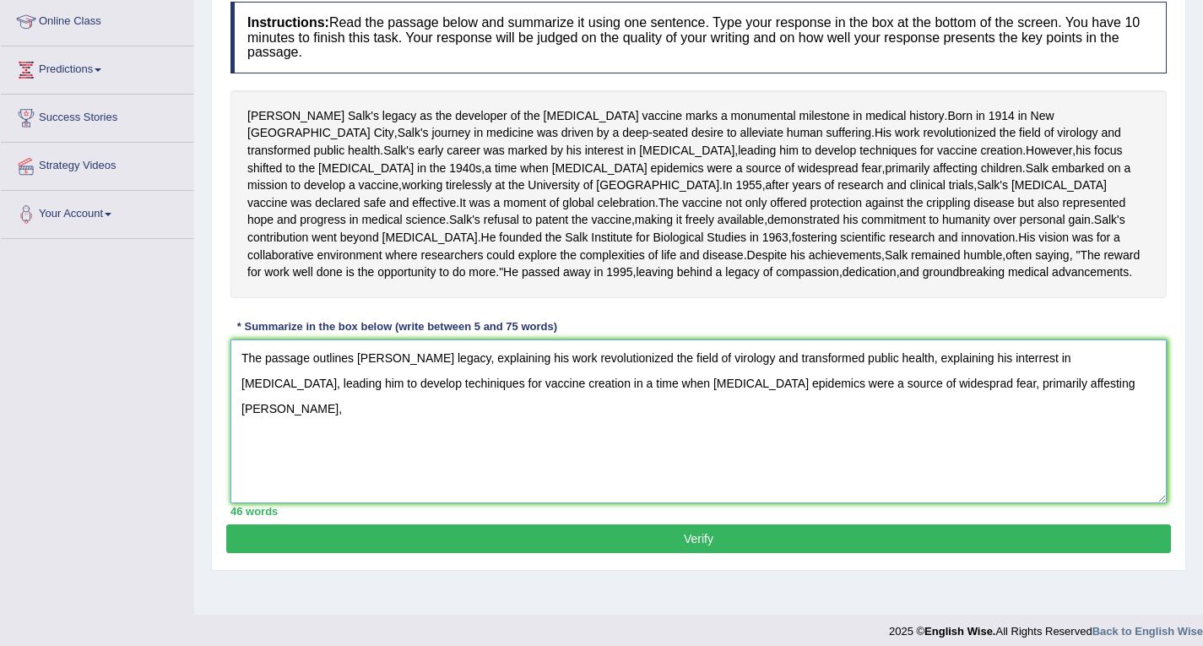
click at [491, 489] on textarea "The passage outlines Jonas Salk's legacy, explaining his work revolutionized th…" at bounding box center [699, 421] width 936 height 164
click at [473, 503] on textarea "The passage outlines Jonas Salk's legacy, explaining his work revolutionized th…" at bounding box center [699, 421] width 936 height 164
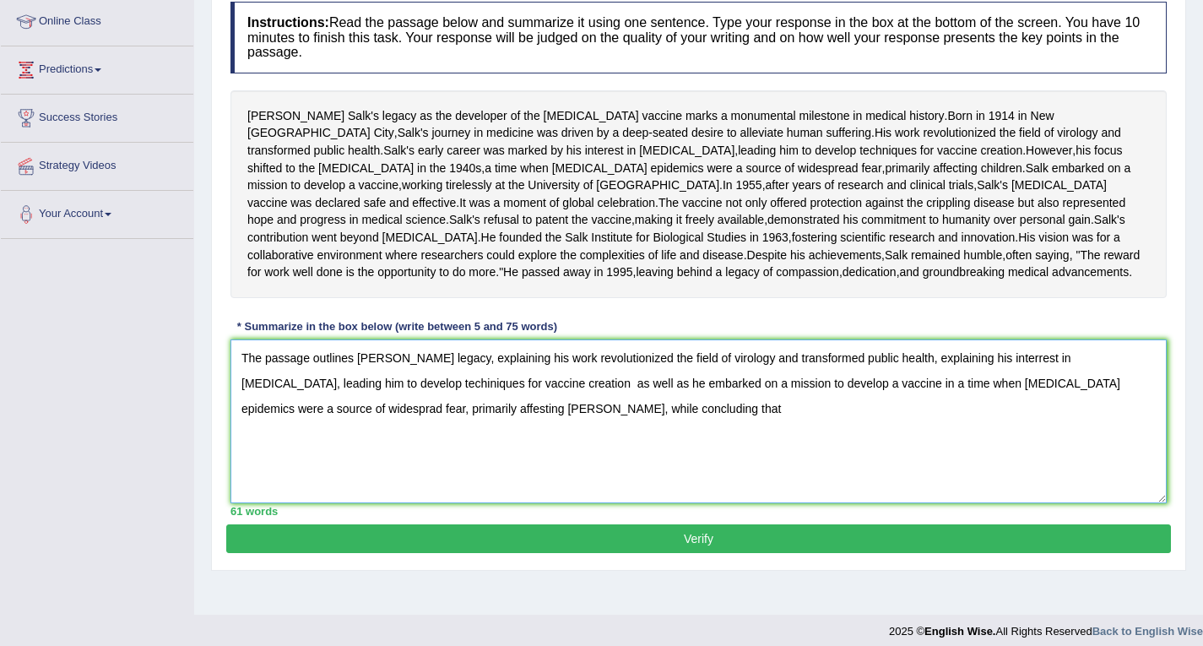
click at [314, 503] on textarea "The passage outlines Jonas Salk's legacy, explaining his work revolutionized th…" at bounding box center [699, 421] width 936 height 164
click at [381, 503] on textarea "The passage outlines Jonas Salk's legacy, explaining his work revolutionized th…" at bounding box center [699, 421] width 936 height 164
click at [903, 503] on textarea "The passage outlines Jonas Salk's legacy, explaining his work revolutionized th…" at bounding box center [699, 421] width 936 height 164
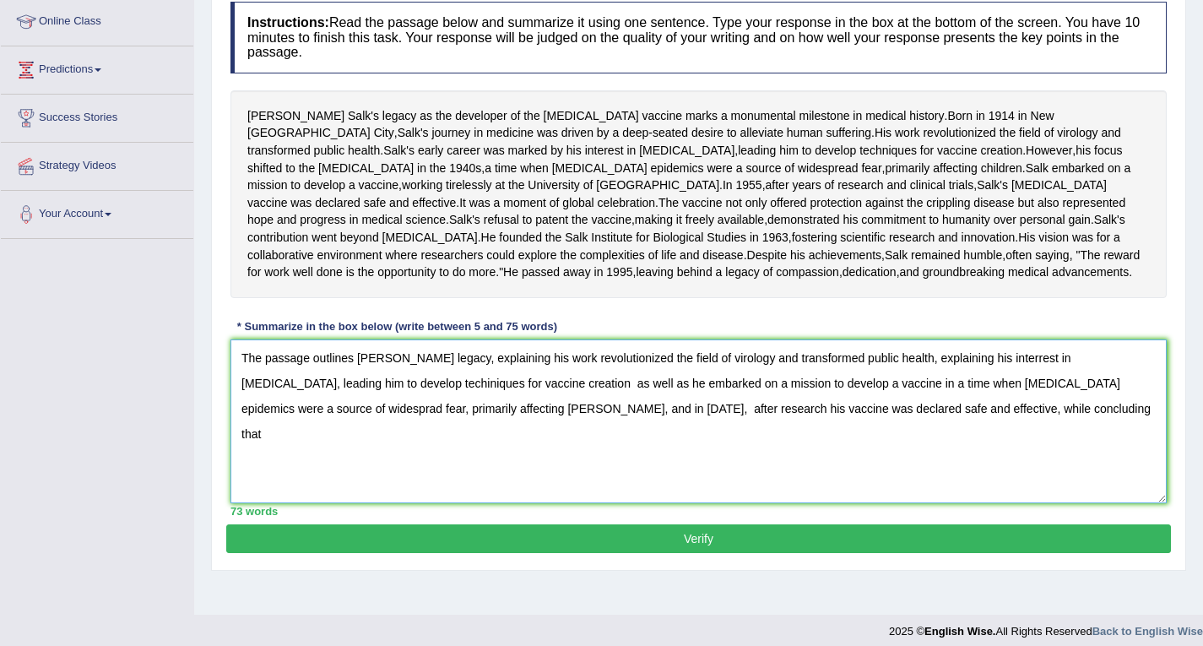
click at [903, 503] on textarea "The passage outlines Jonas Salk's legacy, explaining his work revolutionized th…" at bounding box center [699, 421] width 936 height 164
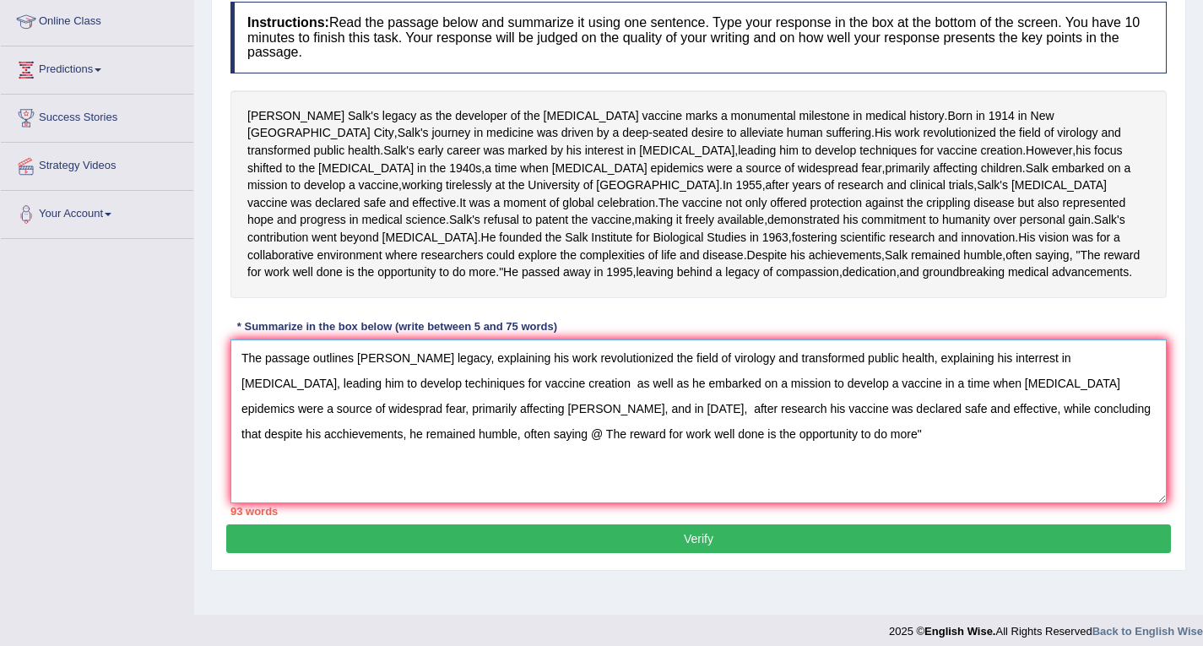
click at [323, 503] on textarea "The passage outlines Jonas Salk's legacy, explaining his work revolutionized th…" at bounding box center [699, 421] width 936 height 164
click at [707, 503] on textarea "The passage outlines Jonas Salk's legacy, explaining his work revolutionized th…" at bounding box center [699, 421] width 936 height 164
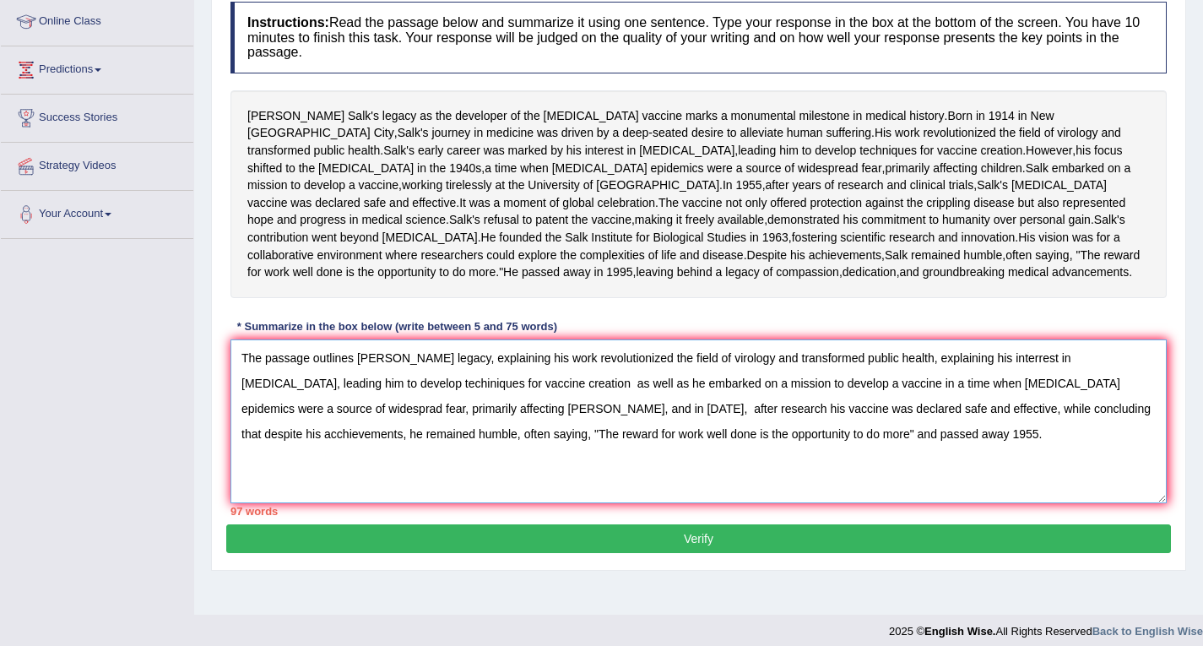
click at [1011, 463] on textarea "The passage outlines Jonas Salk's legacy, explaining his work revolutionized th…" at bounding box center [699, 421] width 936 height 164
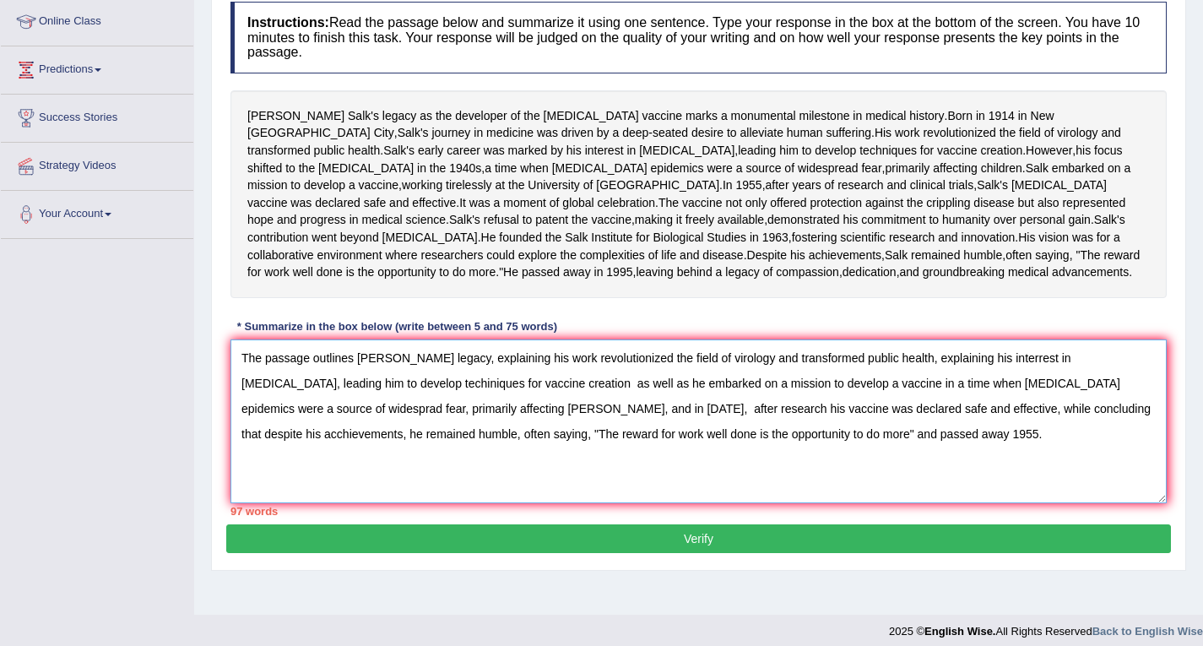
drag, startPoint x: 1022, startPoint y: 564, endPoint x: 1020, endPoint y: 540, distance: 23.7
click at [1023, 503] on textarea "The passage outlines Jonas Salk's legacy, explaining his work revolutionized th…" at bounding box center [699, 421] width 936 height 164
click at [1038, 519] on div "97 words" at bounding box center [699, 511] width 936 height 16
click at [1014, 463] on textarea "The passage outlines Jonas Salk's legacy, explaining his work revolutionized th…" at bounding box center [699, 421] width 936 height 164
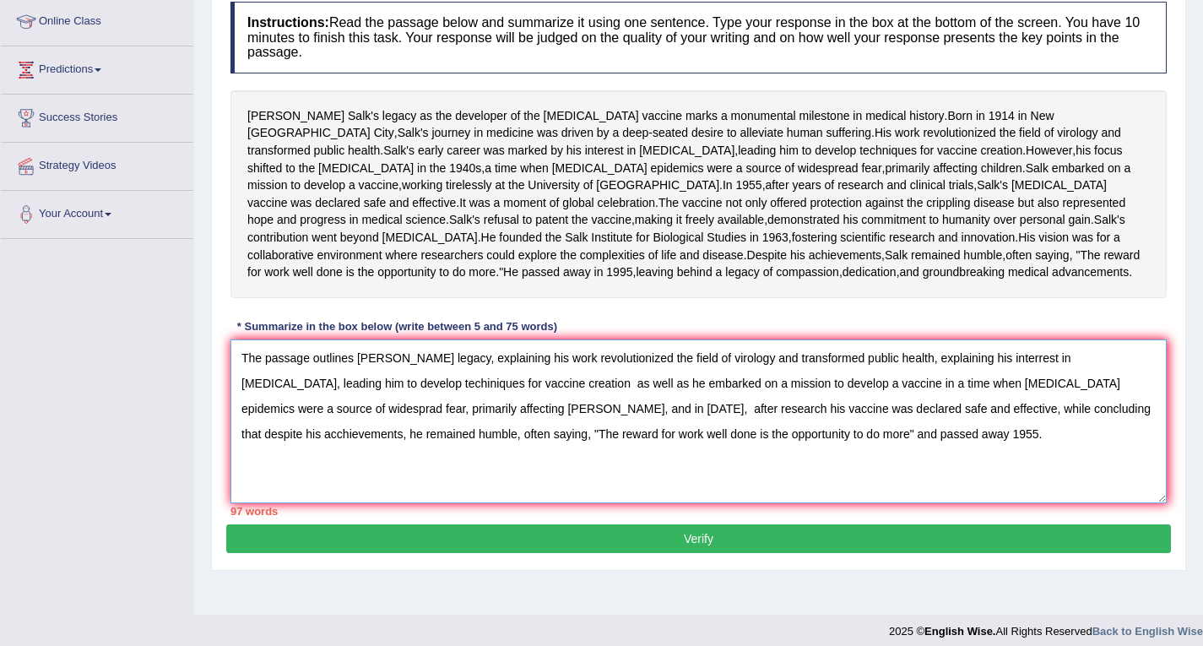
click at [1014, 463] on textarea "The passage outlines Jonas Salk's legacy, explaining his work revolutionized th…" at bounding box center [699, 421] width 936 height 164
drag, startPoint x: 1017, startPoint y: 607, endPoint x: 1021, endPoint y: 534, distance: 73.6
click at [1017, 524] on div "Instructions: Read the passage below and summarize it using one sentence. Type …" at bounding box center [698, 258] width 945 height 531
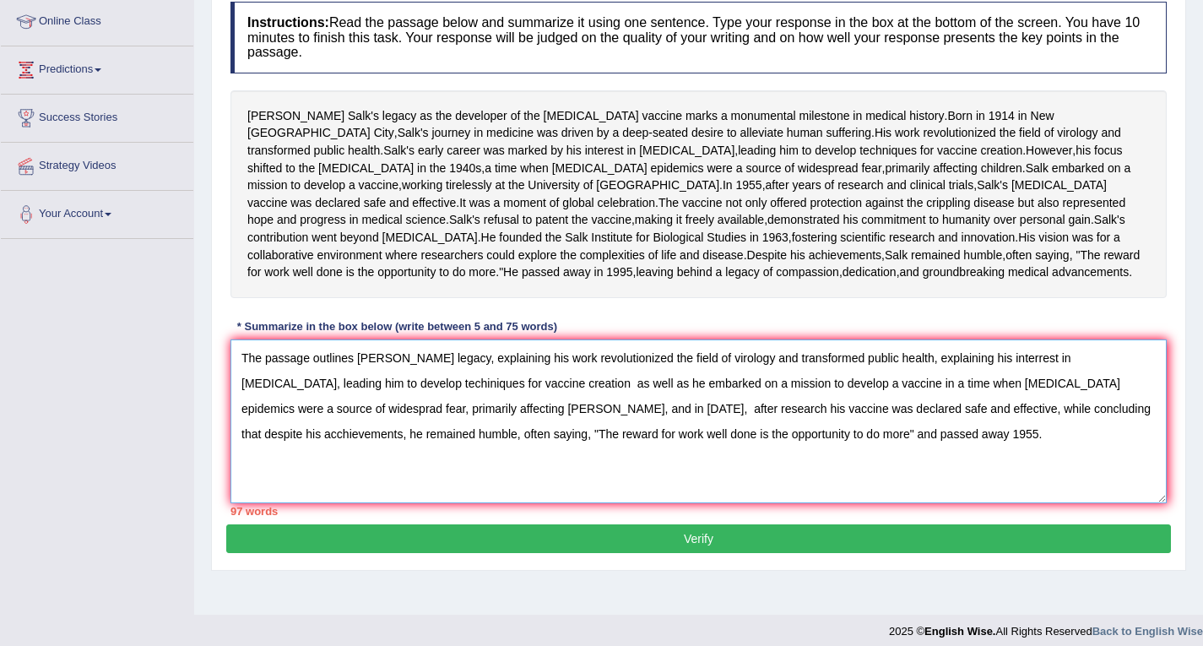
click at [1030, 468] on textarea "The passage outlines Jonas Salk's legacy, explaining his work revolutionized th…" at bounding box center [699, 421] width 936 height 164
click at [1027, 467] on textarea "The passage outlines Jonas Salk's legacy, explaining his work revolutionized th…" at bounding box center [699, 421] width 936 height 164
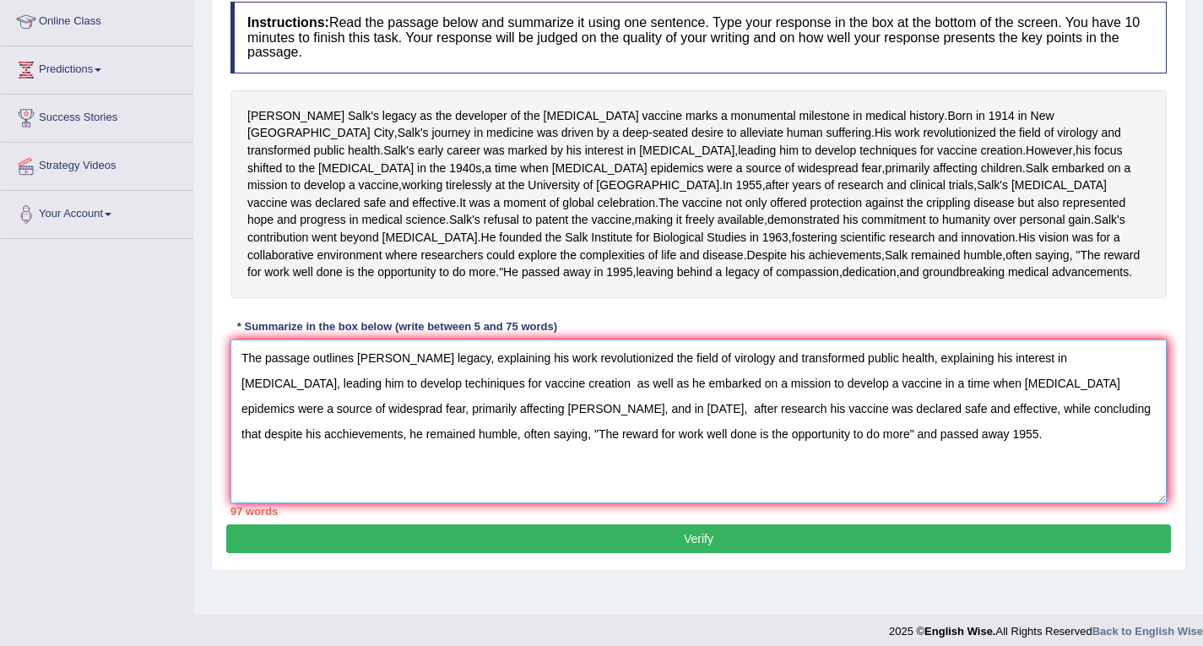
click at [473, 485] on textarea "The passage outlines Jonas Salk's legacy, explaining his work revolutionized th…" at bounding box center [699, 421] width 936 height 164
click at [457, 503] on textarea "The passage outlines Jonas Salk's legacy, explaining his work revolutionized th…" at bounding box center [699, 421] width 936 height 164
click at [687, 503] on textarea "The passage outlines Jonas Salk's legacy, explaining his work revolutionized th…" at bounding box center [699, 421] width 936 height 164
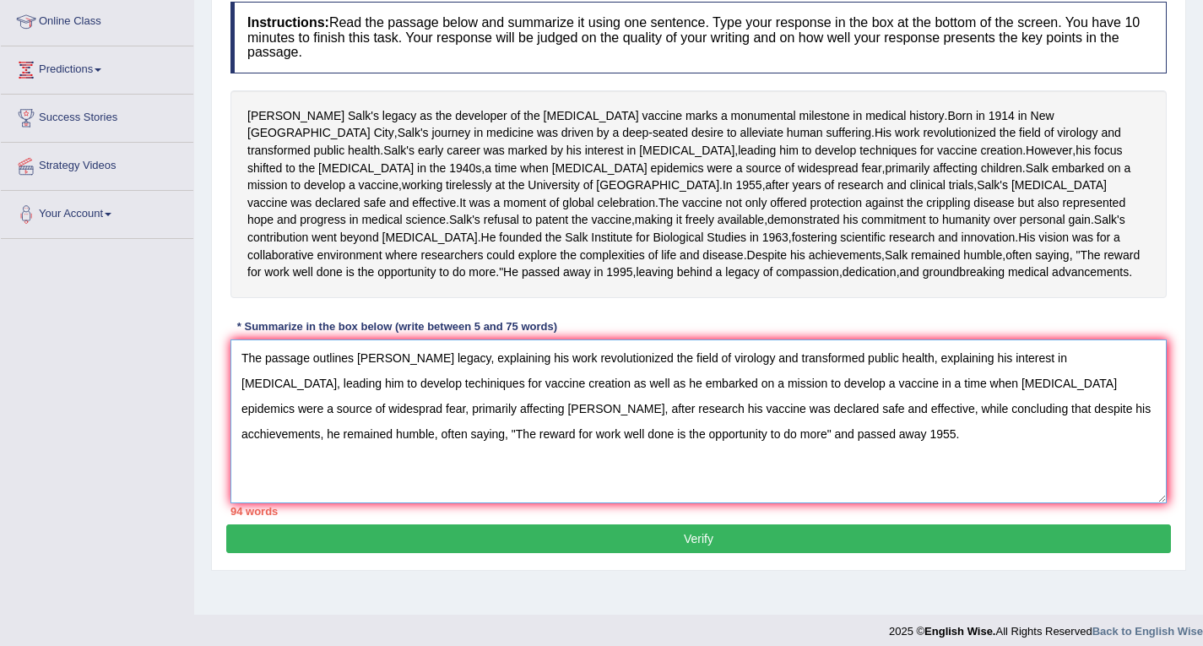
click at [687, 503] on textarea "The passage outlines Jonas Salk's legacy, explaining his work revolutionized th…" at bounding box center [699, 421] width 936 height 164
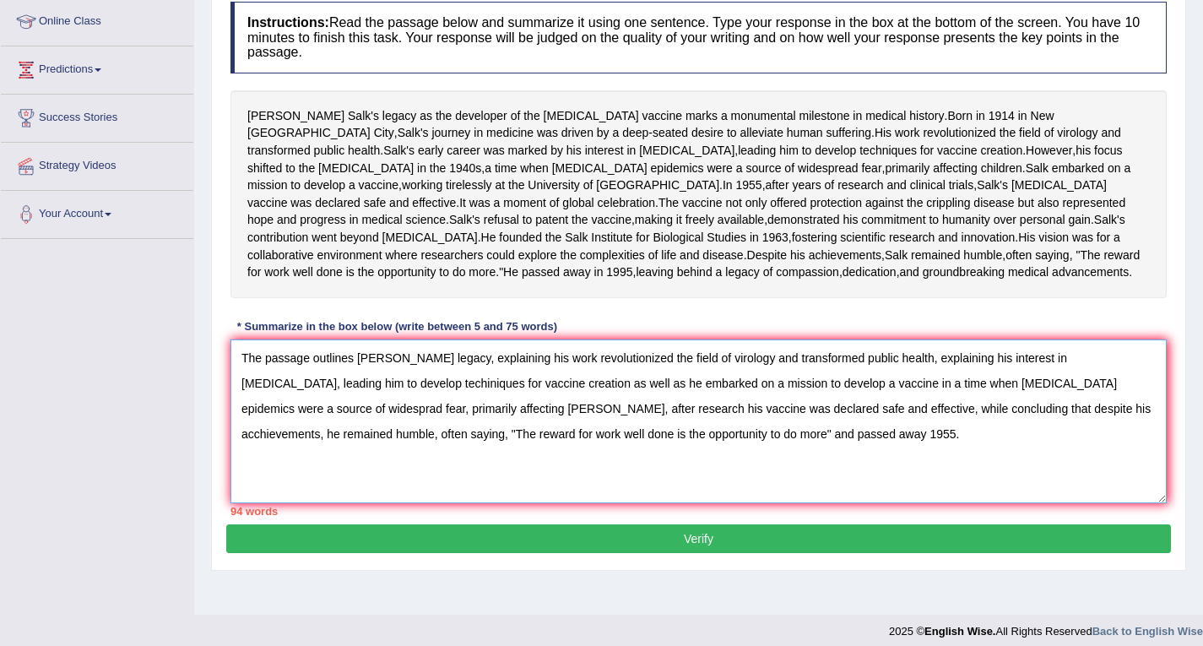
click at [713, 503] on textarea "The passage outlines Jonas Salk's legacy, explaining his work revolutionized th…" at bounding box center [699, 421] width 936 height 164
click at [731, 503] on textarea "The passage outlines Jonas Salk's legacy, explaining his work revolutionized th…" at bounding box center [699, 421] width 936 height 164
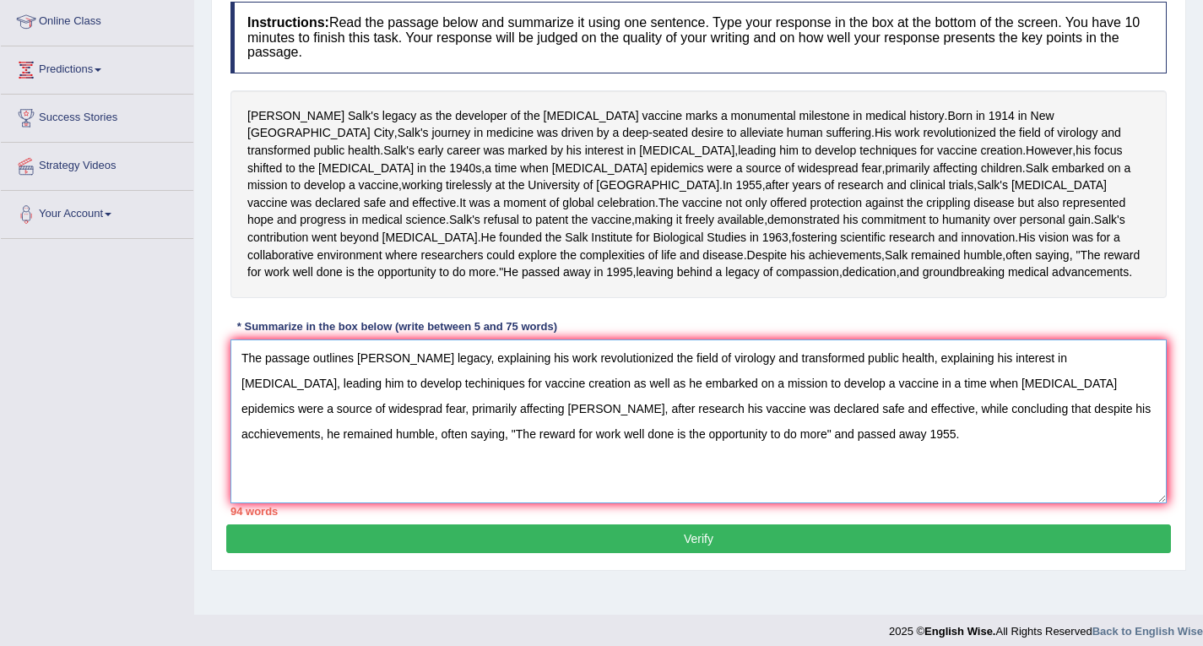
click at [735, 503] on textarea "The passage outlines Jonas Salk's legacy, explaining his work revolutionized th…" at bounding box center [699, 421] width 936 height 164
click at [694, 503] on textarea "The passage outlines Jonas Salk's legacy, explaining his work revolutionized th…" at bounding box center [699, 421] width 936 height 164
click at [693, 503] on textarea "The passage outlines Jonas Salk's legacy, explaining his work revolutionized th…" at bounding box center [699, 421] width 936 height 164
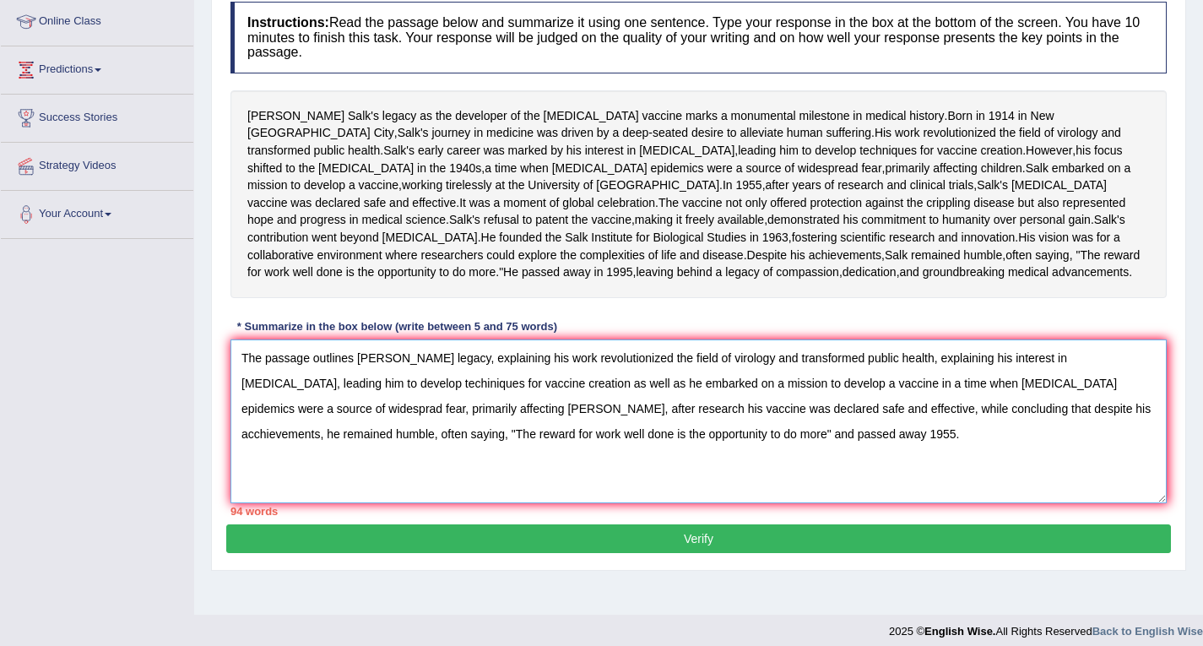
click at [693, 503] on textarea "The passage outlines Jonas Salk's legacy, explaining his work revolutionized th…" at bounding box center [699, 421] width 936 height 164
click at [661, 503] on textarea "The passage outlines Jonas Salk's legacy, explaining his work revolutionized th…" at bounding box center [699, 421] width 936 height 164
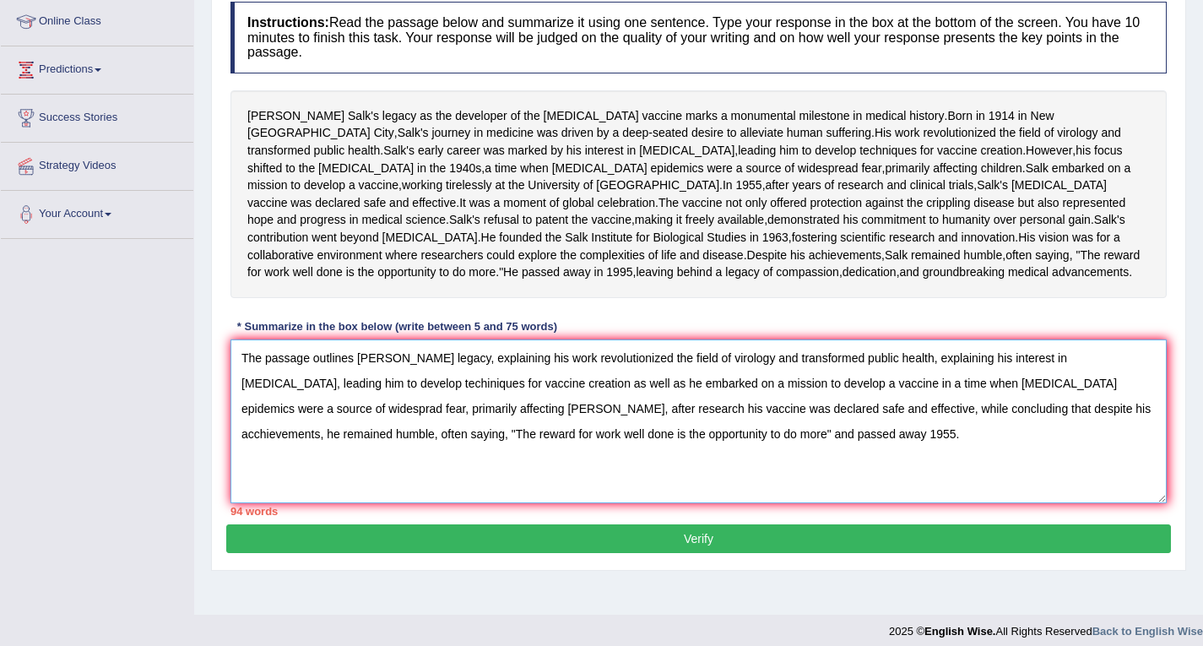
click at [661, 503] on textarea "The passage outlines Jonas Salk's legacy, explaining his work revolutionized th…" at bounding box center [699, 421] width 936 height 164
drag, startPoint x: 385, startPoint y: 519, endPoint x: 685, endPoint y: 513, distance: 299.8
click at [685, 503] on textarea "The passage outlines Jonas Salk's legacy, explaining his work revolutionized th…" at bounding box center [699, 421] width 936 height 164
click at [723, 503] on textarea "The passage outlines Jonas Salk's legacy, explaining his work revolutionized th…" at bounding box center [699, 421] width 936 height 164
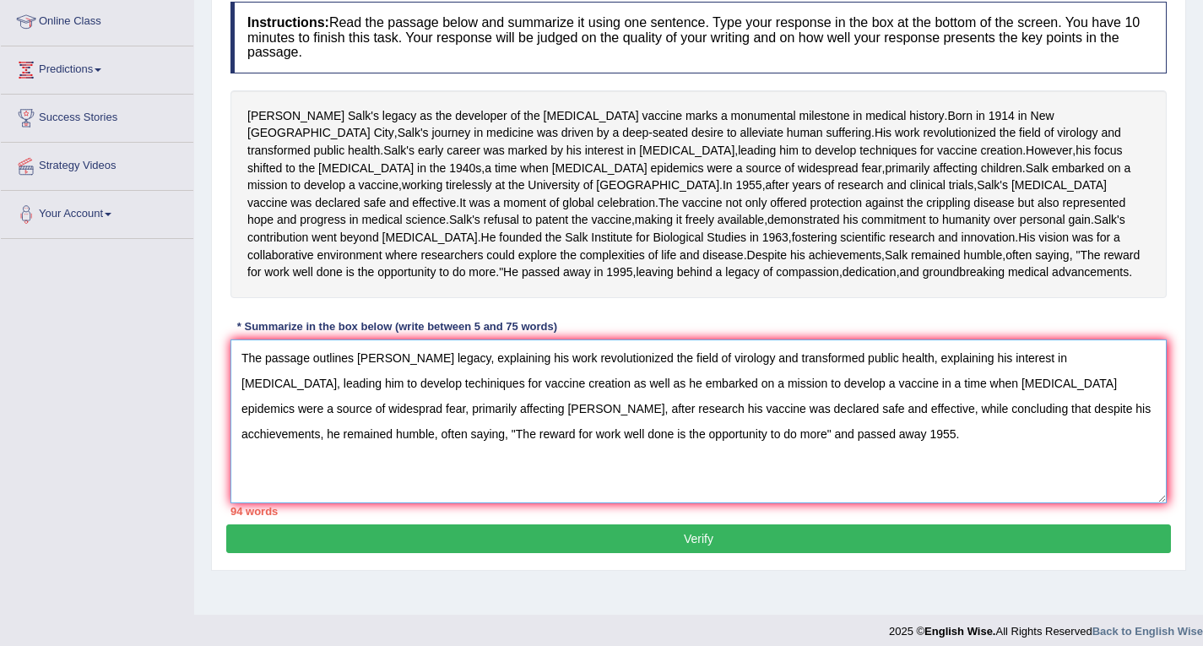
click at [723, 503] on textarea "The passage outlines Jonas Salk's legacy, explaining his work revolutionized th…" at bounding box center [699, 421] width 936 height 164
click at [719, 503] on textarea "The passage outlines Jonas Salk's legacy, explaining his work revolutionized th…" at bounding box center [699, 421] width 936 height 164
click at [966, 461] on textarea "The passage outlines Jonas Salk's legacy, explaining his work revolutionized th…" at bounding box center [699, 421] width 936 height 164
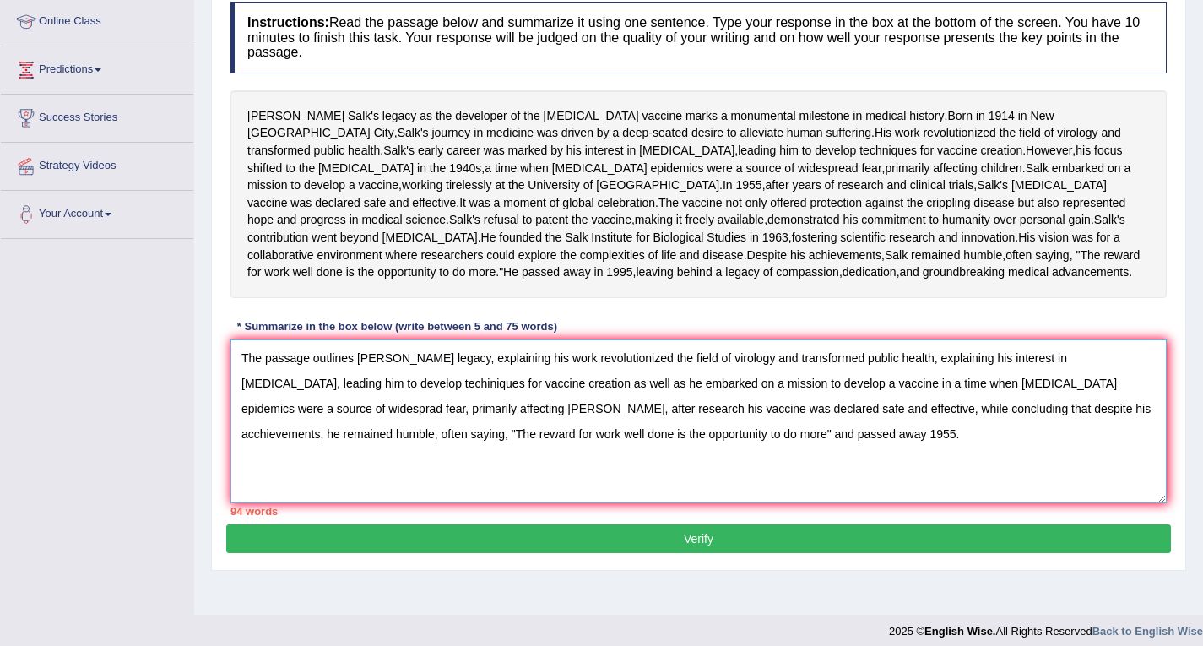
click at [966, 461] on textarea "The passage outlines Jonas Salk's legacy, explaining his work revolutionized th…" at bounding box center [699, 421] width 936 height 164
click at [953, 480] on textarea "The passage outlines Jonas Salk's legacy, explaining his work revolutionized th…" at bounding box center [699, 421] width 936 height 164
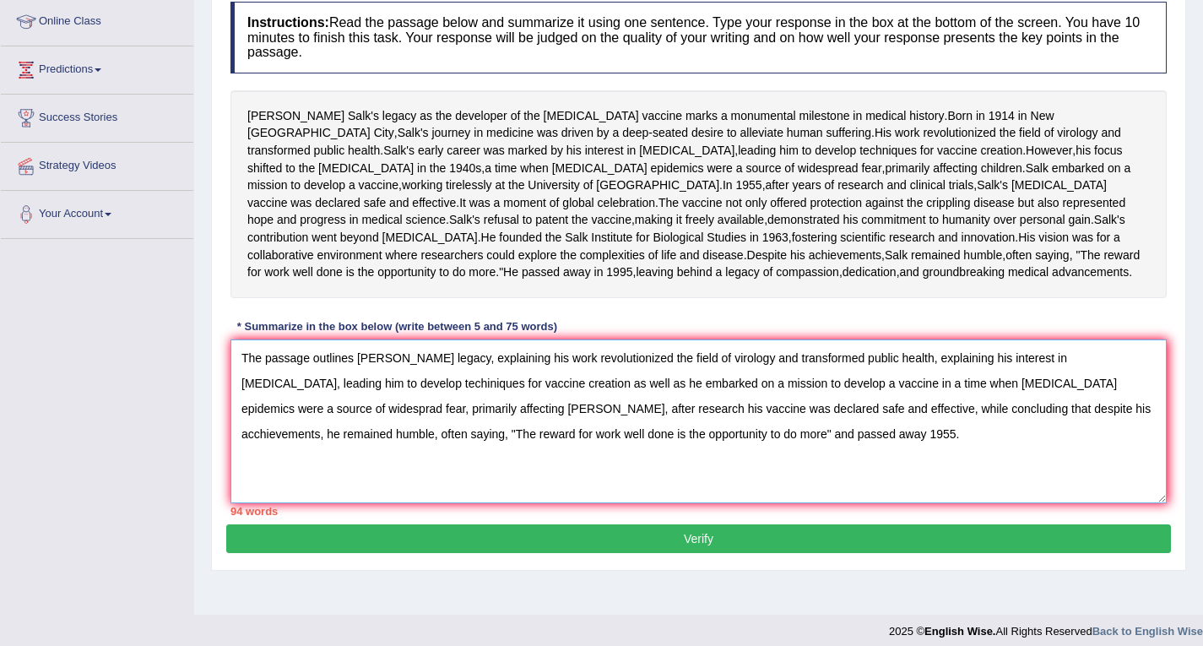
click at [965, 461] on textarea "The passage outlines Jonas Salk's legacy, explaining his work revolutionized th…" at bounding box center [699, 421] width 936 height 164
click at [956, 461] on textarea "The passage outlines Jonas Salk's legacy, explaining his work revolutionized th…" at bounding box center [699, 421] width 936 height 164
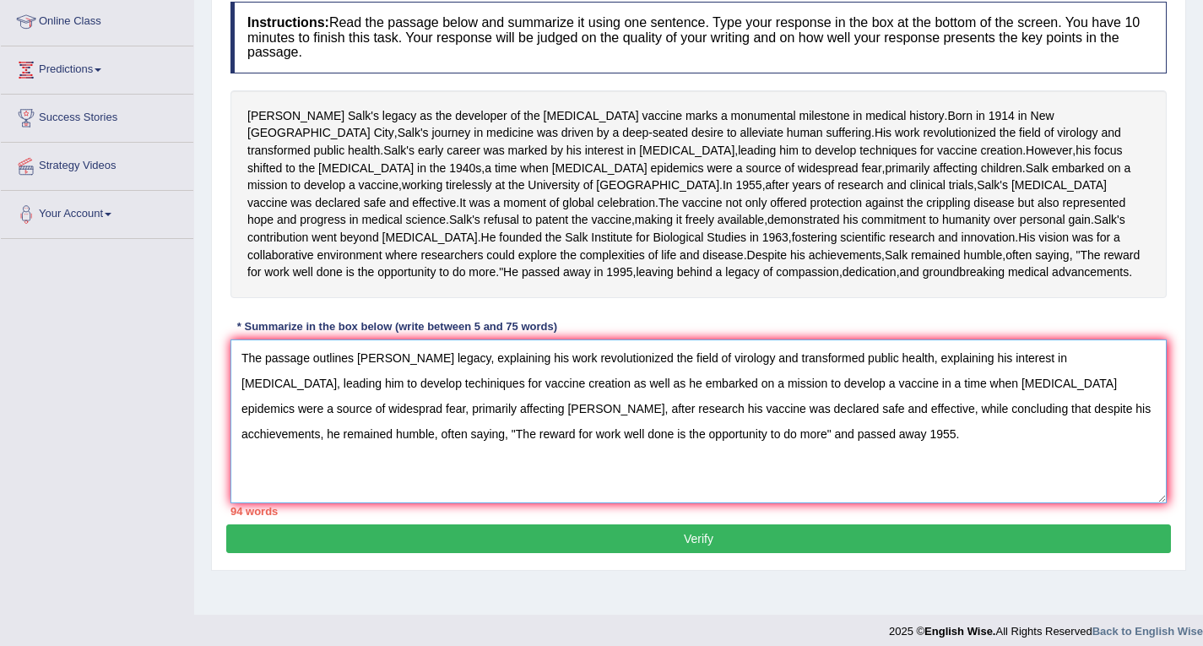
click at [956, 461] on textarea "The passage outlines Jonas Salk's legacy, explaining his work revolutionized th…" at bounding box center [699, 421] width 936 height 164
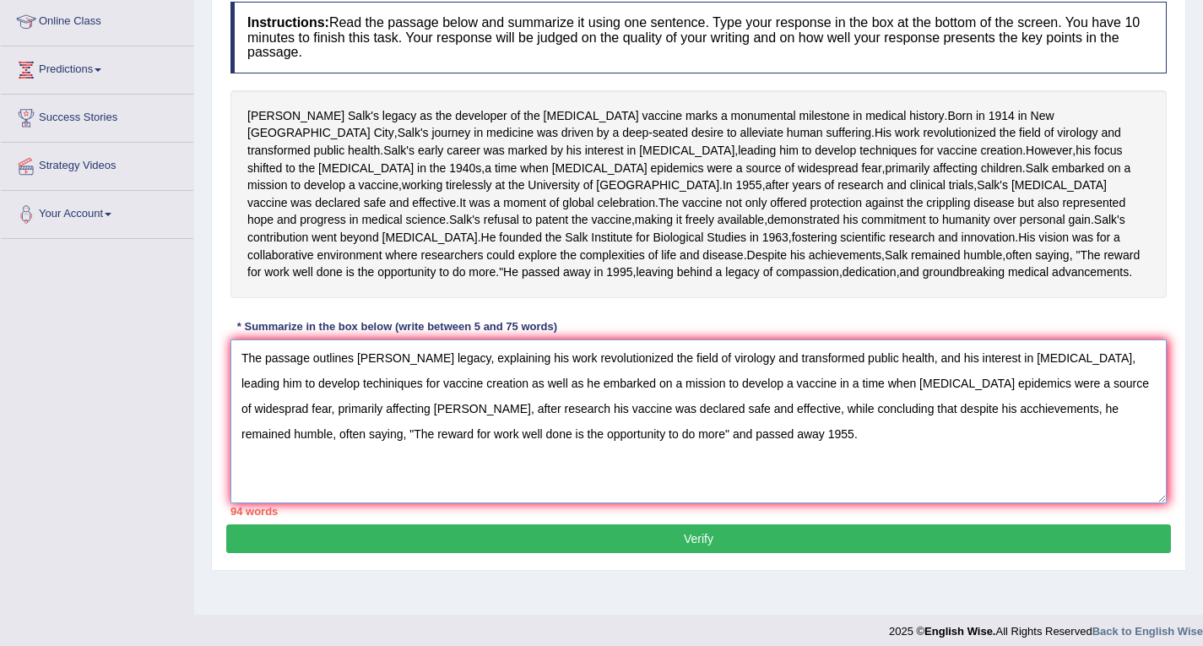
click at [507, 490] on textarea "The passage outlines Jonas Salk's legacy, explaining his work revolutionized th…" at bounding box center [699, 421] width 936 height 164
drag, startPoint x: 594, startPoint y: 513, endPoint x: 290, endPoint y: 517, distance: 304.0
click at [290, 503] on textarea "The passage outlines Jonas Salk's legacy, explaining his work revolutionized th…" at bounding box center [699, 421] width 936 height 164
click at [633, 503] on textarea "The passage outlines Jonas Salk's legacy, explaining his work revolutionized th…" at bounding box center [699, 421] width 936 height 164
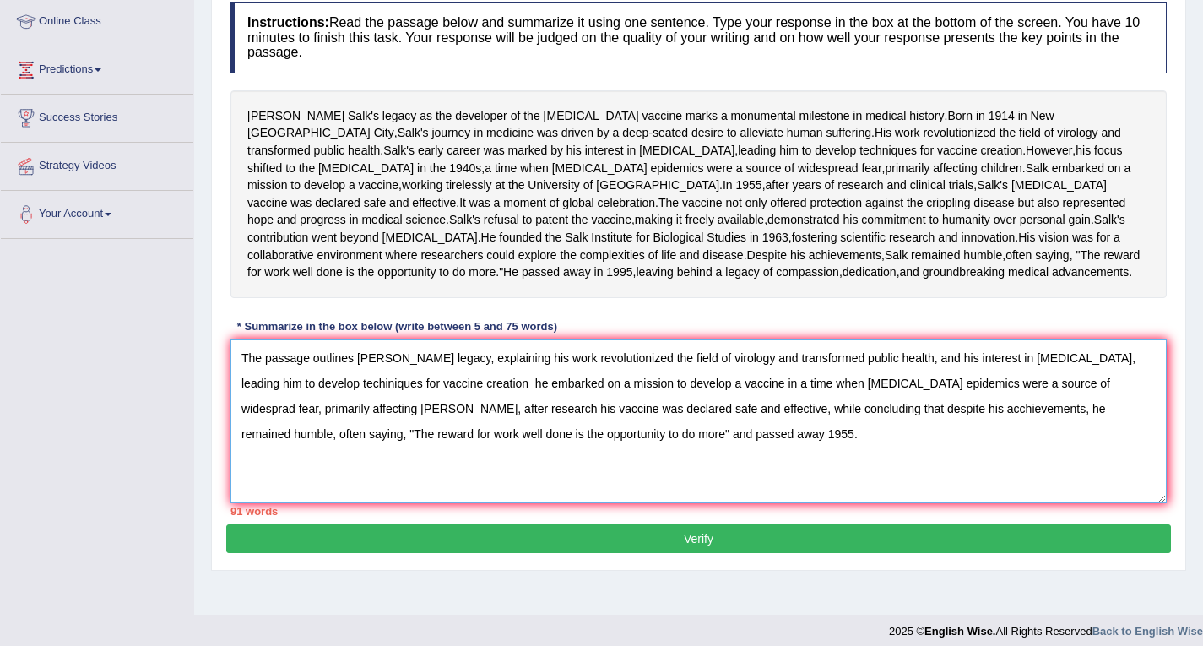
click at [633, 503] on textarea "The passage outlines Jonas Salk's legacy, explaining his work revolutionized th…" at bounding box center [699, 421] width 936 height 164
drag, startPoint x: 455, startPoint y: 485, endPoint x: 217, endPoint y: 490, distance: 238.1
click at [217, 490] on div "Practice Writing: Summarize Written Text 4 Jonas Salk Instructions: Read the pa…" at bounding box center [698, 241] width 975 height 659
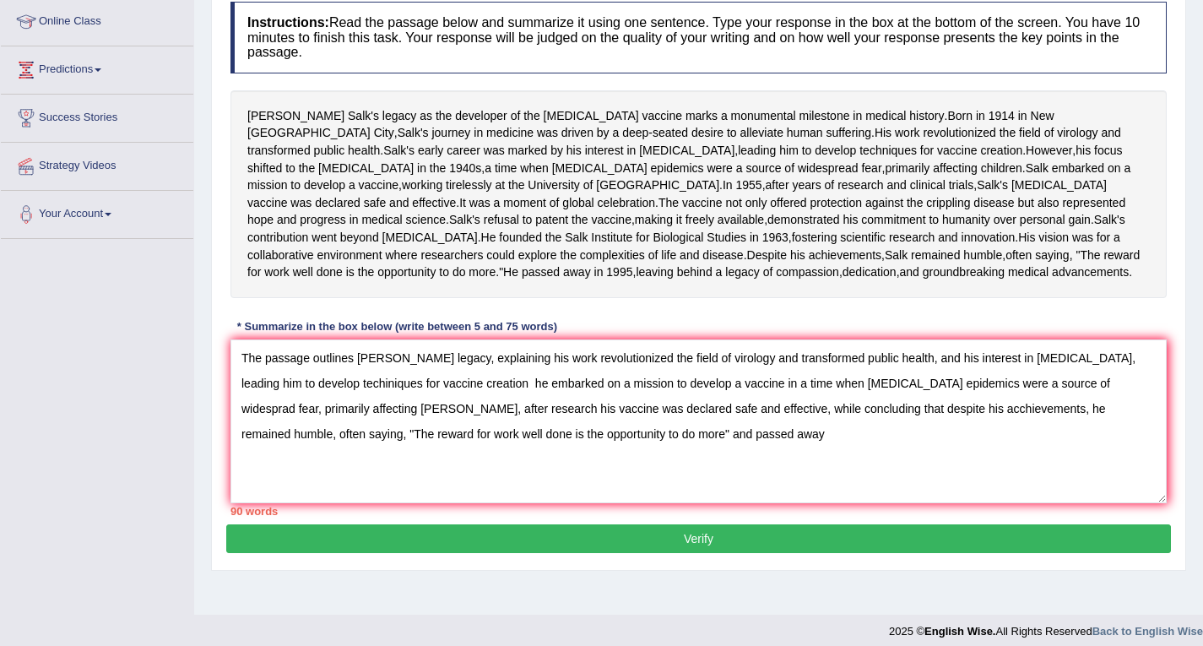
click at [217, 490] on div "Practice Writing: Summarize Written Text 4 Jonas Salk Instructions: Read the pa…" at bounding box center [698, 241] width 975 height 659
click at [242, 490] on textarea "The passage outlines Jonas Salk's legacy, explaining his work revolutionized th…" at bounding box center [699, 421] width 936 height 164
click at [448, 503] on textarea "The passage outlines Jonas Salk's legacy, explaining his work revolutionized th…" at bounding box center [699, 421] width 936 height 164
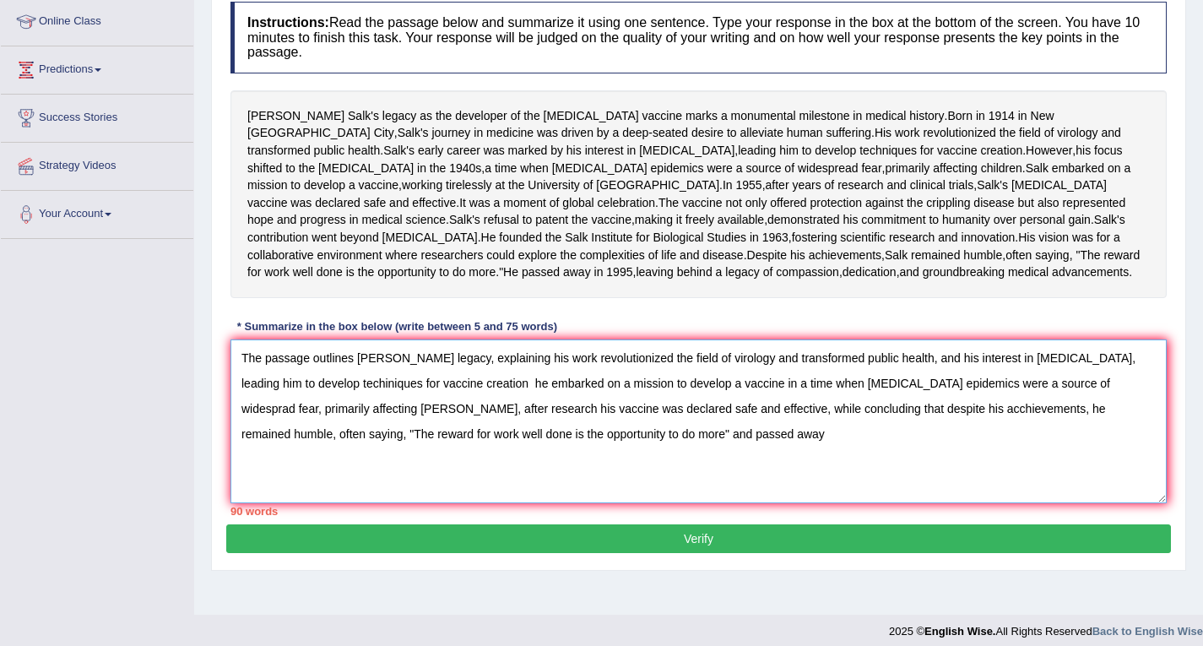
click at [448, 503] on textarea "The passage outlines Jonas Salk's legacy, explaining his work revolutionized th…" at bounding box center [699, 421] width 936 height 164
click at [616, 503] on textarea "The passage outlines Jonas Salk's legacy, explaining his work revolutionized th…" at bounding box center [699, 421] width 936 height 164
click at [241, 485] on textarea "The passage outlines Jonas Salk's legacy, explaining his work revolutionized th…" at bounding box center [699, 421] width 936 height 164
click at [660, 461] on textarea "The passage outlines Jonas Salk's legacy, explaining his work revolutionized th…" at bounding box center [699, 421] width 936 height 164
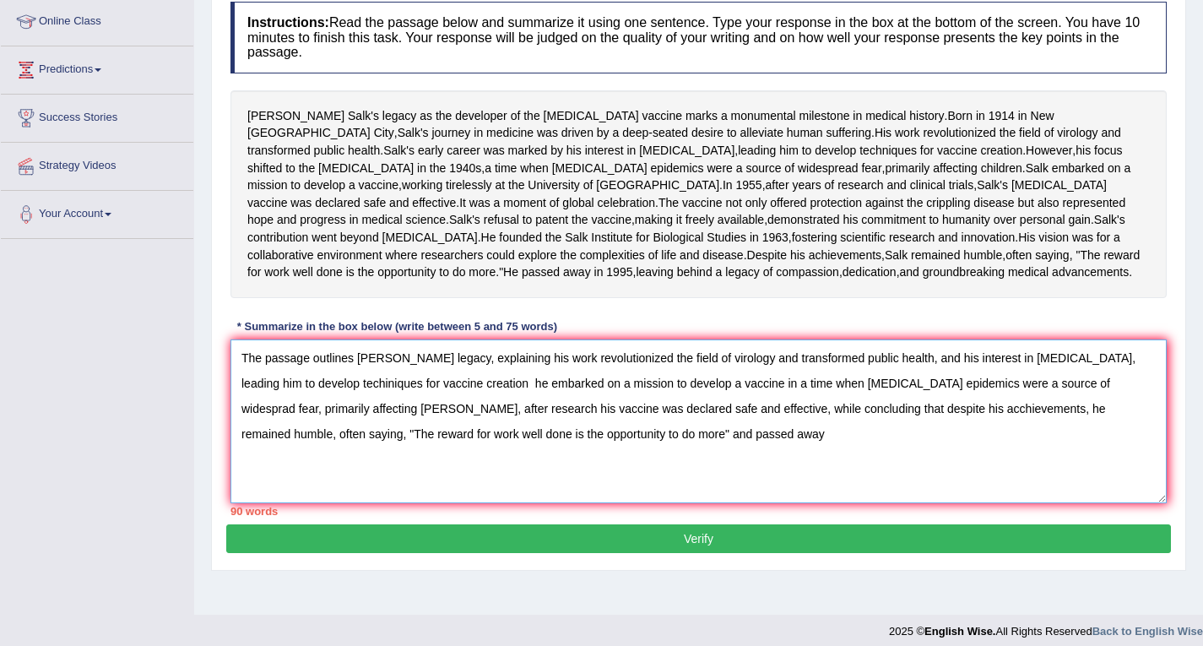
click at [660, 461] on textarea "The passage outlines Jonas Salk's legacy, explaining his work revolutionized th…" at bounding box center [699, 421] width 936 height 164
click at [661, 458] on textarea "The passage outlines Jonas Salk's legacy, explaining his work revolutionized th…" at bounding box center [699, 421] width 936 height 164
click at [599, 461] on textarea "The passage outlines Jonas Salk's legacy, explaining his work in ed thefield of…" at bounding box center [699, 421] width 936 height 164
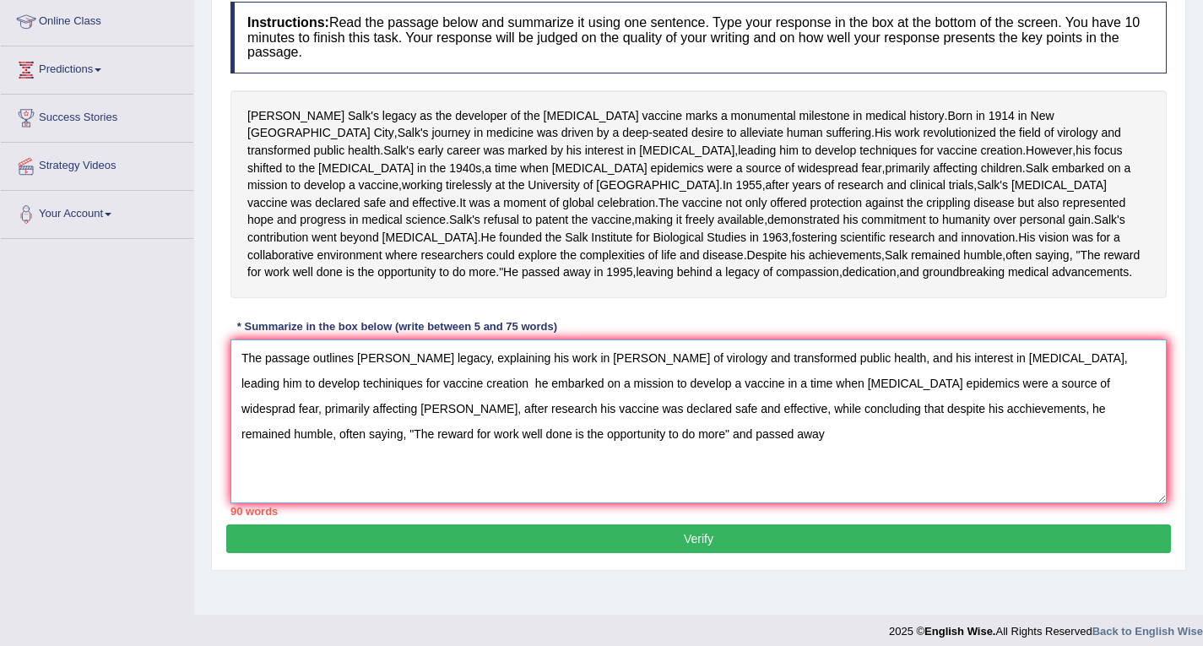
click at [599, 461] on textarea "The passage outlines Jonas Salk's legacy, explaining his work in ed thefield of…" at bounding box center [699, 421] width 936 height 164
click at [659, 519] on div "90 words" at bounding box center [699, 511] width 936 height 16
drag, startPoint x: 606, startPoint y: 580, endPoint x: 605, endPoint y: 572, distance: 8.6
click at [606, 503] on textarea "The passage outlines Jonas Salk's legacy, explaining his work in ed thefield of…" at bounding box center [699, 421] width 936 height 164
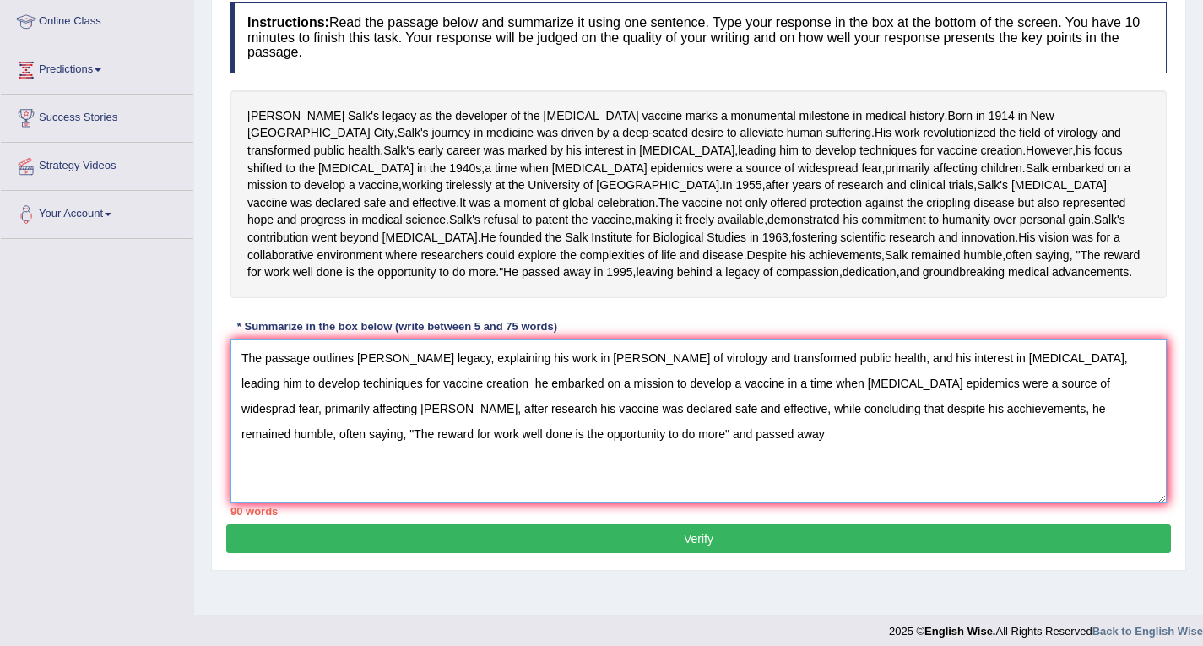
click at [595, 503] on textarea "The passage outlines Jonas Salk's legacy, explaining his work in ed thefield of…" at bounding box center [699, 421] width 936 height 164
click at [616, 460] on textarea "The passage outlines Jonas Salk's legacy, explaining his work in ed thefield of…" at bounding box center [699, 421] width 936 height 164
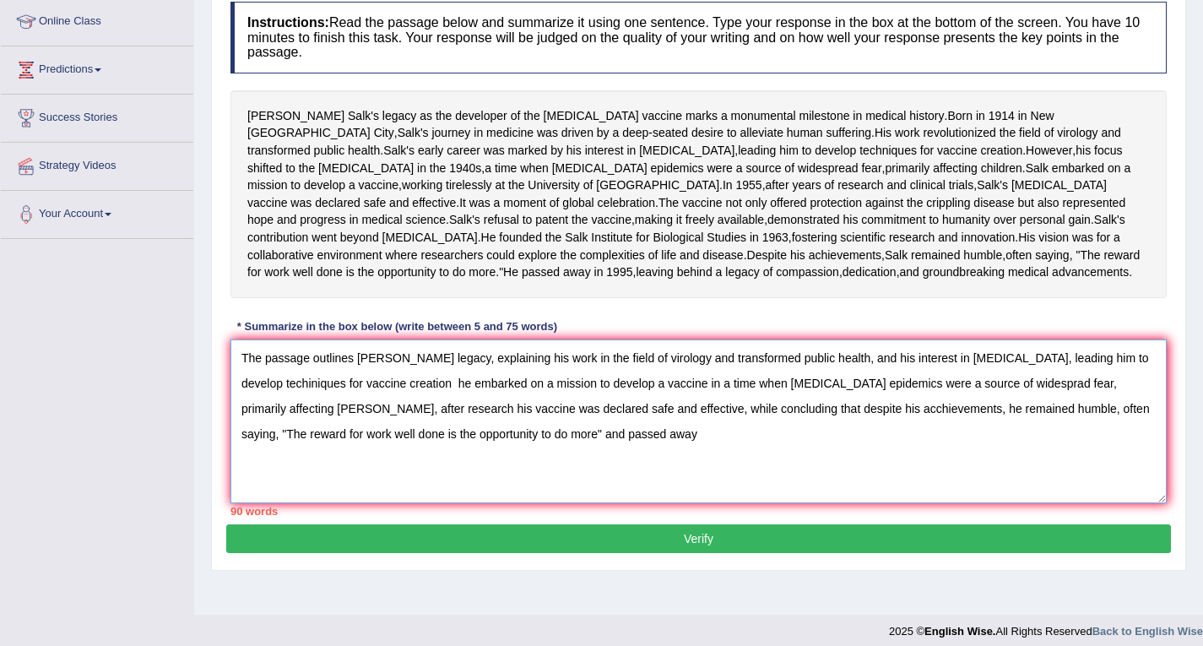
drag, startPoint x: 498, startPoint y: 485, endPoint x: 458, endPoint y: 485, distance: 39.7
click at [473, 485] on textarea "The passage outlines Jonas Salk's legacy, explaining his work in the field of v…" at bounding box center [699, 421] width 936 height 164
drag, startPoint x: 458, startPoint y: 485, endPoint x: 231, endPoint y: 491, distance: 228.1
click at [231, 491] on textarea "The passage outlines Jonas Salk's legacy, explaining his work in the field of v…" at bounding box center [699, 421] width 936 height 164
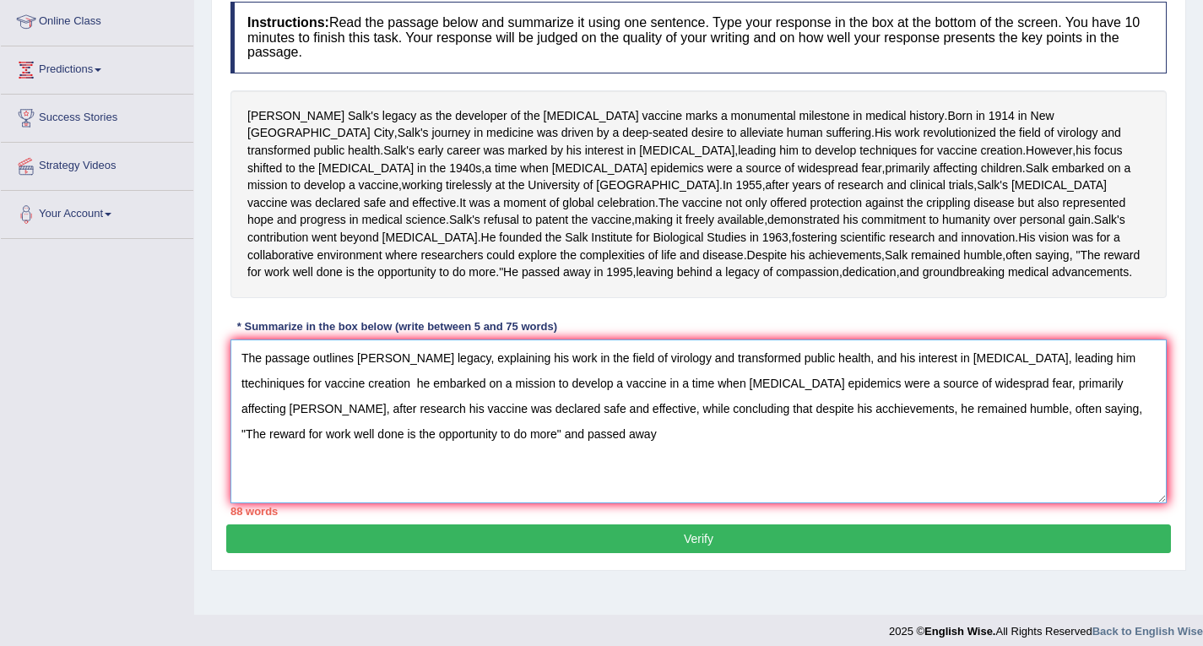
click at [470, 488] on textarea "The passage outlines Jonas Salk's legacy, explaining his work in the field of v…" at bounding box center [699, 421] width 936 height 164
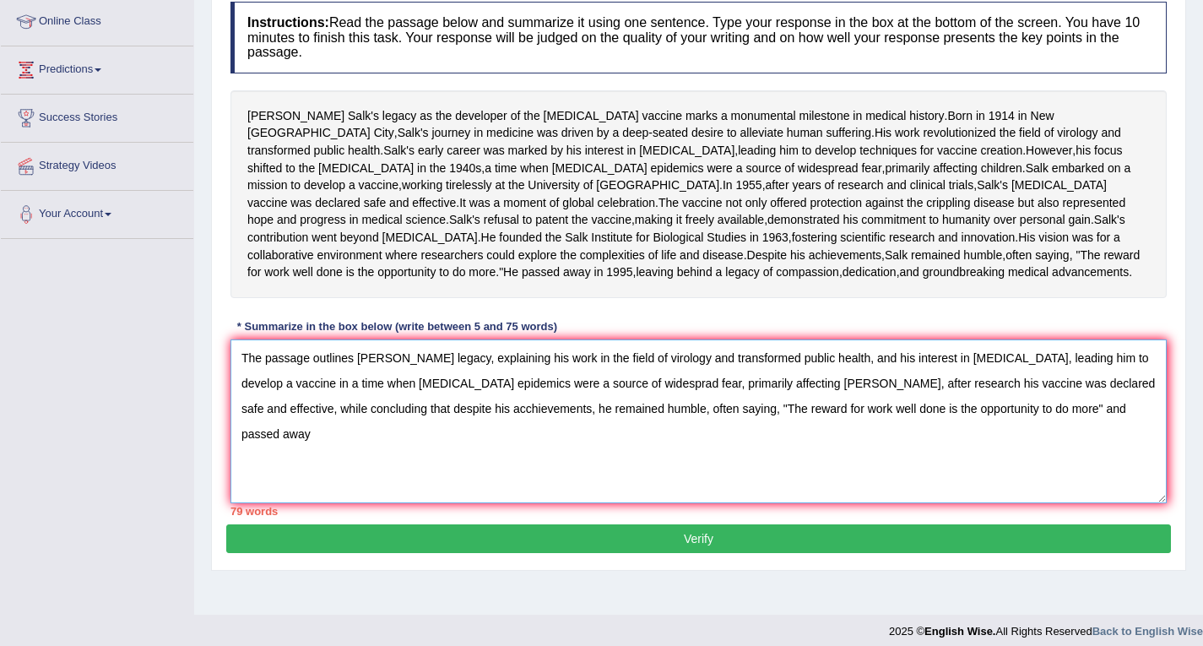
click at [1095, 503] on textarea "The passage outlines Jonas Salk's legacy, explaining his work in the field of v…" at bounding box center [699, 421] width 936 height 164
drag, startPoint x: 1021, startPoint y: 519, endPoint x: 291, endPoint y: 512, distance: 729.5
click at [291, 503] on textarea "The passage outlines Jonas Salk's legacy, explaining his work in the field of v…" at bounding box center [699, 421] width 936 height 164
click at [301, 503] on textarea "The passage outlines Jonas Salk's legacy, explaining his work in the field of v…" at bounding box center [699, 421] width 936 height 164
drag, startPoint x: 304, startPoint y: 510, endPoint x: 975, endPoint y: 530, distance: 671.6
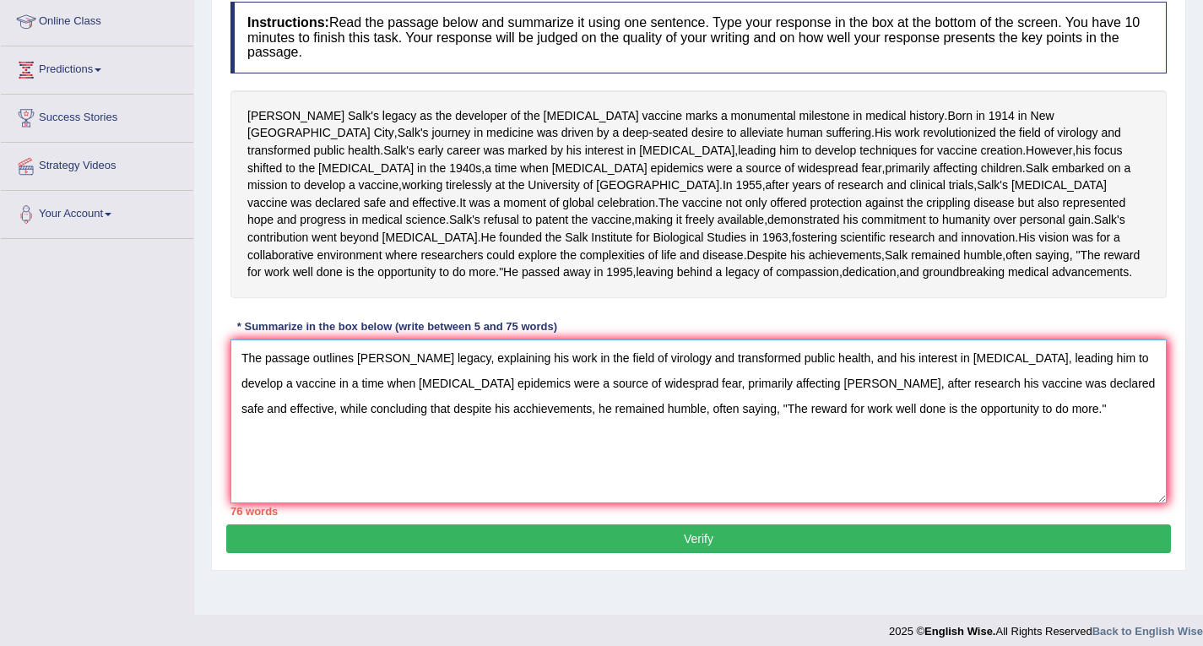
click at [975, 503] on textarea "The passage outlines Jonas Salk's legacy, explaining his work in the field of v…" at bounding box center [699, 421] width 936 height 164
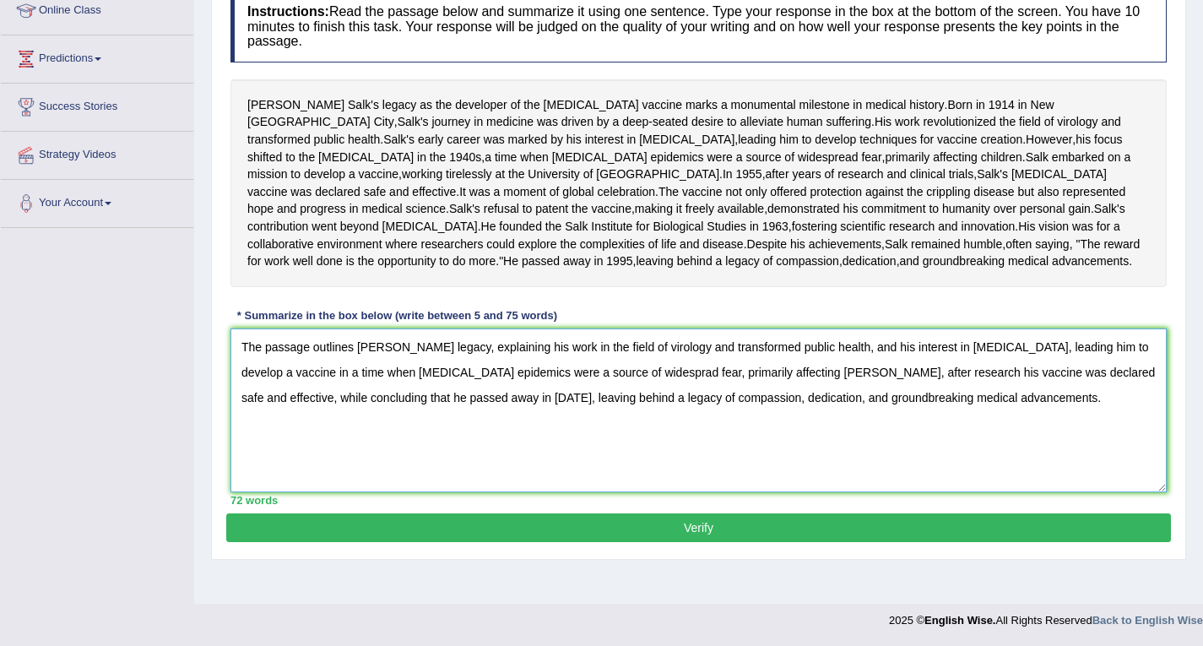
scroll to position [314, 0]
type textarea "The passage outlines Jonas Salk's legacy, explaining his work in the field of v…"
click at [601, 542] on button "Verify" at bounding box center [698, 527] width 945 height 29
click at [0, 0] on blockquote "." at bounding box center [0, 0] width 0 height 0
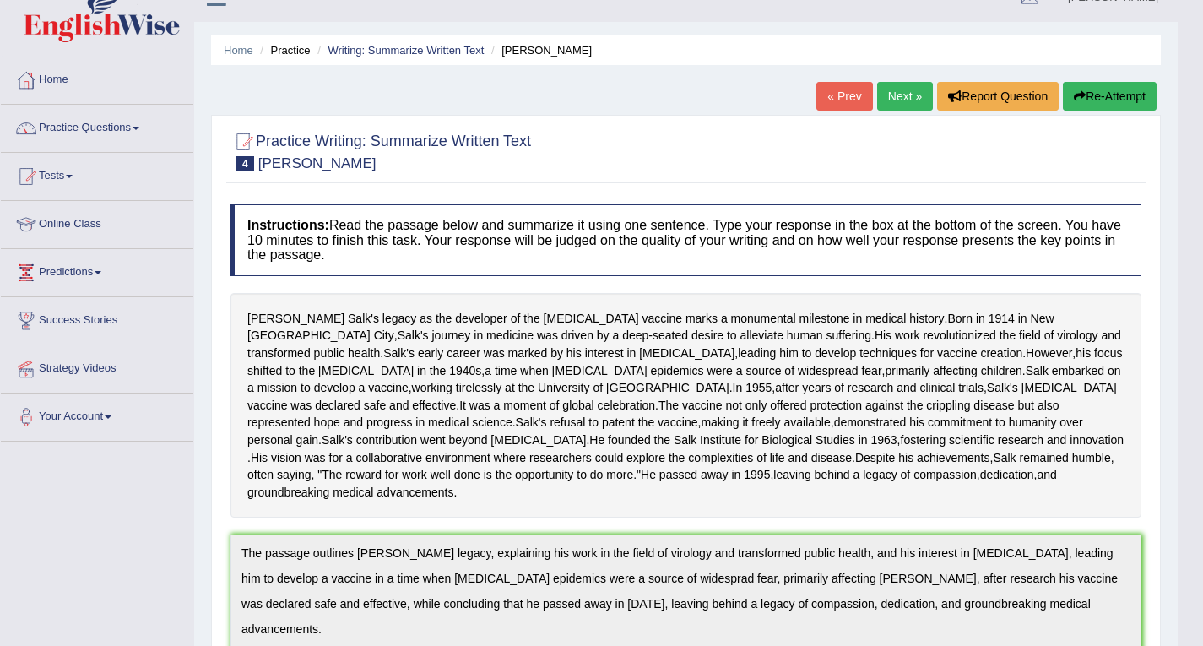
scroll to position [0, 0]
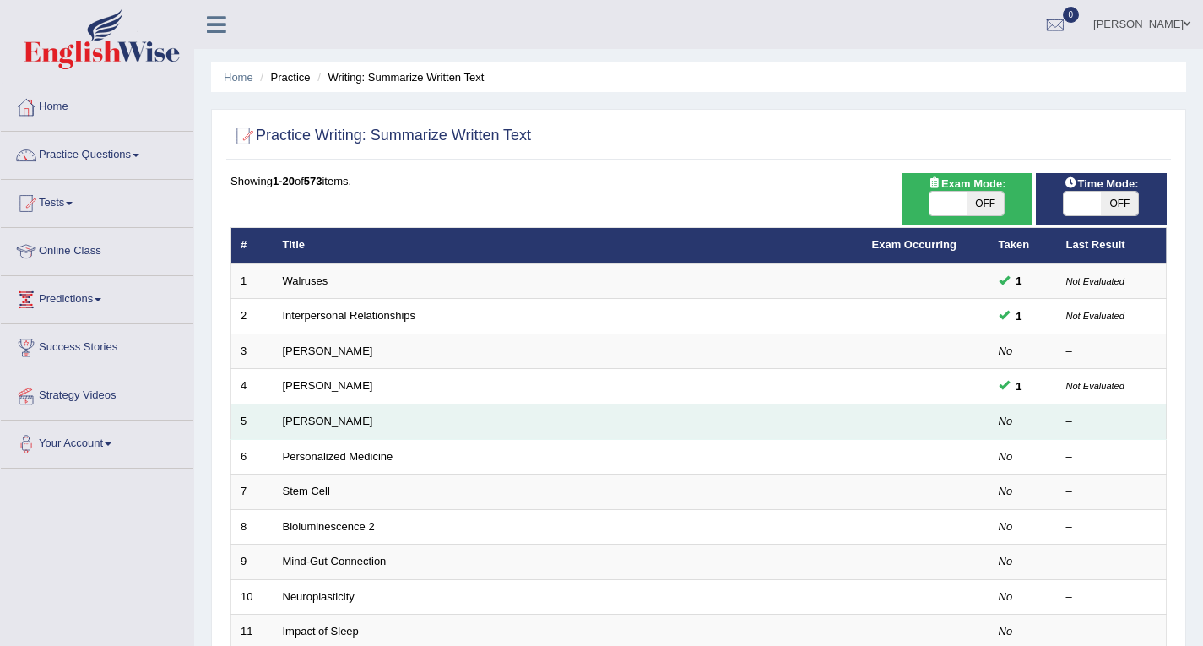
click at [348, 421] on link "[PERSON_NAME]" at bounding box center [328, 421] width 90 height 13
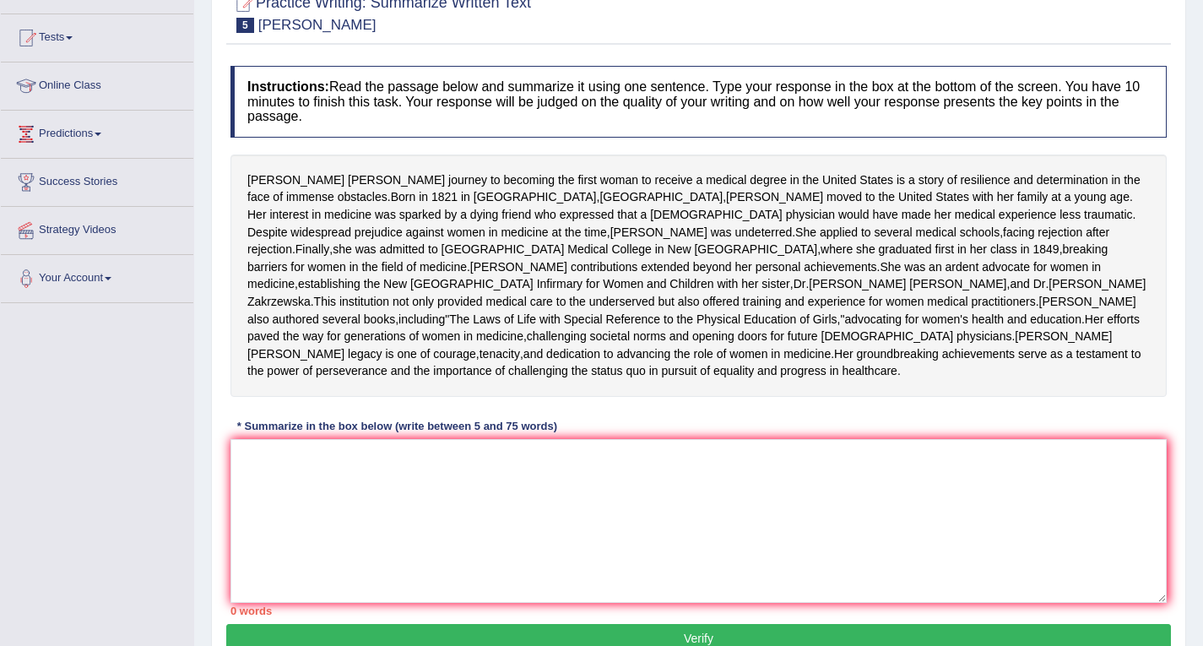
scroll to position [169, 0]
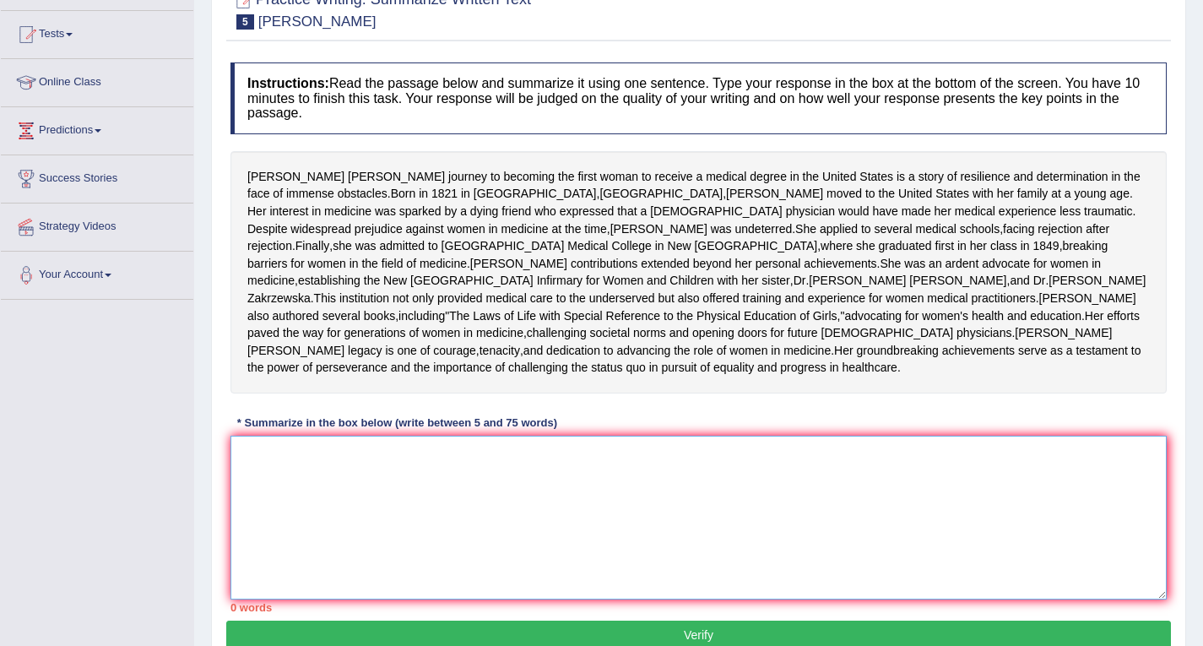
click at [338, 548] on textarea at bounding box center [699, 518] width 936 height 164
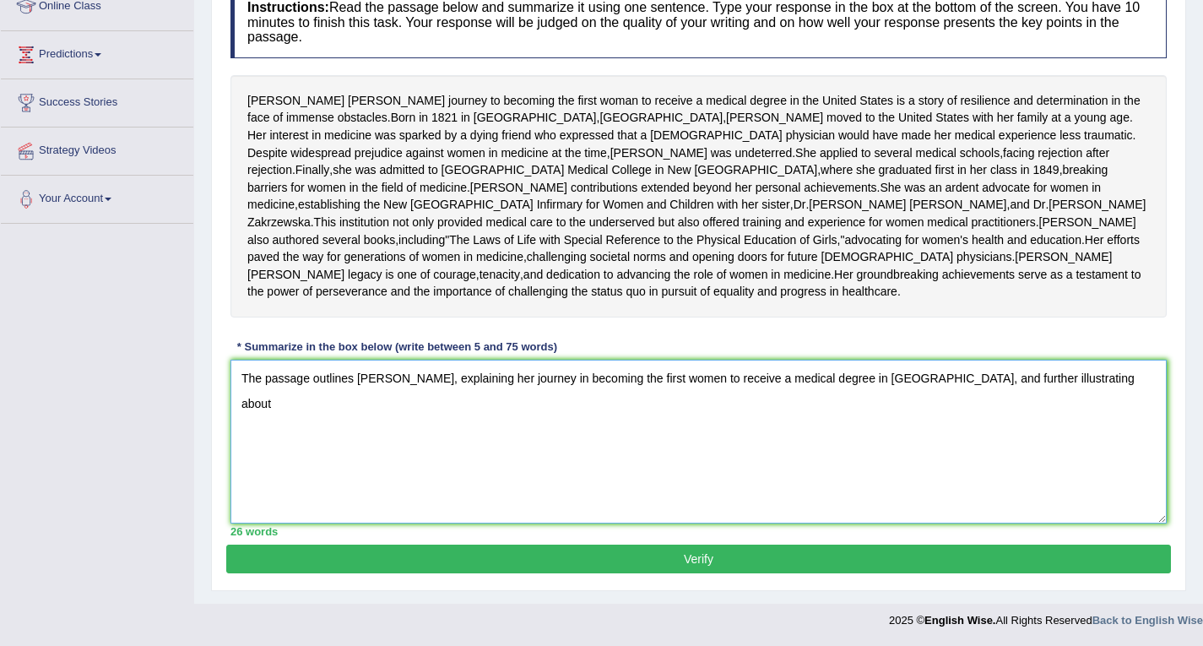
scroll to position [230, 0]
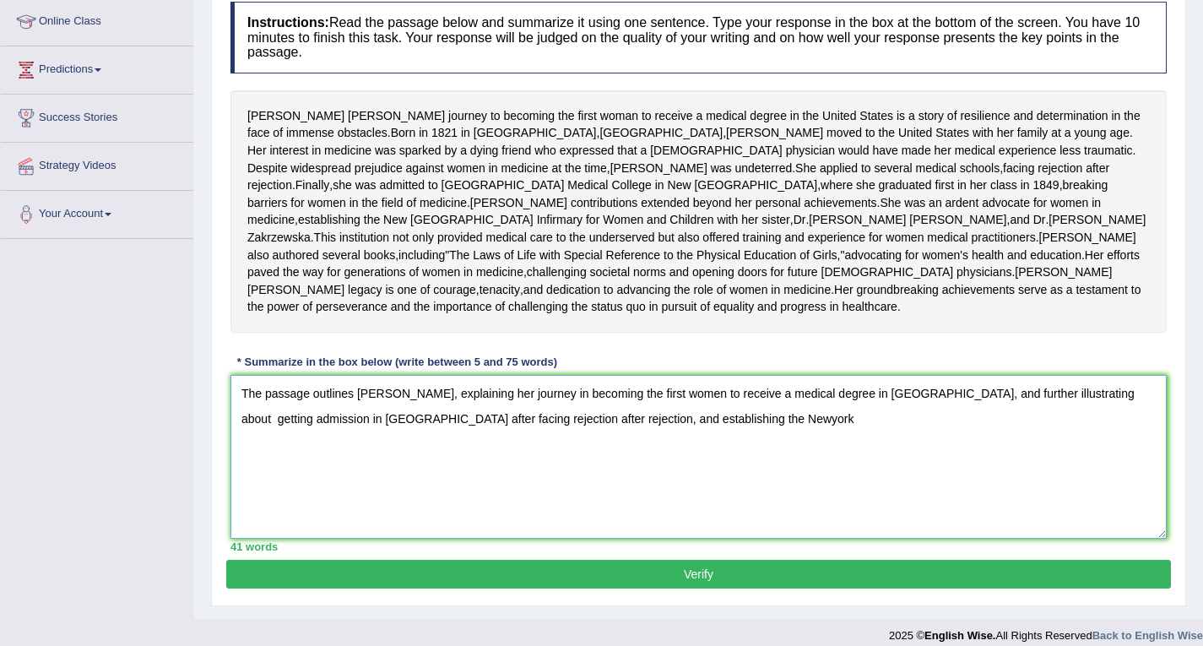
click at [239, 489] on textarea "The passage outlines [PERSON_NAME], explaining her journey in becoming the firs…" at bounding box center [699, 457] width 936 height 164
click at [1149, 467] on textarea "The passage outlines [PERSON_NAME], explaining her journey in becoming the firs…" at bounding box center [699, 457] width 936 height 164
drag, startPoint x: 786, startPoint y: 485, endPoint x: 523, endPoint y: 495, distance: 262.8
click at [523, 495] on textarea "The passage outlines [PERSON_NAME], explaining her journey in becoming the firs…" at bounding box center [699, 457] width 936 height 164
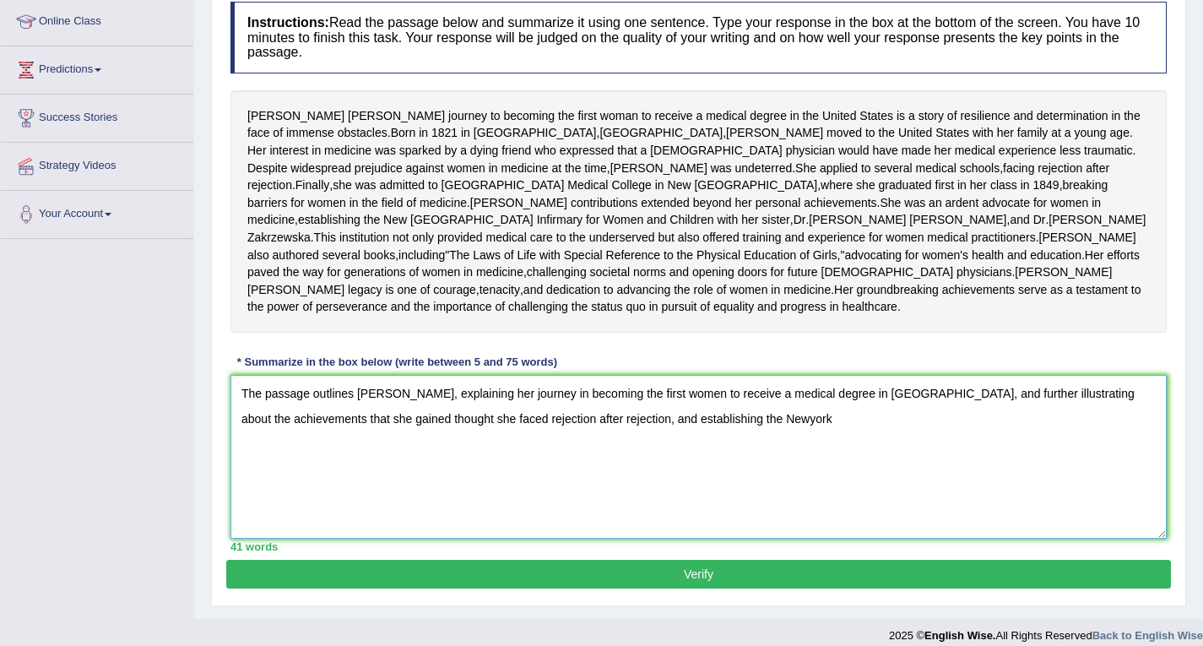
click at [646, 491] on textarea "The passage outlines [PERSON_NAME], explaining her journey in becoming the firs…" at bounding box center [699, 457] width 936 height 164
click at [755, 490] on textarea "The passage outlines [PERSON_NAME], explaining her journey in becoming the firs…" at bounding box center [699, 457] width 936 height 164
drag, startPoint x: 954, startPoint y: 487, endPoint x: 820, endPoint y: 497, distance: 134.6
click at [820, 497] on textarea "The passage outlines [PERSON_NAME], explaining her journey in becoming the firs…" at bounding box center [699, 457] width 936 height 164
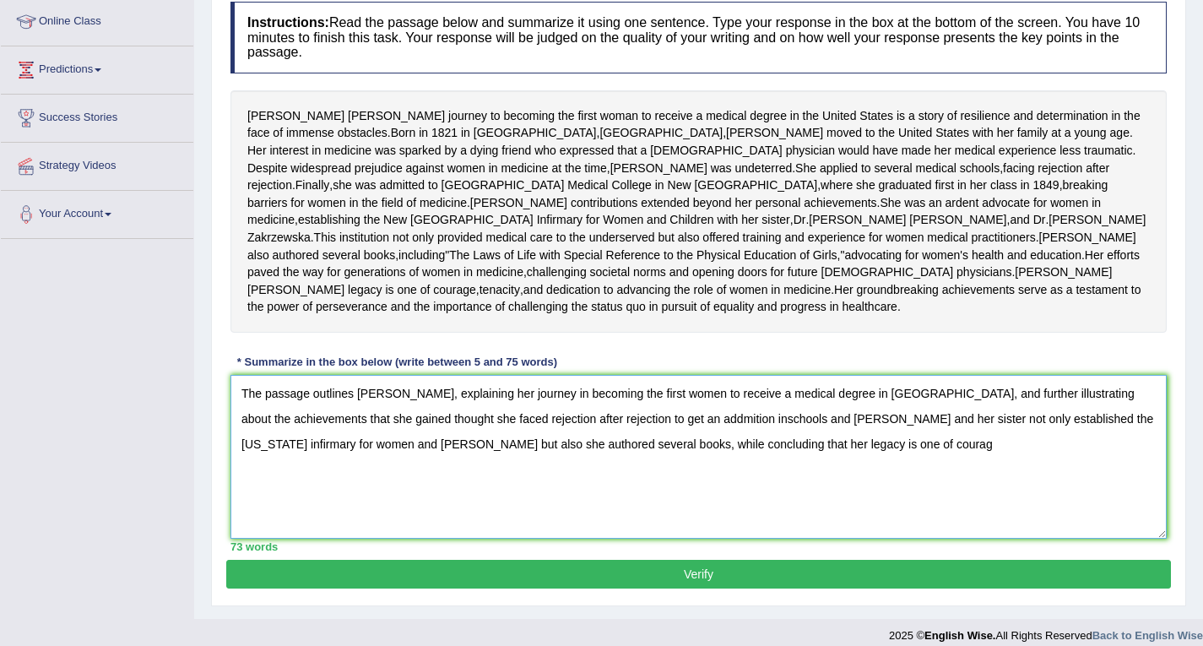
type textarea "The passage outlines [PERSON_NAME], explaining her journey in becoming the firs…"
